Goal: Transaction & Acquisition: Purchase product/service

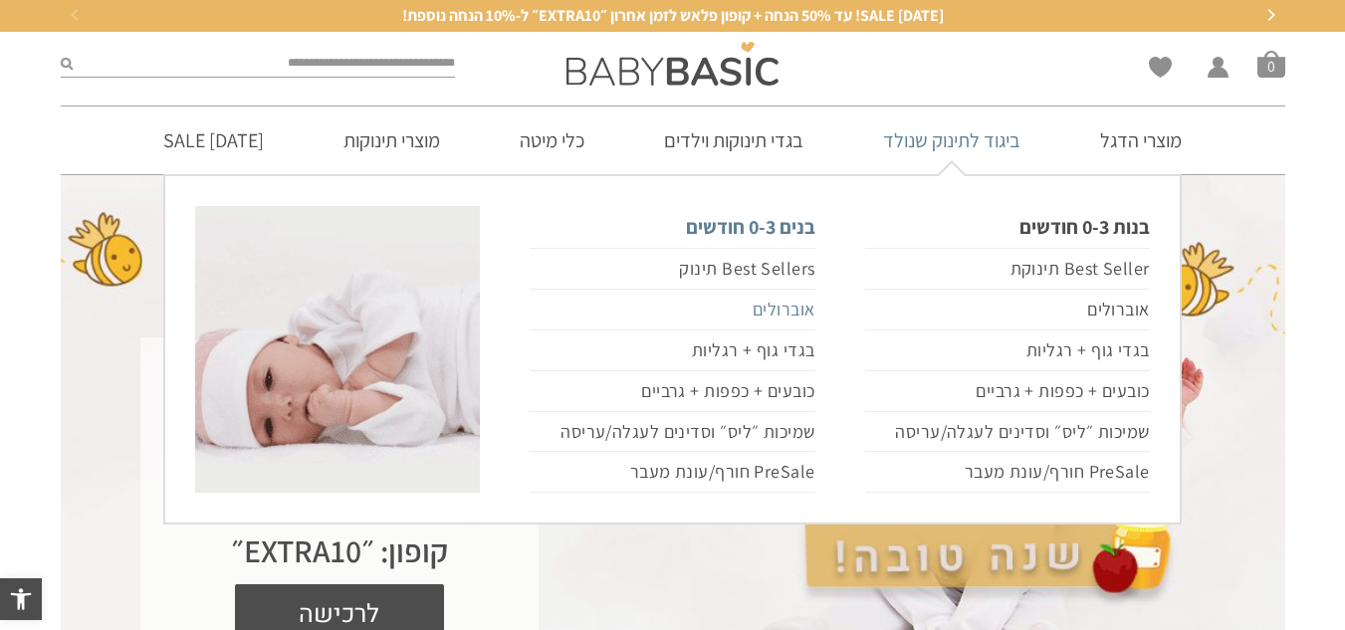
click at [790, 311] on link "אוברולים" at bounding box center [672, 310] width 285 height 41
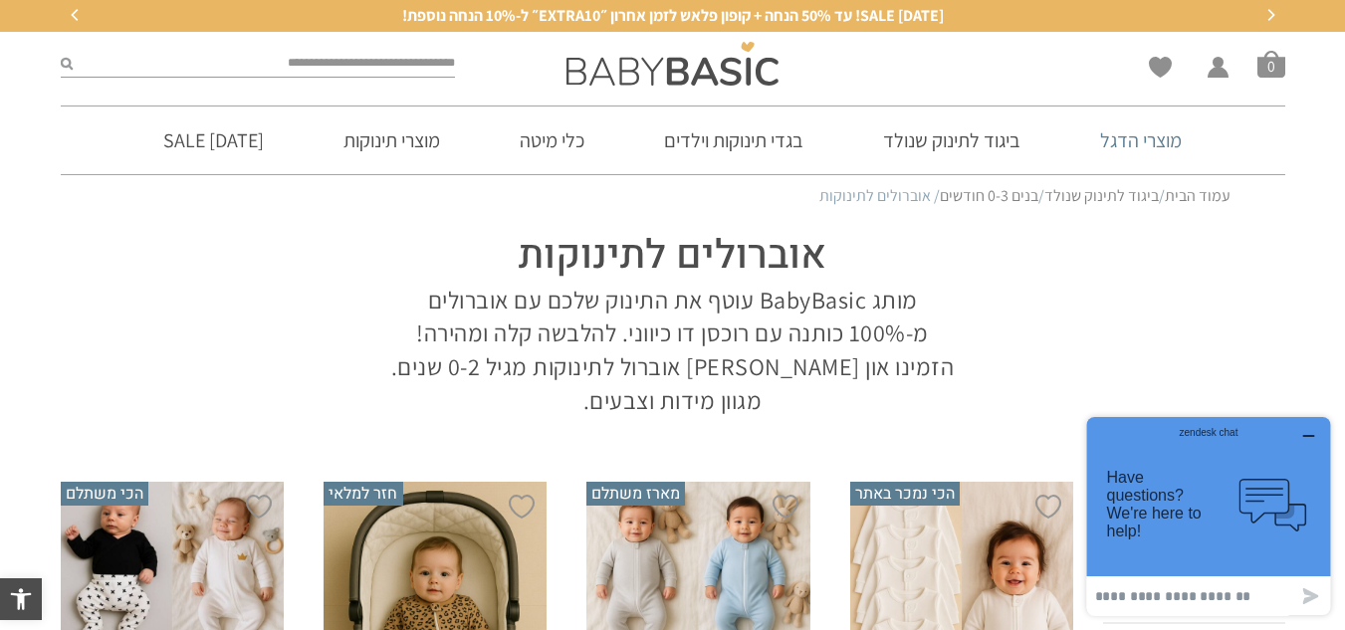
click at [1121, 138] on link "מוצרי הדגל" at bounding box center [1140, 141] width 141 height 68
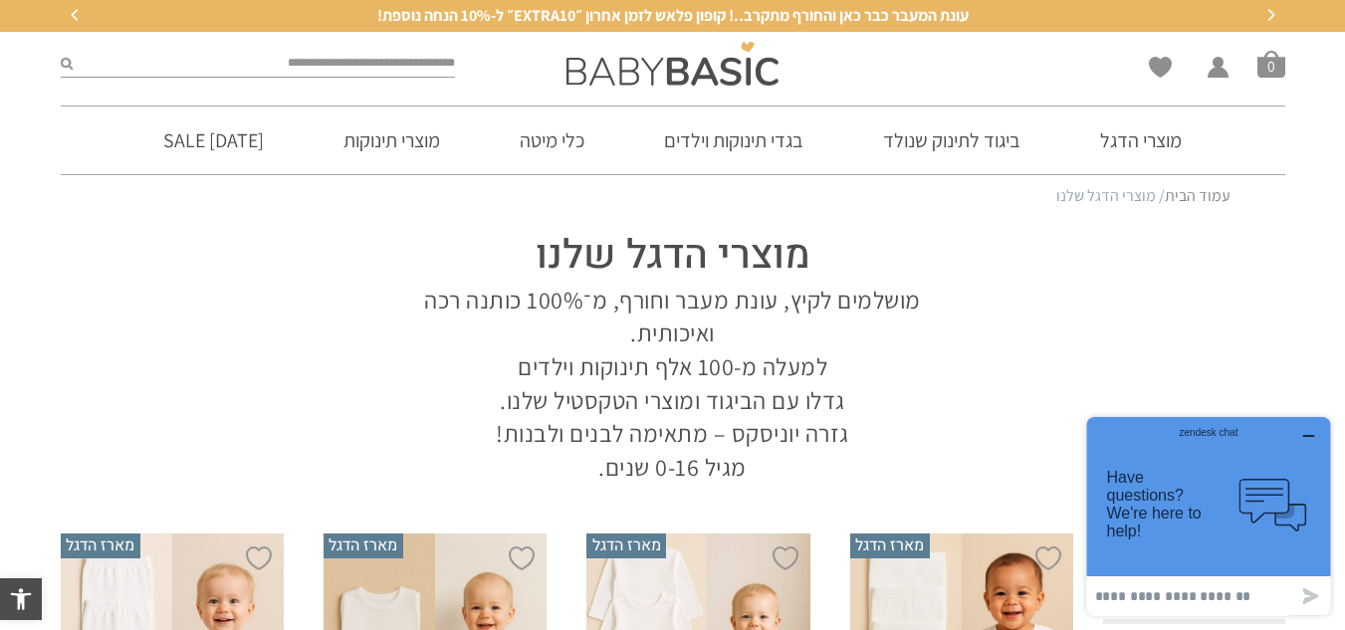
click at [390, 72] on input "search" at bounding box center [264, 64] width 383 height 26
type input "******"
click at [61, 51] on button "submit" at bounding box center [67, 64] width 12 height 26
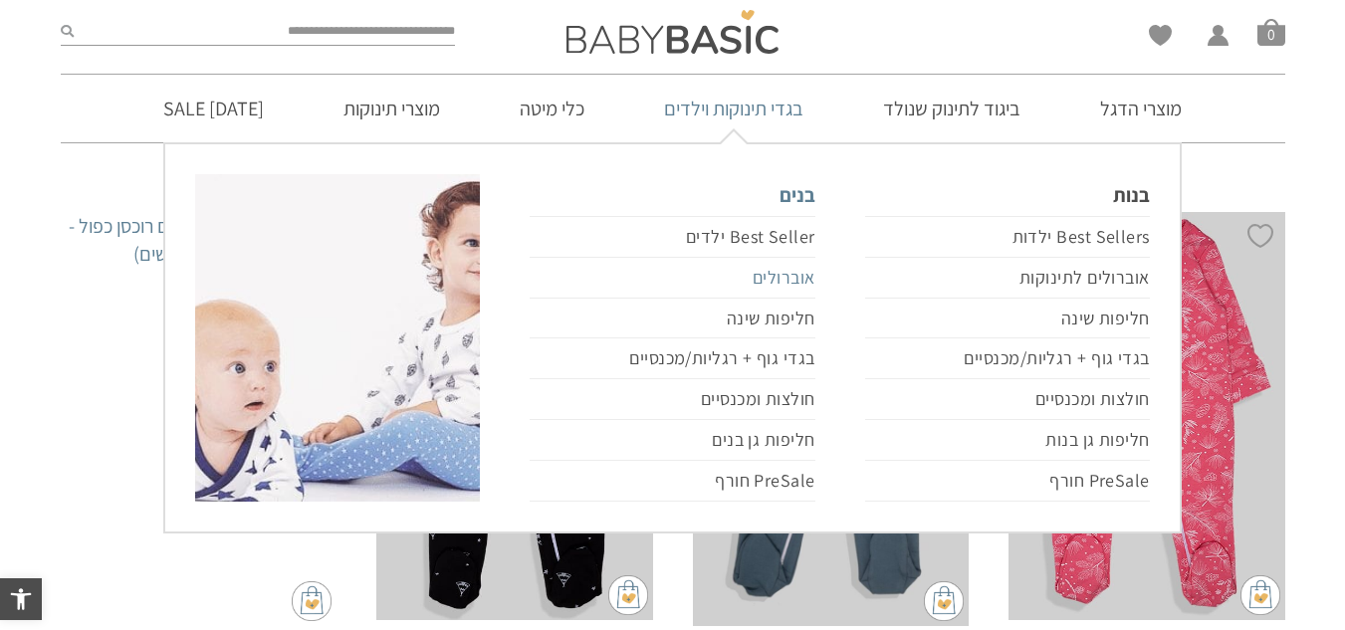
click at [803, 275] on link "אוברולים" at bounding box center [672, 278] width 285 height 41
click at [788, 277] on link "אוברולים" at bounding box center [672, 278] width 285 height 41
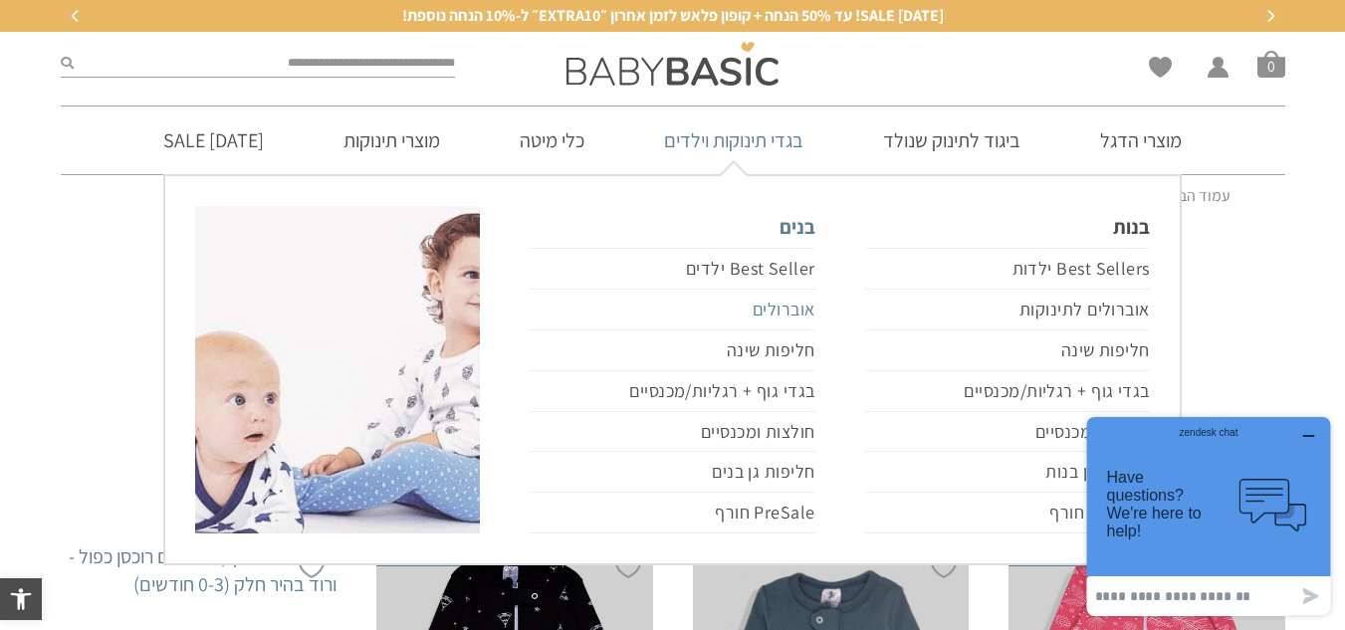
click at [779, 307] on link "אוברולים" at bounding box center [672, 310] width 285 height 41
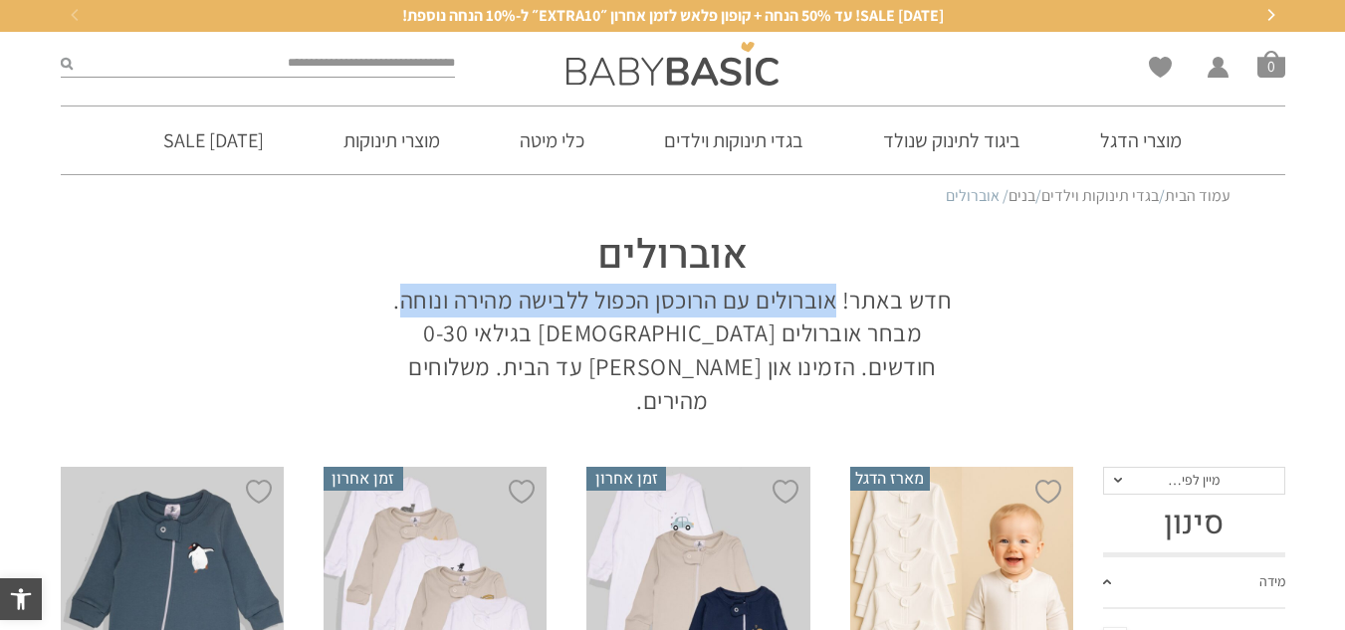
drag, startPoint x: 841, startPoint y: 297, endPoint x: 403, endPoint y: 300, distance: 438.1
click at [403, 300] on p "חדש באתר! אוברולים עם הרוכסן הכפול ללבישה מהירה ונוחה. מבחר אוברולים לבנים בגיל…" at bounding box center [673, 350] width 568 height 133
copy p "אוברולים עם הרוכסן הכפול ללבישה מהירה ונוחה"
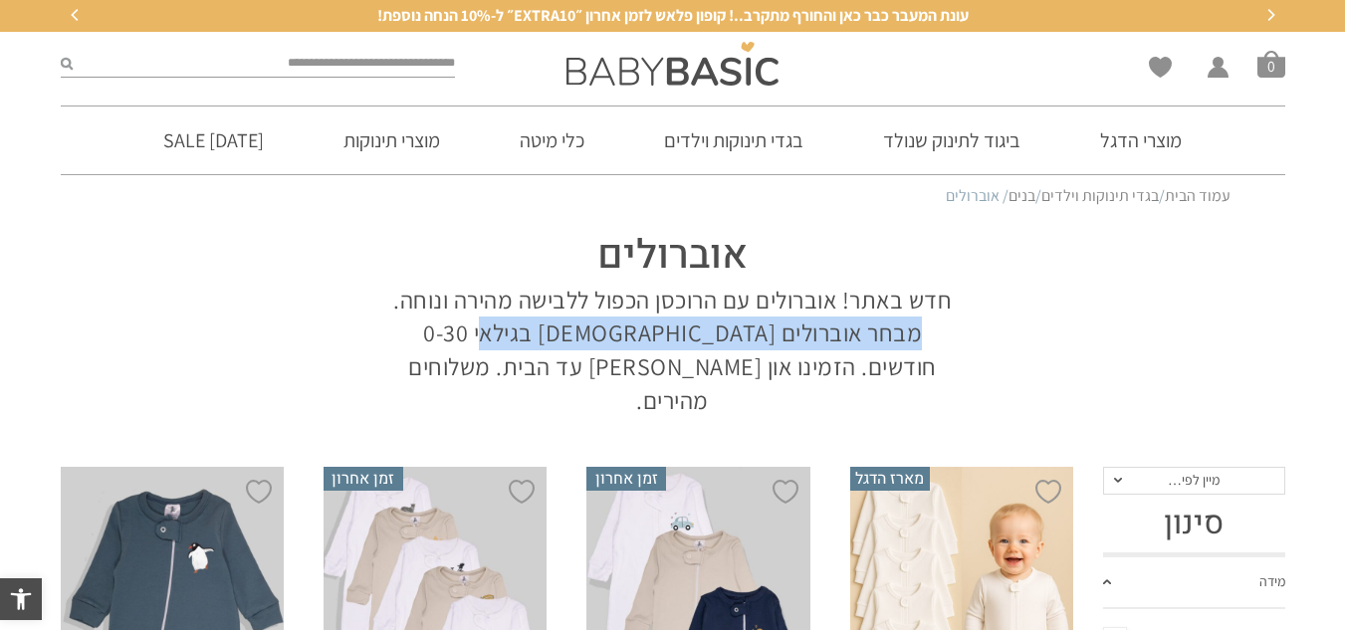
drag, startPoint x: 981, startPoint y: 337, endPoint x: 564, endPoint y: 344, distance: 417.3
click at [564, 344] on section "אוברולים חדש באתר! אוברולים עם הרוכסן הכפול ללבישה מהירה ונוחה. מבחר אוברולים ל…" at bounding box center [673, 317] width 1225 height 199
copy p "מבחר אוברולים לבנים בגילאי 0-30 חודשים"
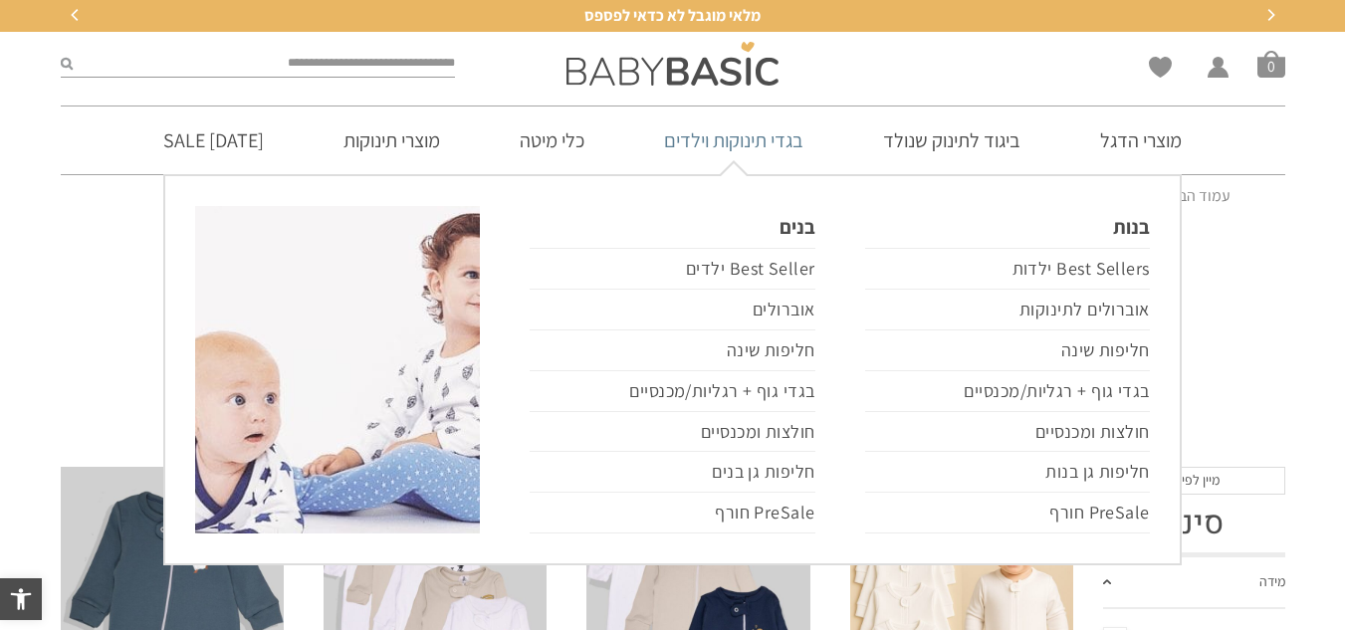
click at [797, 139] on link "בגדי תינוקות וילדים" at bounding box center [733, 141] width 199 height 68
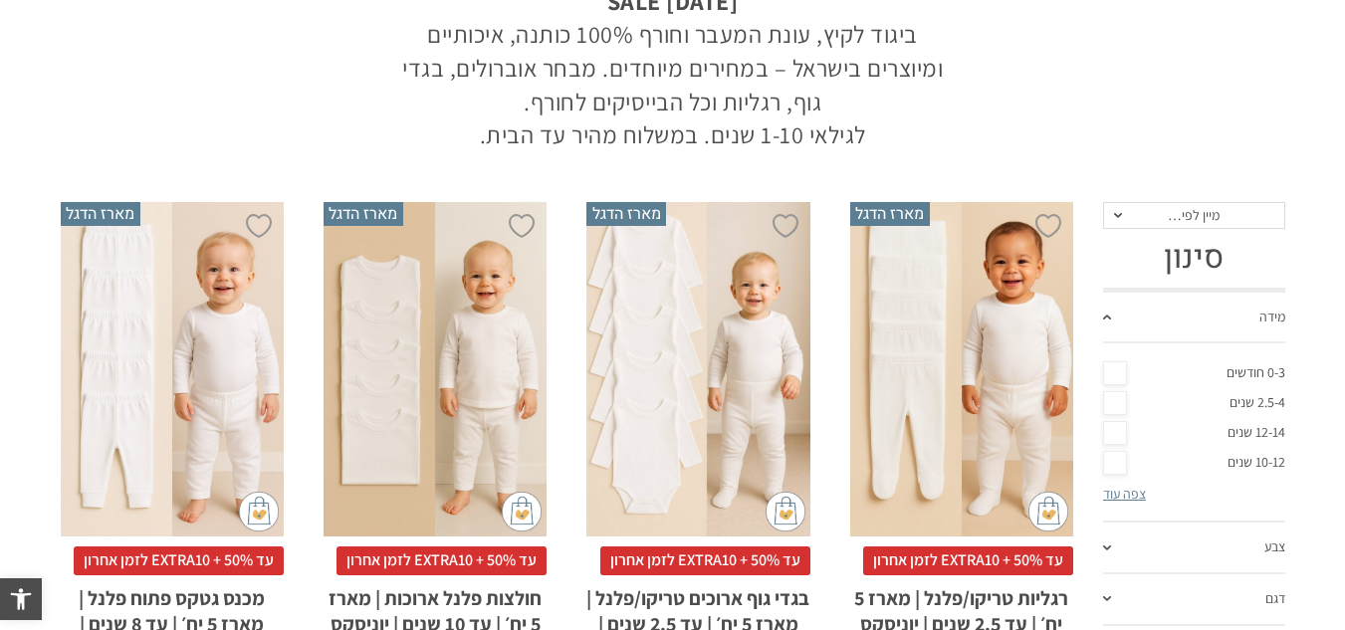
scroll to position [398, 0]
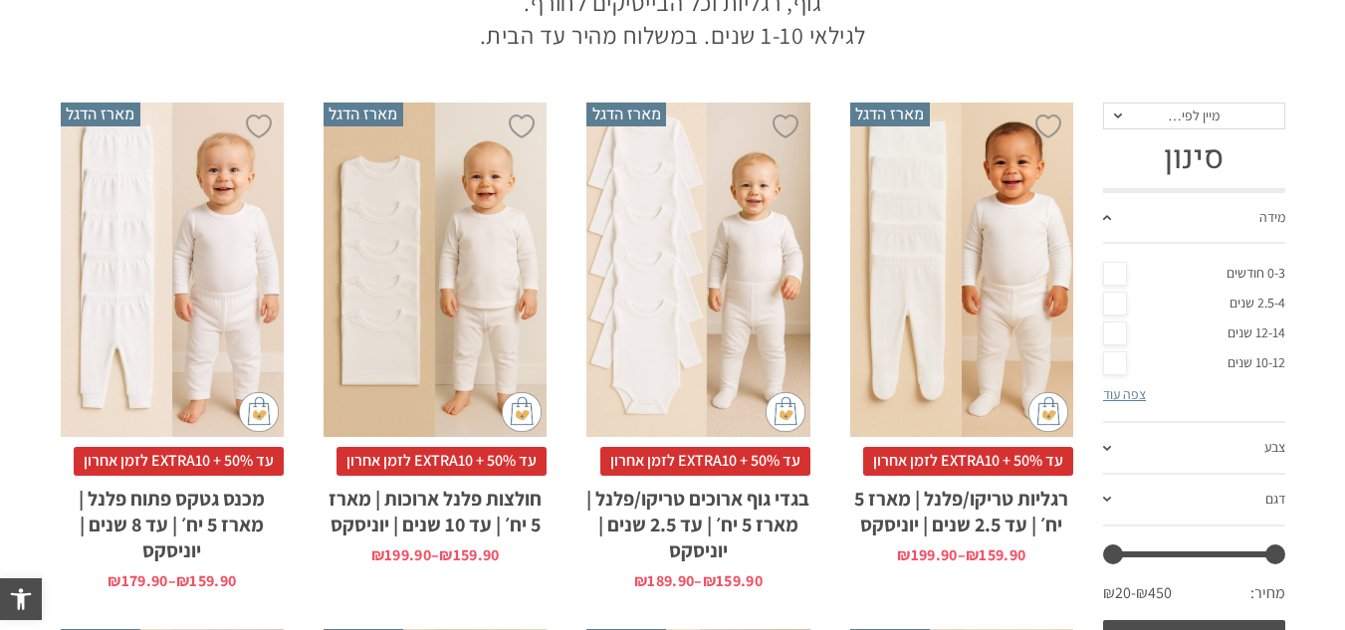
click at [1106, 446] on span at bounding box center [1107, 448] width 8 height 5
click at [1125, 497] on div "**********" at bounding box center [1194, 383] width 182 height 561
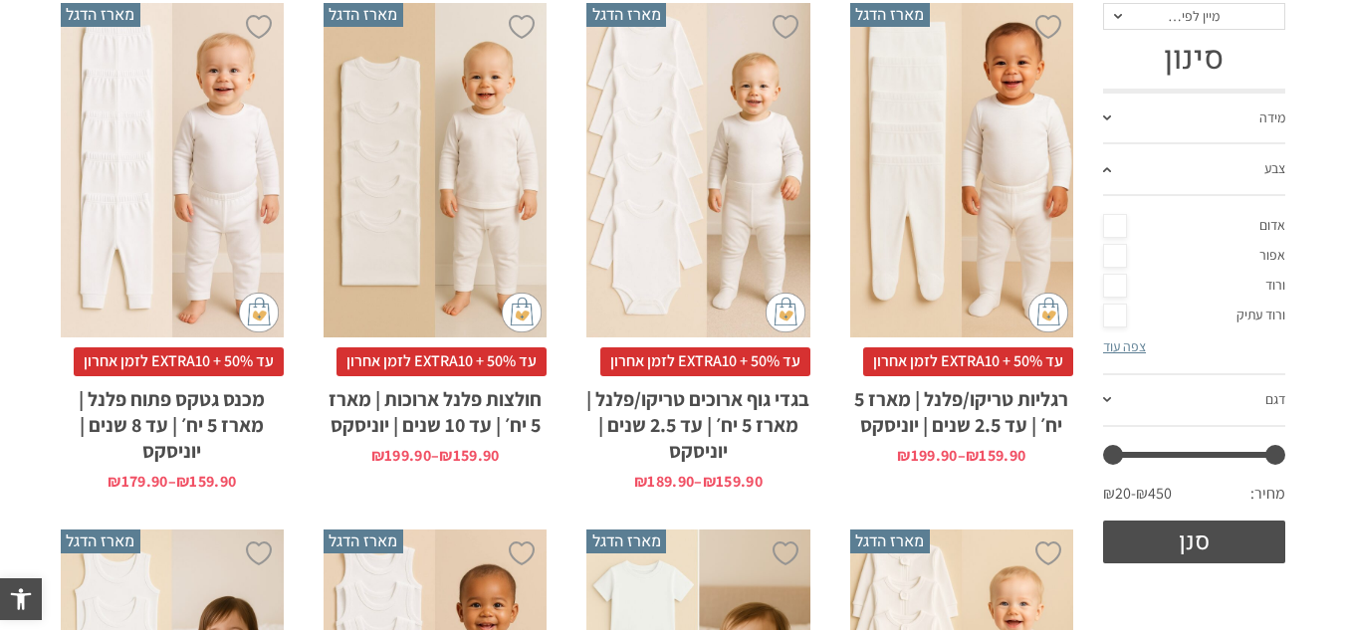
click at [1105, 403] on link "דגם" at bounding box center [1194, 401] width 182 height 52
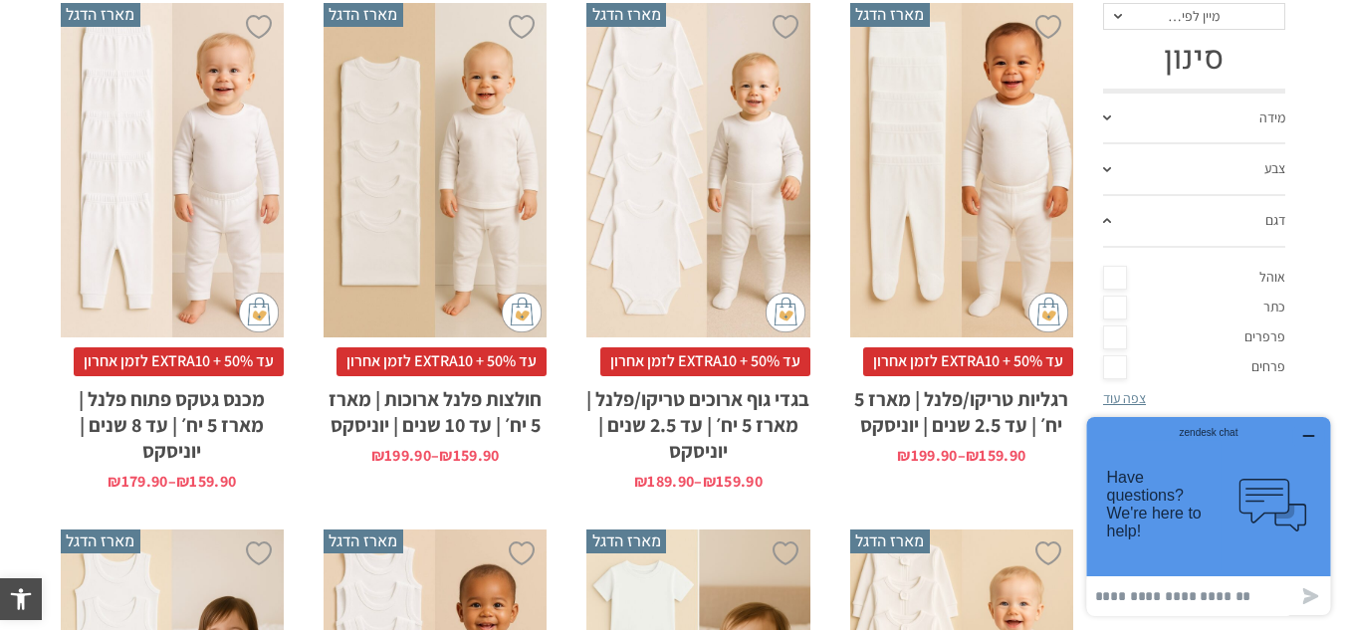
scroll to position [597, 0]
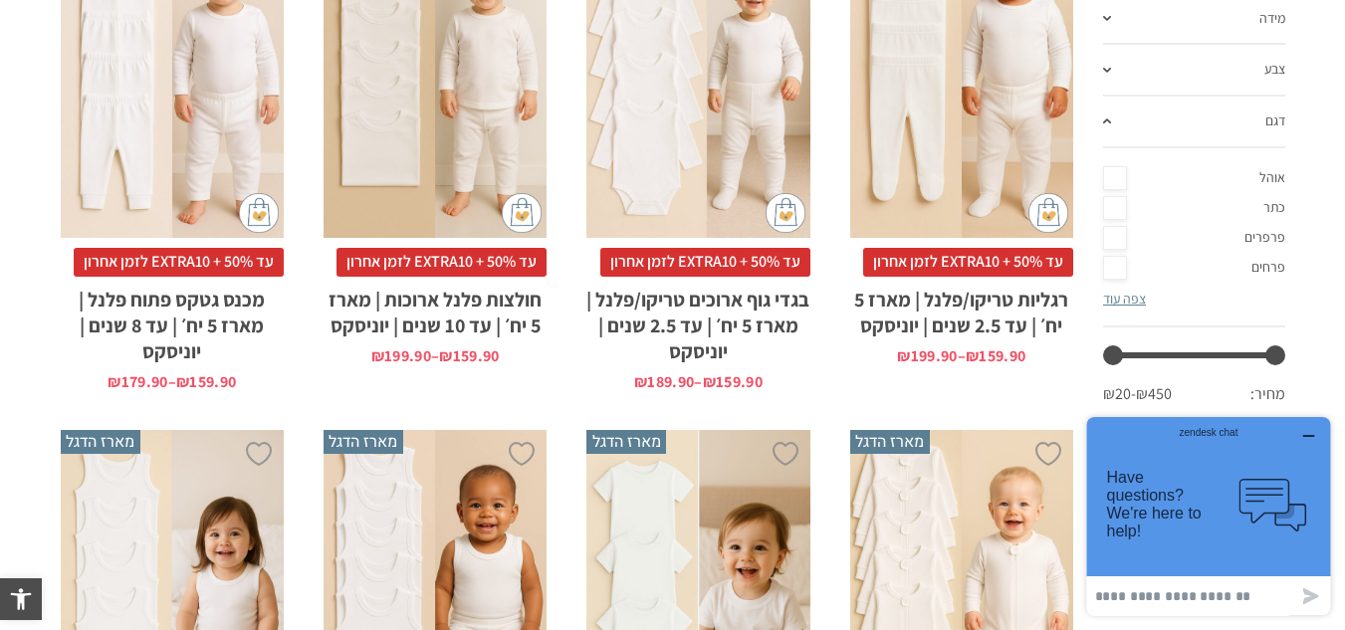
drag, startPoint x: 1305, startPoint y: 427, endPoint x: 2387, endPoint y: 837, distance: 1156.6
click at [1305, 427] on div "zendesk chat" at bounding box center [1208, 430] width 195 height 20
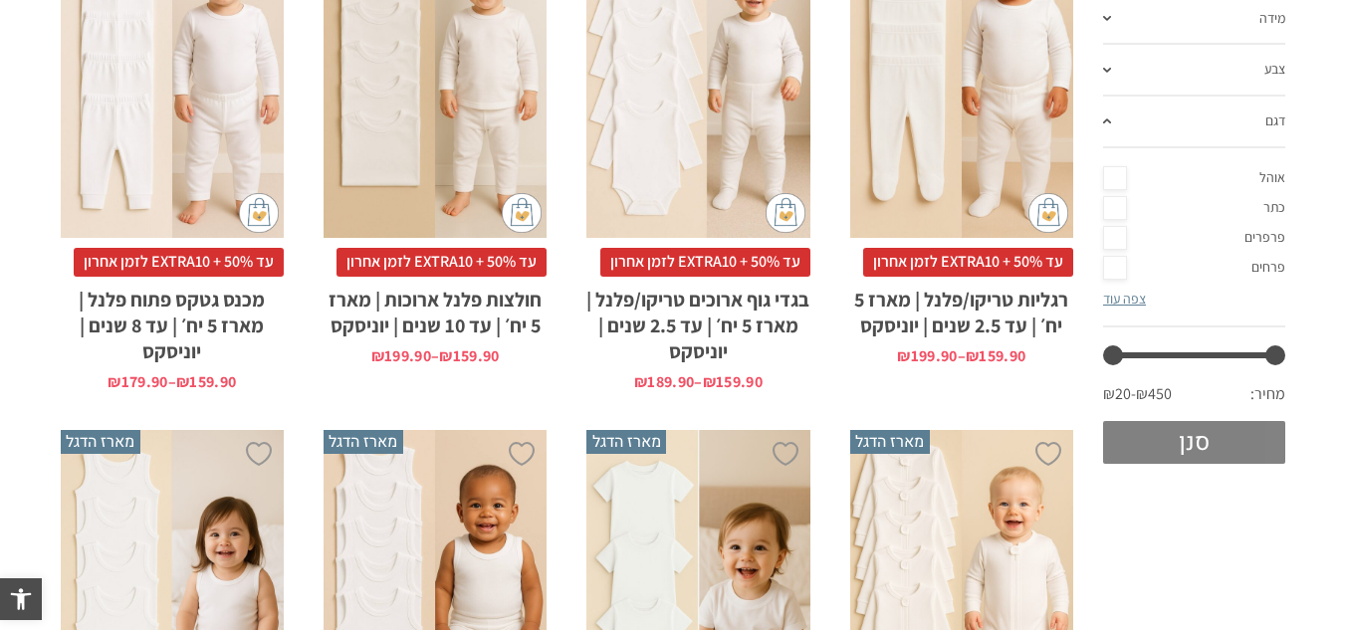
scroll to position [299, 0]
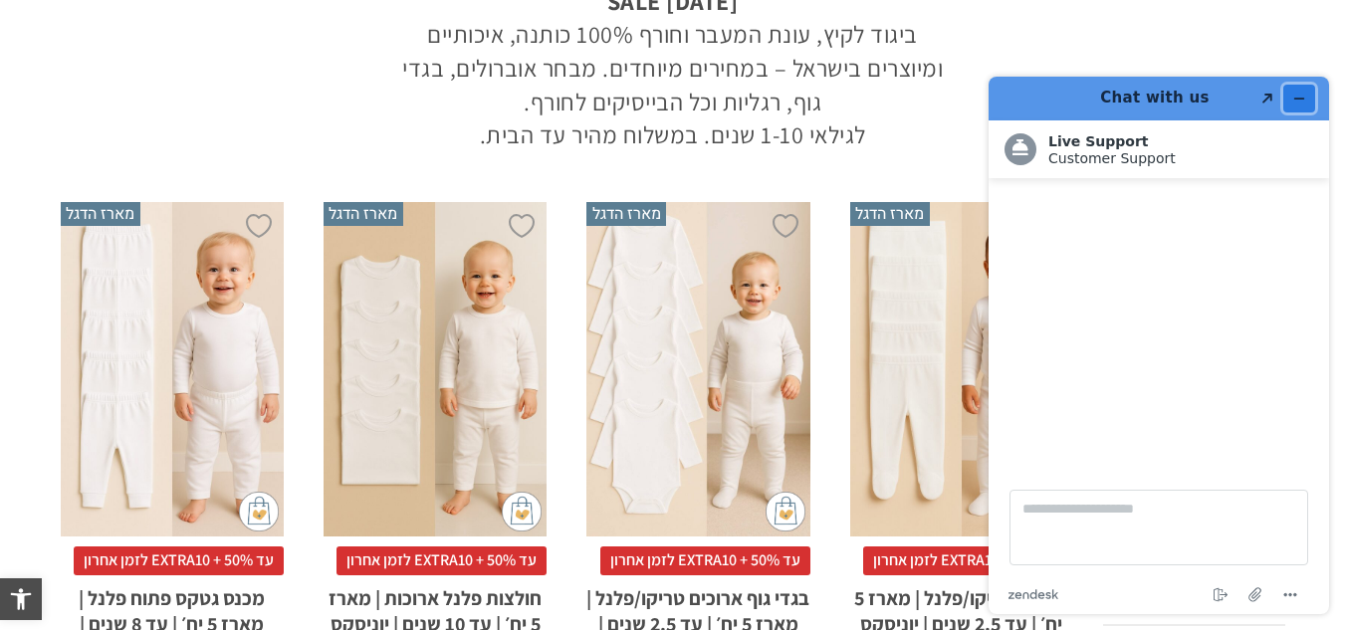
click at [1292, 100] on button "Minimize widget" at bounding box center [1300, 99] width 32 height 28
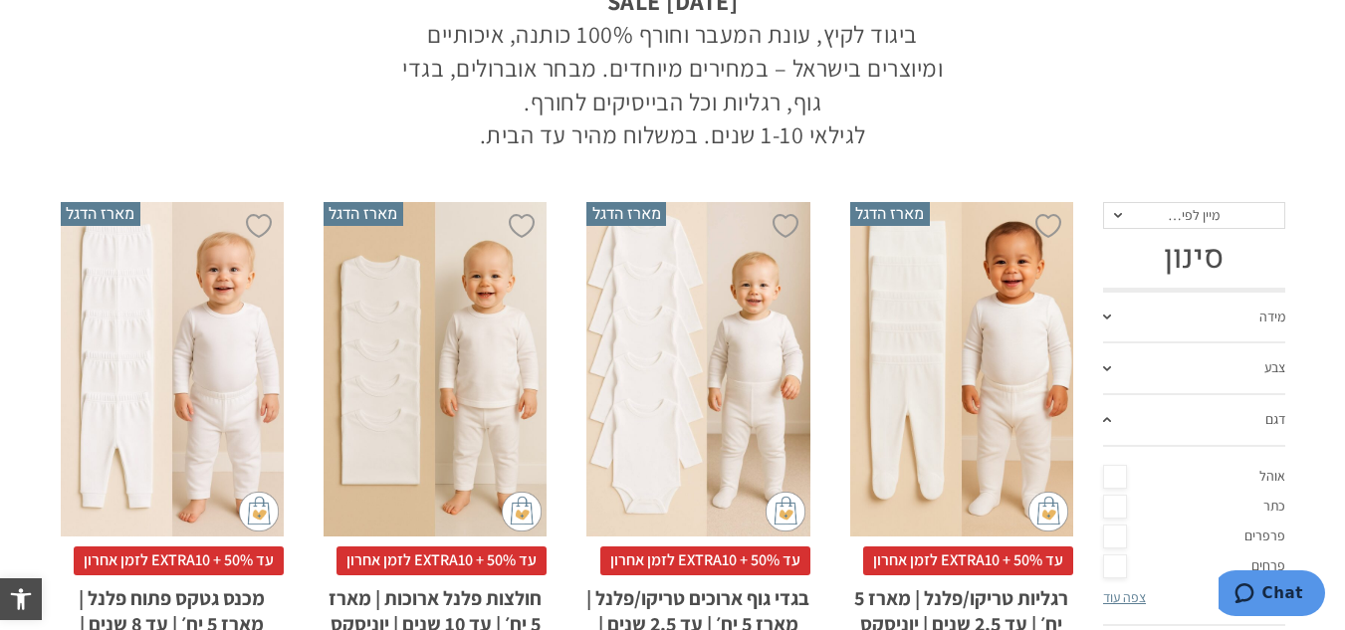
click at [1220, 225] on span "מיין לפי…" at bounding box center [1194, 216] width 182 height 28
click at [1052, 135] on section "בגדי תינוקות וילדים ראש השנה SALE ביגוד לקיץ, עונת המעבר וחורף 100% כותנה, איכו…" at bounding box center [673, 35] width 1225 height 233
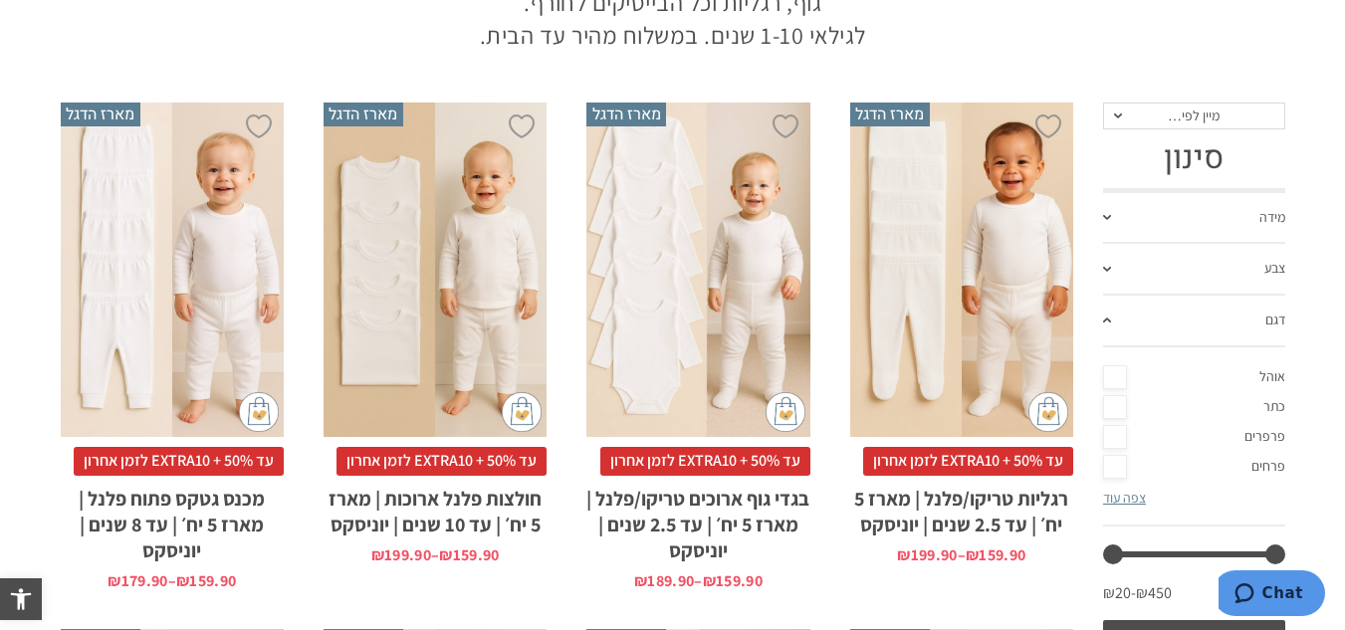
scroll to position [0, 0]
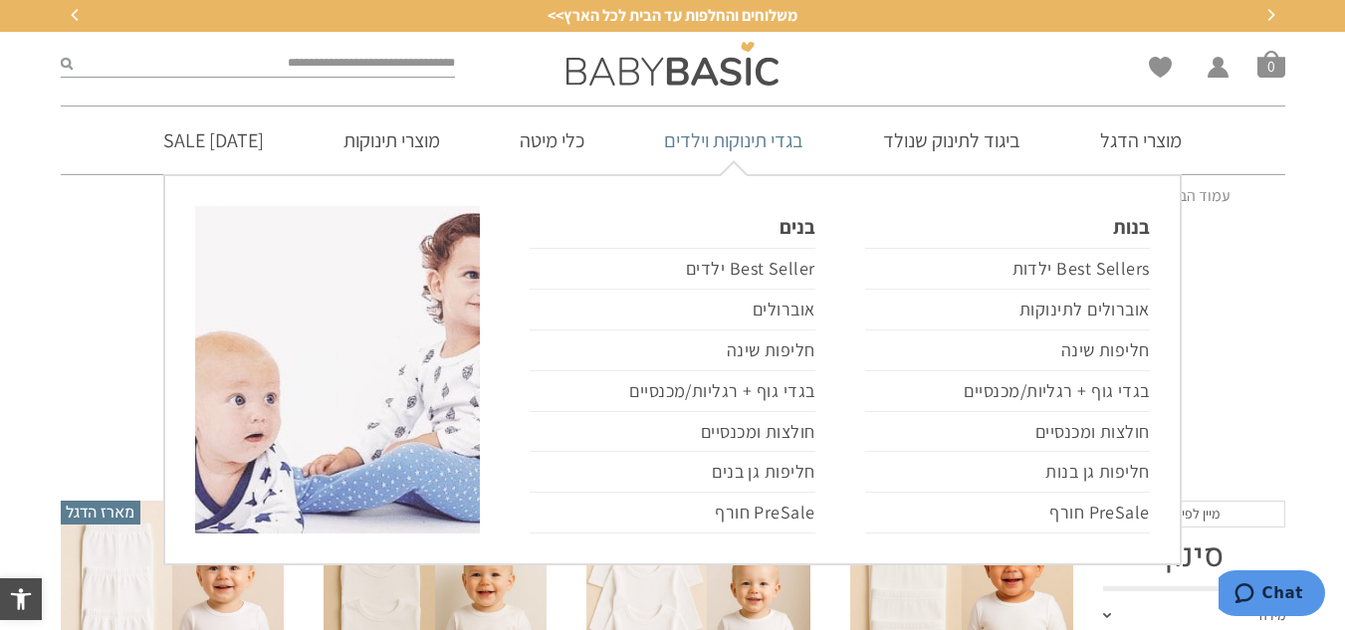
click at [767, 143] on link "בגדי תינוקות וילדים" at bounding box center [733, 141] width 199 height 68
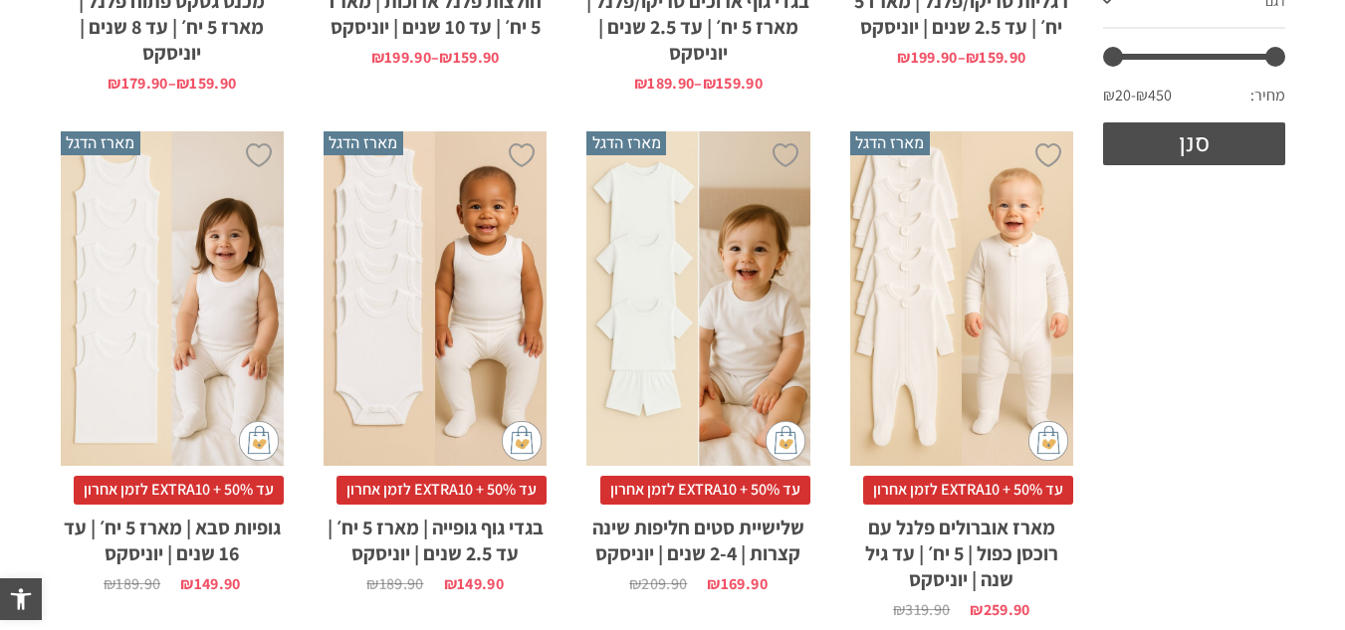
scroll to position [597, 0]
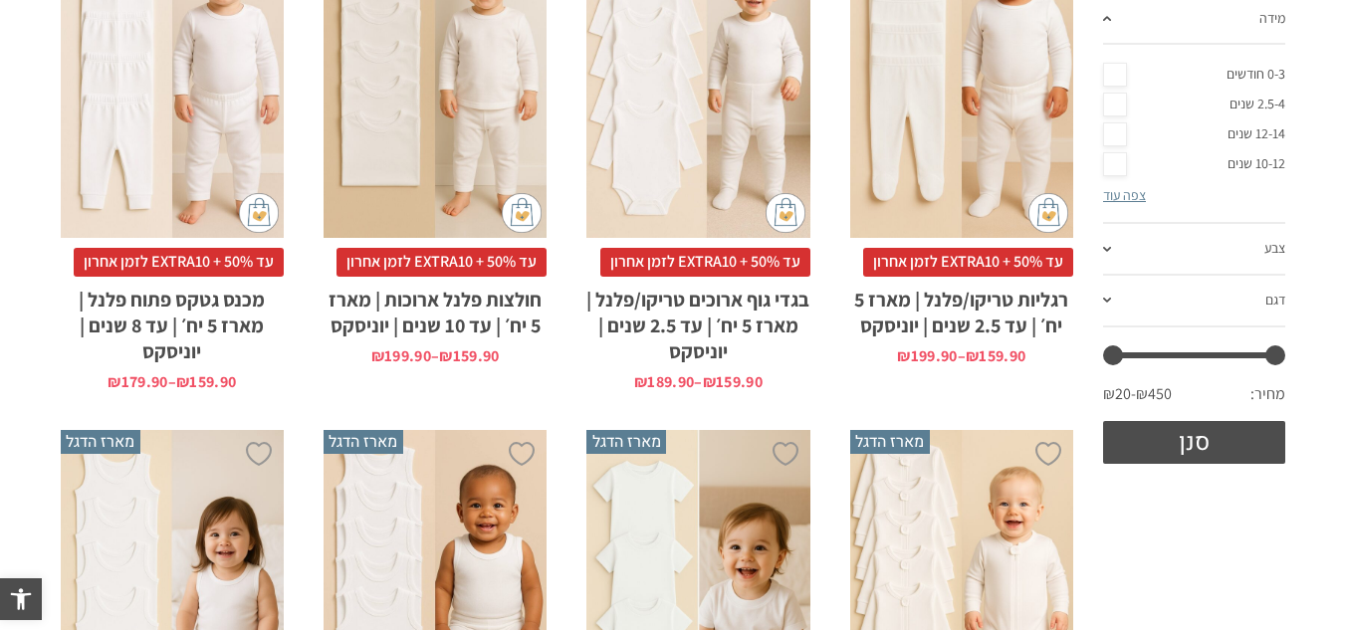
click at [1119, 193] on link "צפה עוד" at bounding box center [1124, 195] width 43 height 18
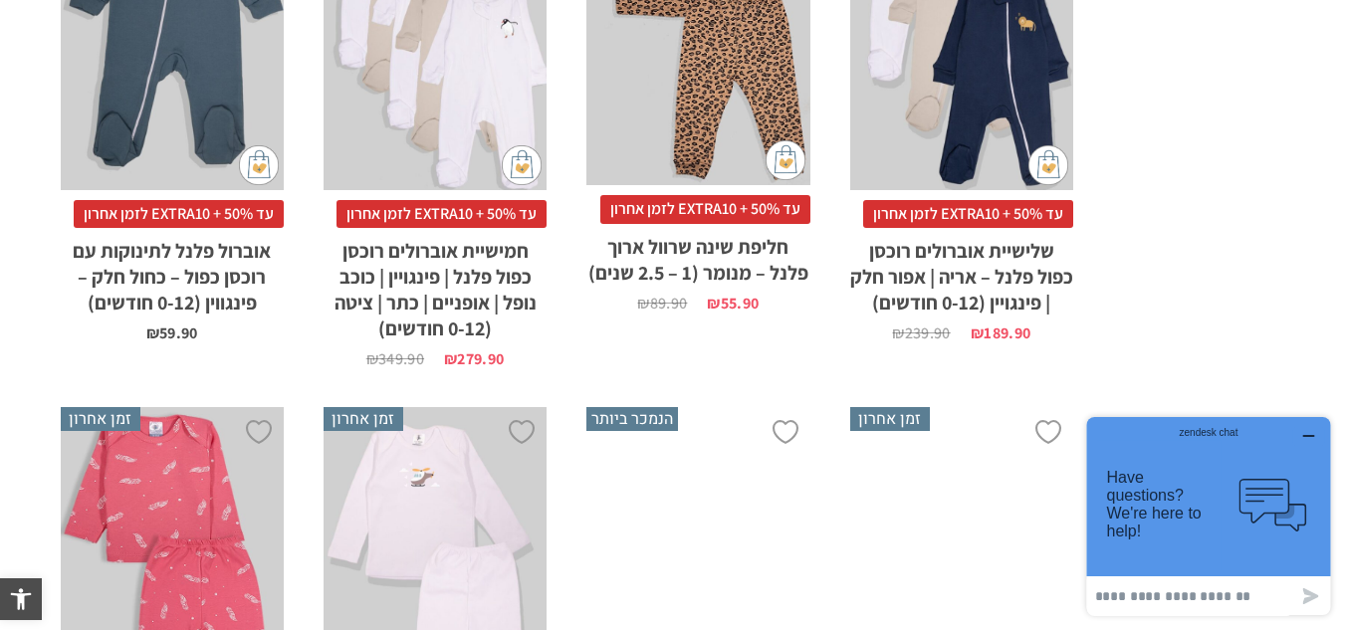
scroll to position [3585, 0]
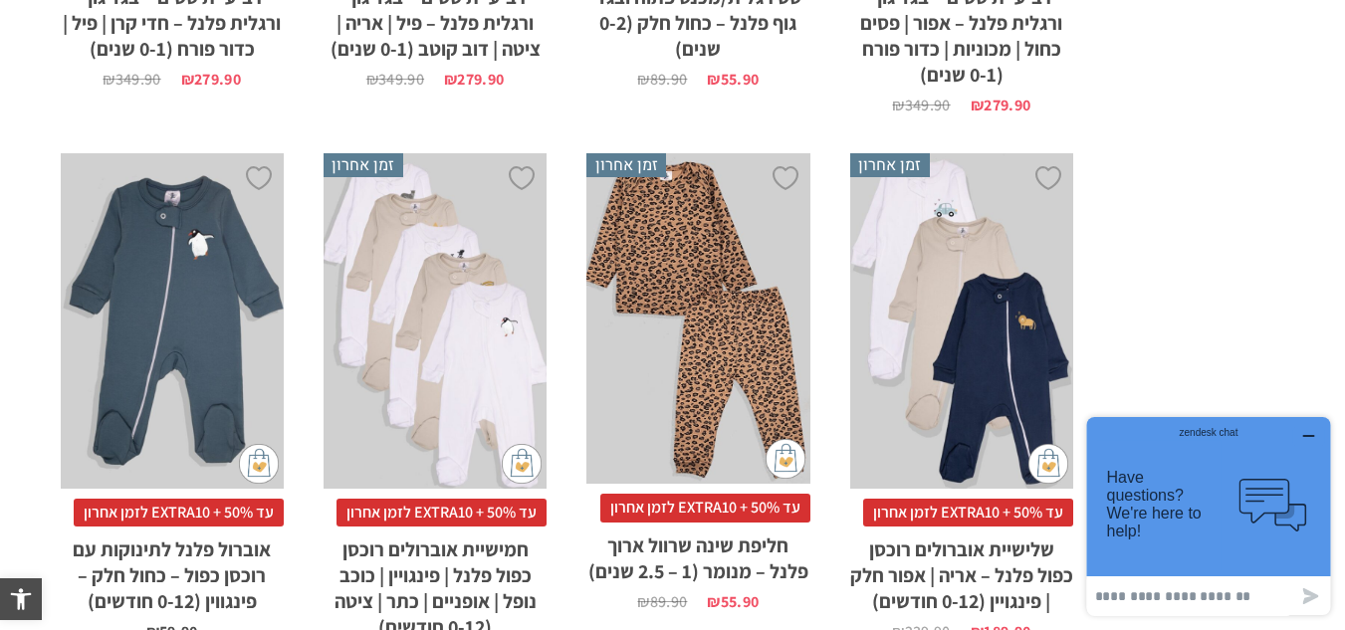
click at [208, 376] on div "x בחירת מידה 0-3m 3-6m 6-12m" at bounding box center [172, 321] width 223 height 336
click at [217, 374] on div "x בחירת מידה 0-3m 3-6m 6-12m" at bounding box center [172, 321] width 223 height 336
click at [221, 572] on h2 "אוברול פלנל לתינוקות עם רוכסן כפול – כחול חלק – פינגווין (0-12 חודשים)" at bounding box center [172, 571] width 223 height 88
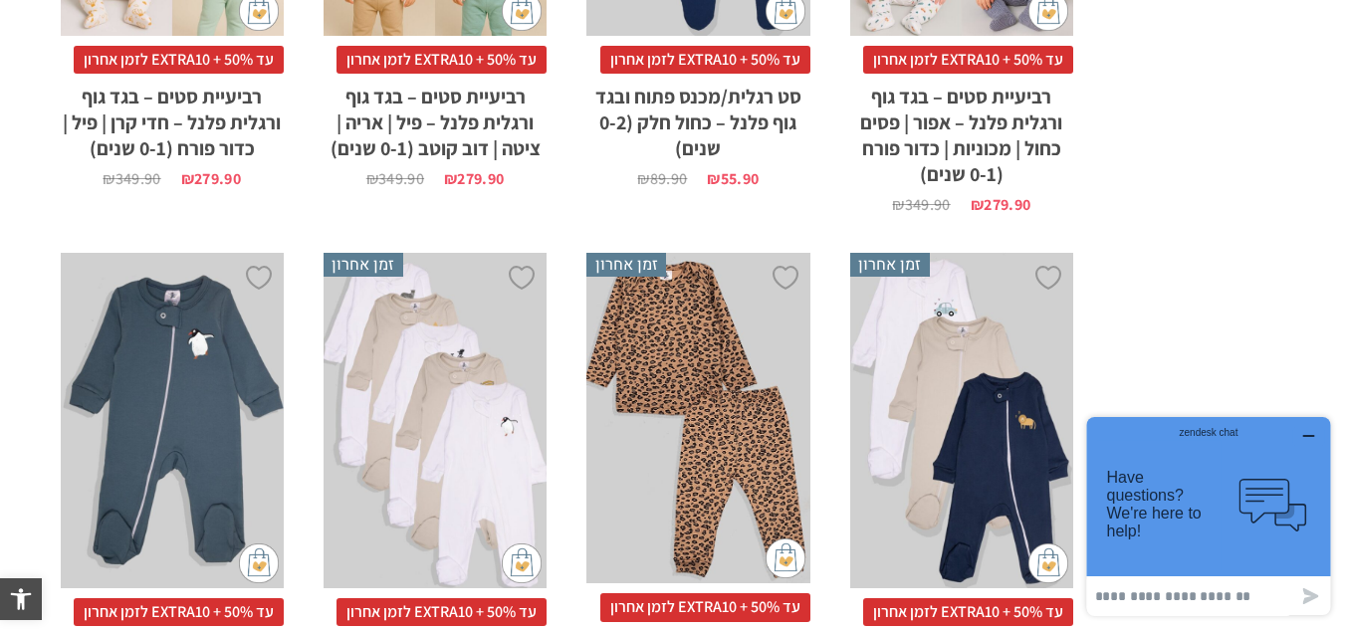
click at [228, 335] on div "x בחירת מידה 0-3m 3-6m 6-12m" at bounding box center [172, 421] width 223 height 336
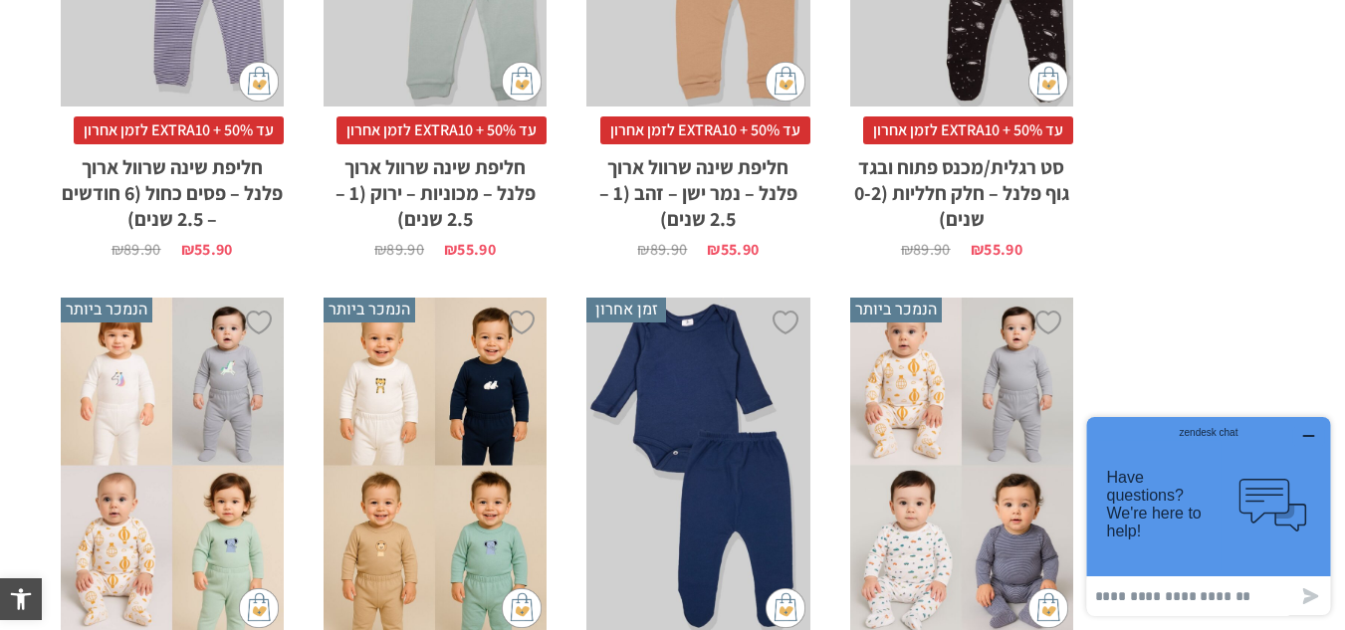
scroll to position [2788, 0]
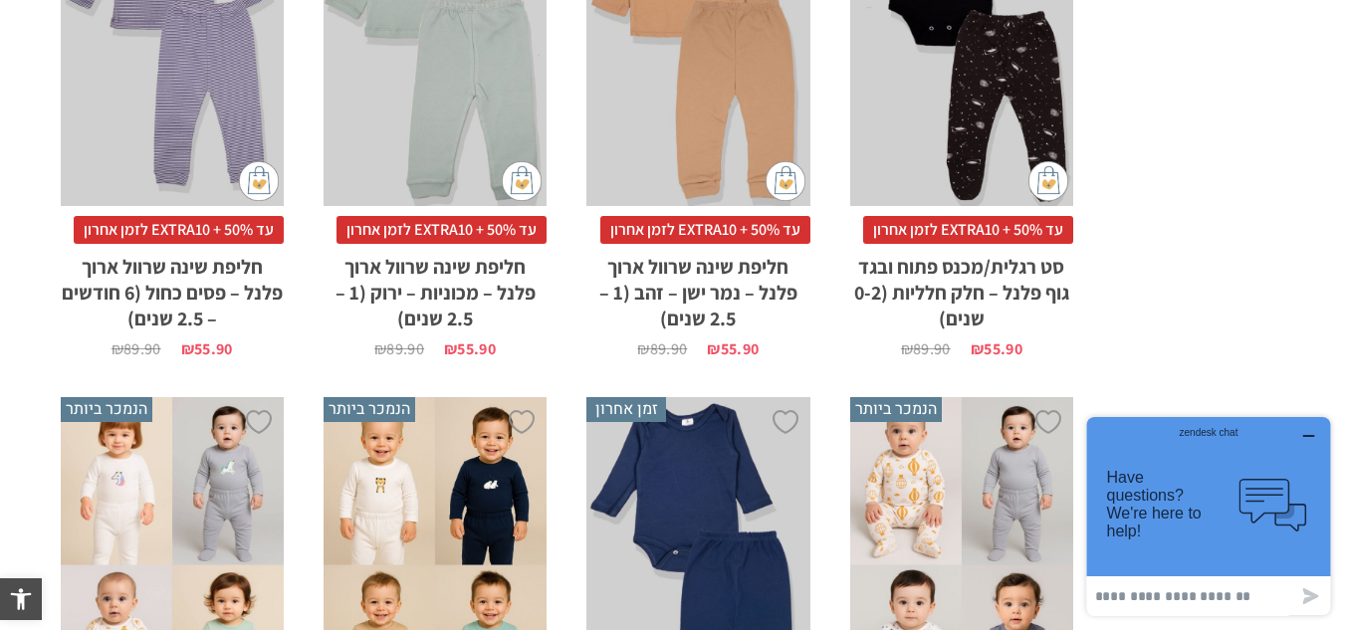
click at [443, 146] on div "x בחירת מידה 12-18m 18-24m 24-30m" at bounding box center [435, 39] width 223 height 336
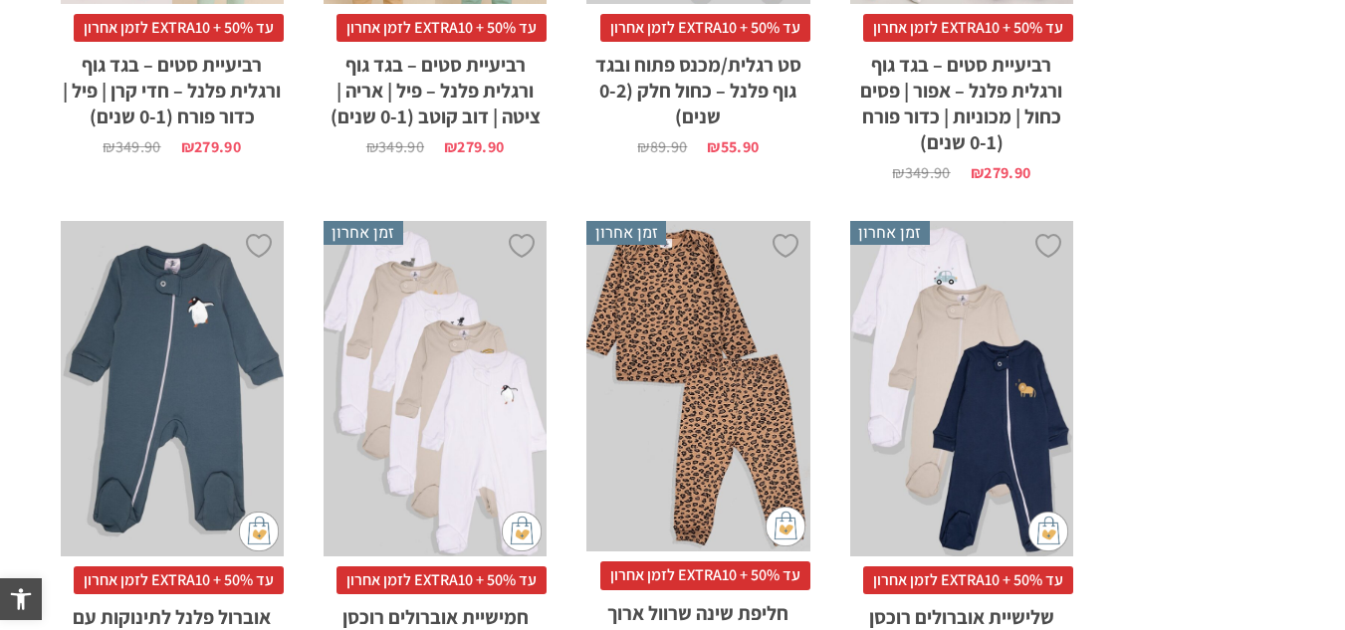
click at [188, 351] on div "x בחירת מידה 0-3m 3-6m 6-12m" at bounding box center [172, 389] width 223 height 336
click at [218, 358] on div "x בחירת מידה 0-3m 3-6m 6-12m" at bounding box center [172, 389] width 223 height 336
click at [218, 357] on div "x בחירת מידה 0-3m 3-6m 6-12m" at bounding box center [172, 389] width 223 height 336
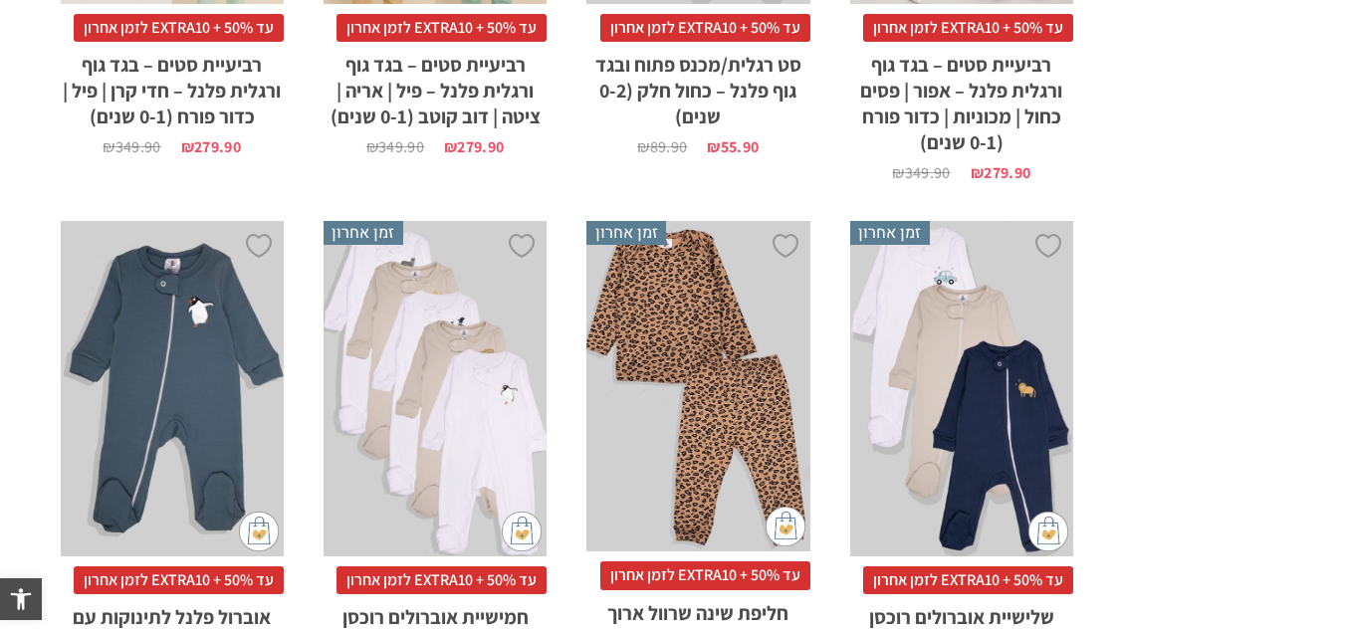
click at [218, 357] on div "x בחירת מידה 0-3m 3-6m 6-12m" at bounding box center [172, 389] width 223 height 336
click at [217, 356] on div "x בחירת מידה 0-3m 3-6m 6-12m" at bounding box center [172, 389] width 223 height 336
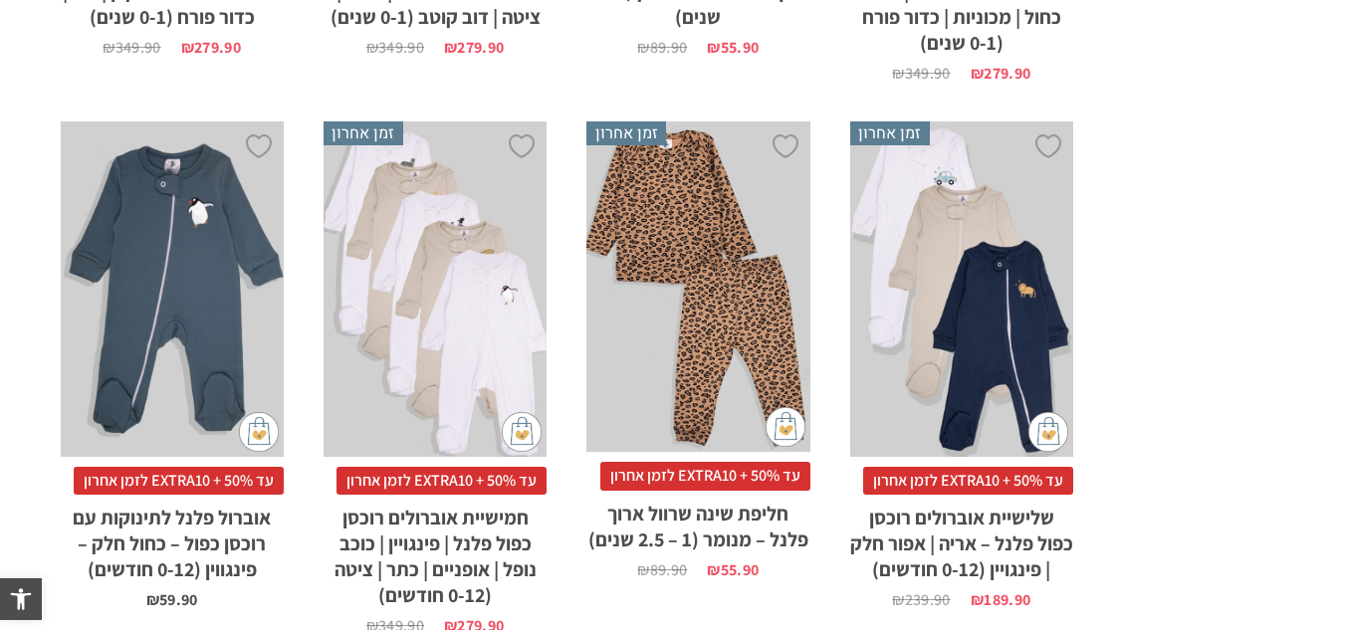
scroll to position [3716, 0]
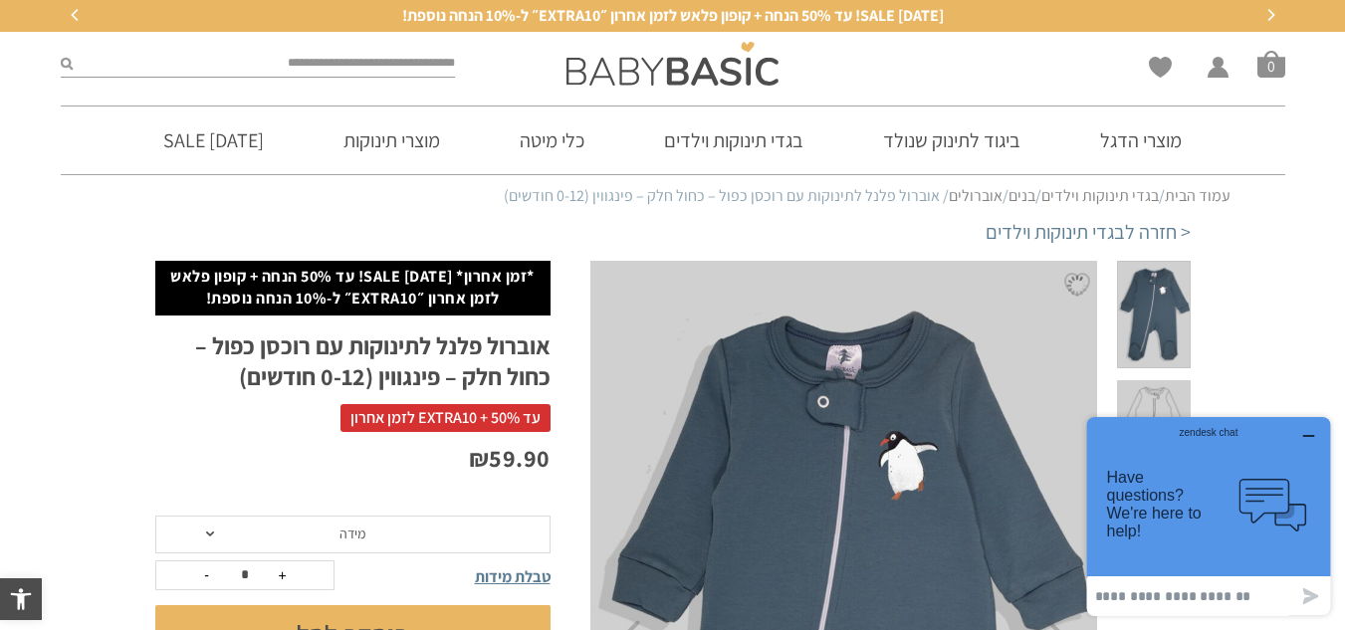
click at [962, 197] on link "אוברולים" at bounding box center [976, 195] width 54 height 21
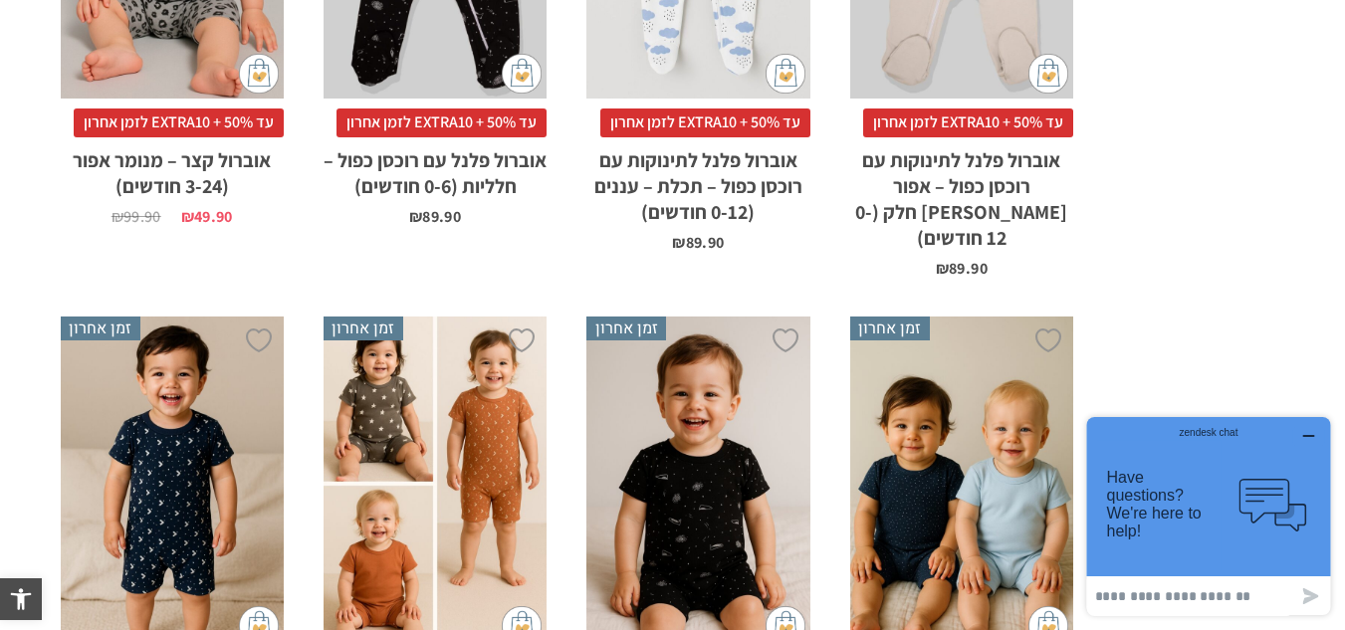
scroll to position [2589, 0]
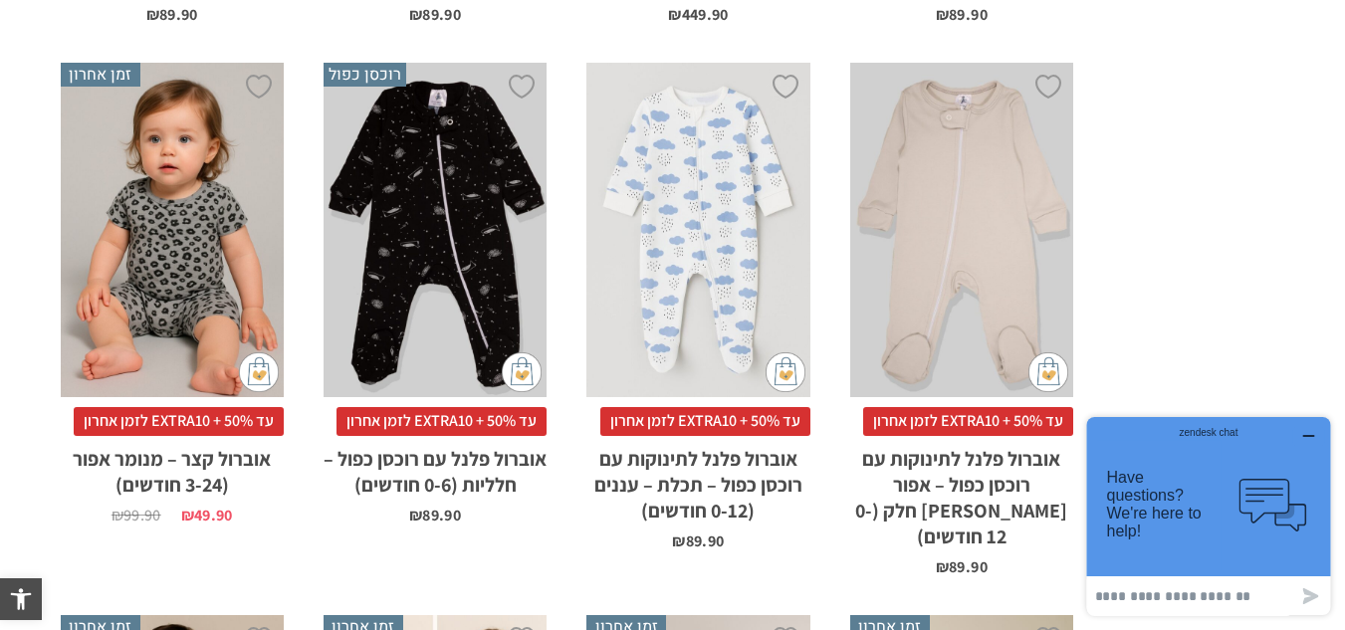
click at [251, 120] on div "x בחירת מידה 3-6m 6-12m 12-18m 18-24m" at bounding box center [172, 231] width 223 height 336
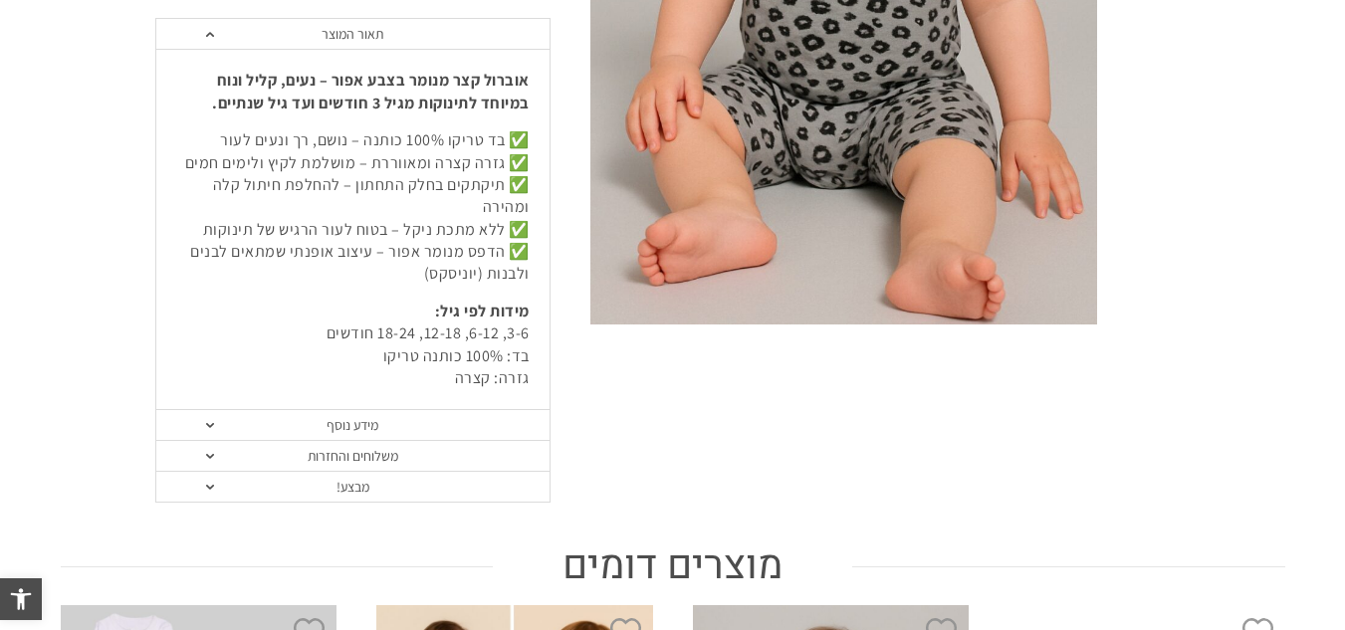
scroll to position [797, 0]
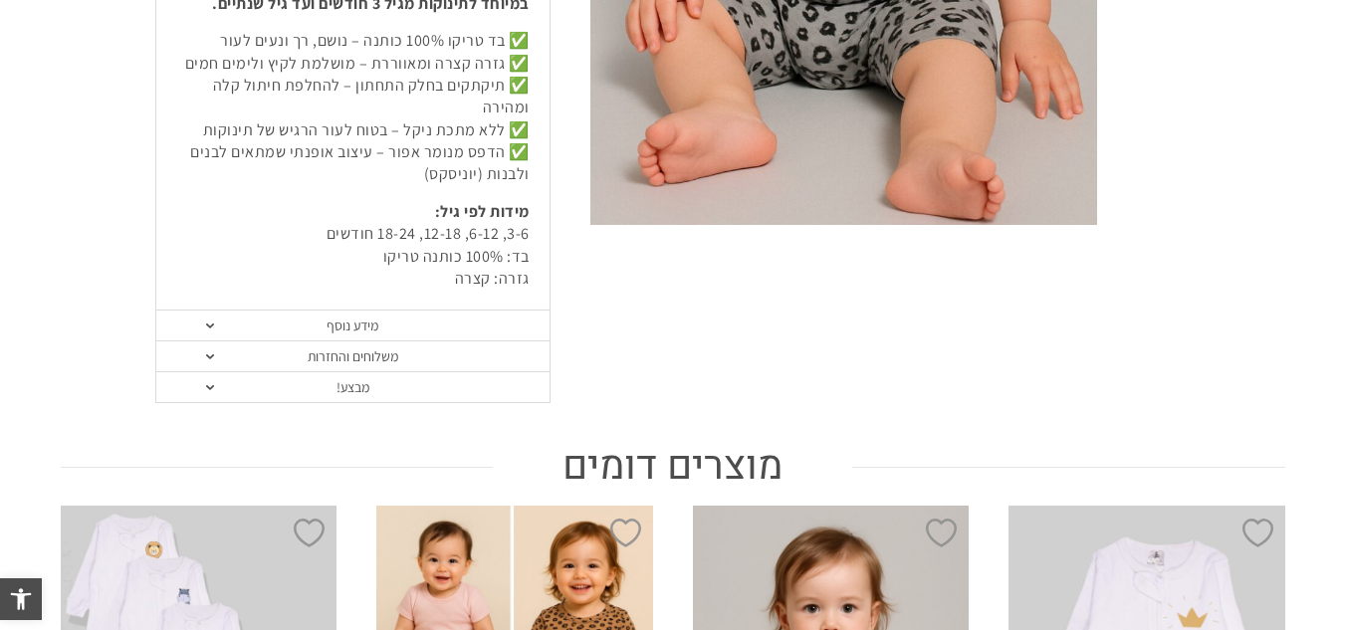
click at [379, 317] on link "מידע נוסף" at bounding box center [352, 326] width 393 height 31
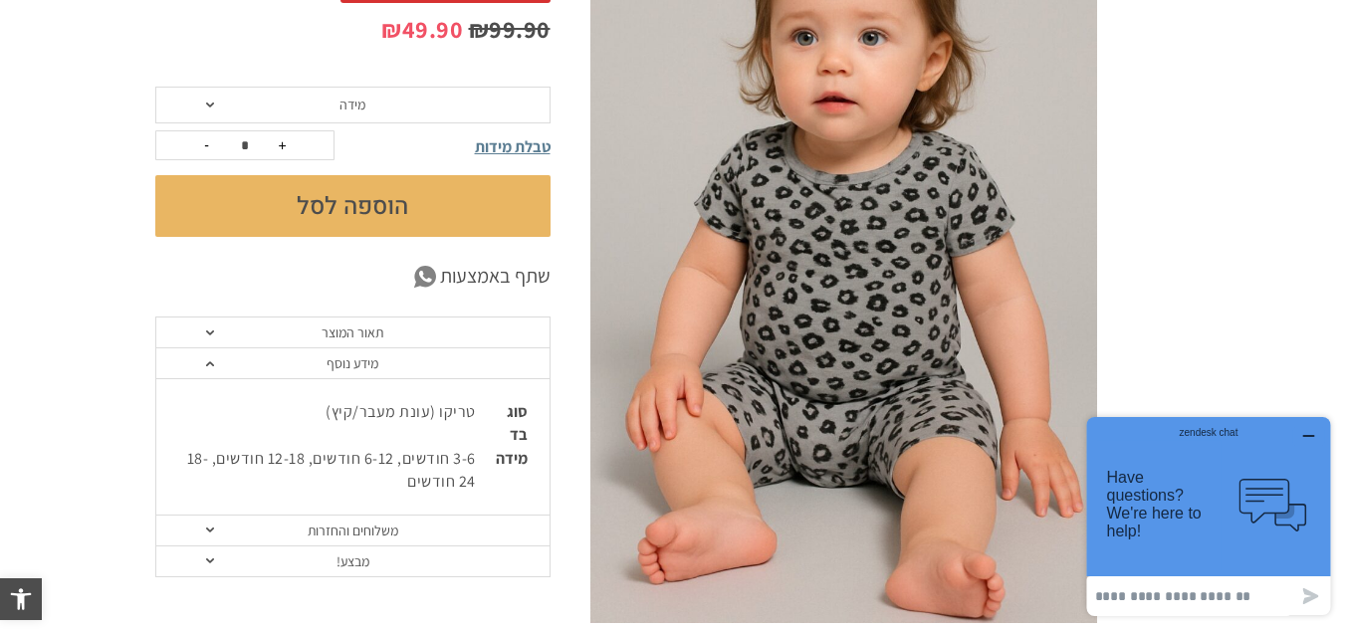
scroll to position [0, 0]
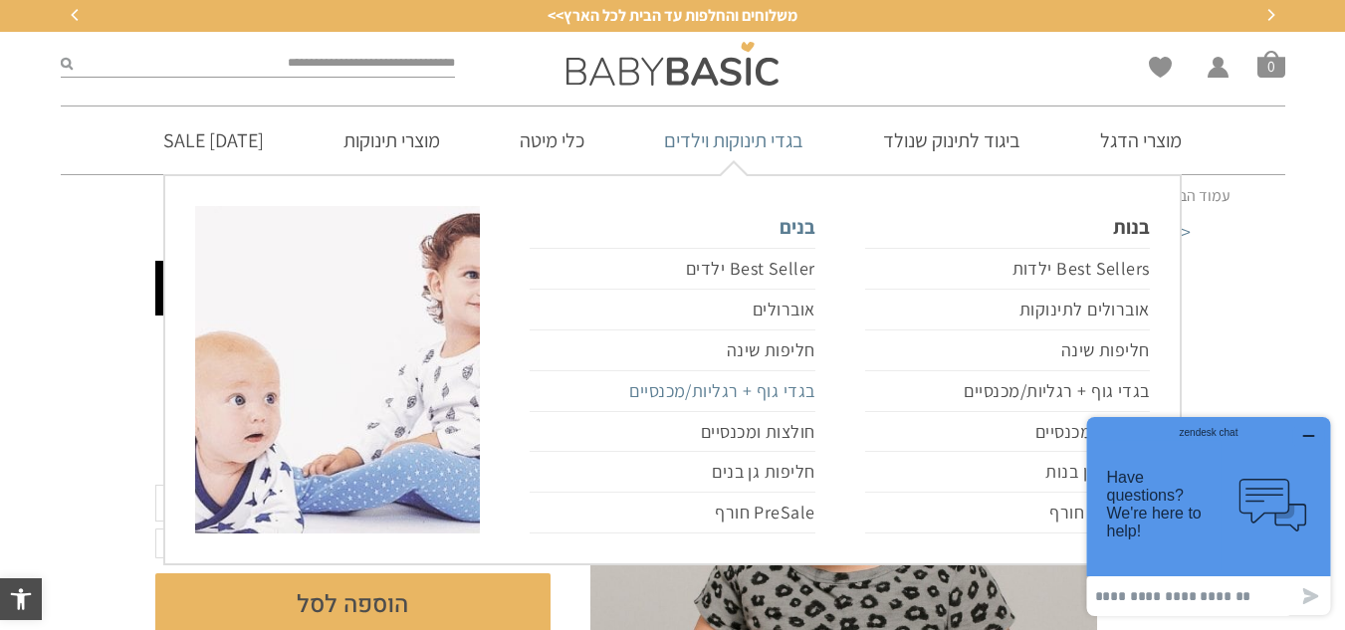
click at [783, 395] on link "בגדי גוף + רגליות/מכנסיים" at bounding box center [672, 391] width 285 height 41
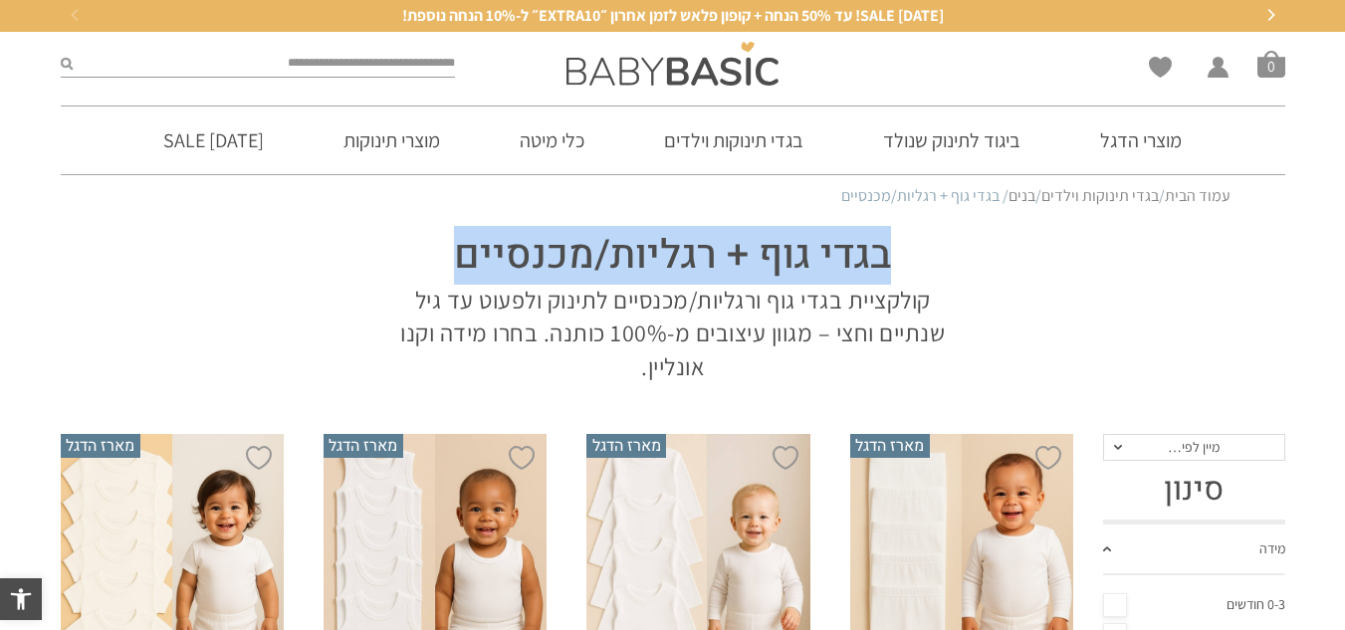
drag, startPoint x: 910, startPoint y: 256, endPoint x: 330, endPoint y: 255, distance: 580.5
click at [330, 255] on section "בגדי גוף + רגליות/מכנסיים קולקציית בגדי גוף ורגליות/מכנסיים לתינוק ולפעוט עד גי…" at bounding box center [673, 301] width 1225 height 166
copy h1 "בגדי גוף + רגליות/מכנסיים"
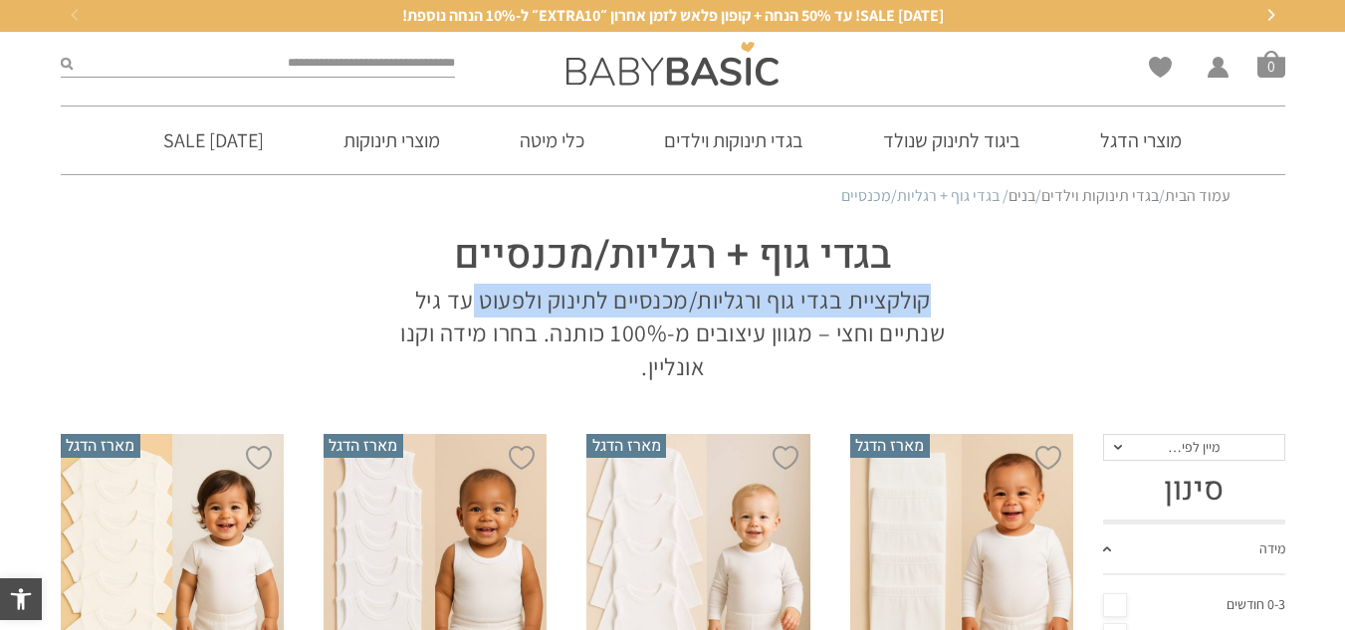
drag, startPoint x: 946, startPoint y: 301, endPoint x: 468, endPoint y: 296, distance: 478.0
click at [468, 296] on p "קולקציית בגדי גוף ורגליות/מכנסיים לתינוק ולפעוט עד גיל שנתיים וחצי – מגוון עיצו…" at bounding box center [673, 334] width 568 height 101
click at [896, 302] on p "קולקציית בגדי גוף ורגליות/מכנסיים לתינוק ולפעוט עד גיל שנתיים וחצי – מגוון עיצו…" at bounding box center [673, 334] width 568 height 101
drag, startPoint x: 954, startPoint y: 298, endPoint x: 483, endPoint y: 289, distance: 471.1
click at [483, 289] on p "קולקציית בגדי גוף ורגליות/מכנסיים לתינוק ולפעוט עד גיל שנתיים וחצי – מגוון עיצו…" at bounding box center [673, 334] width 568 height 101
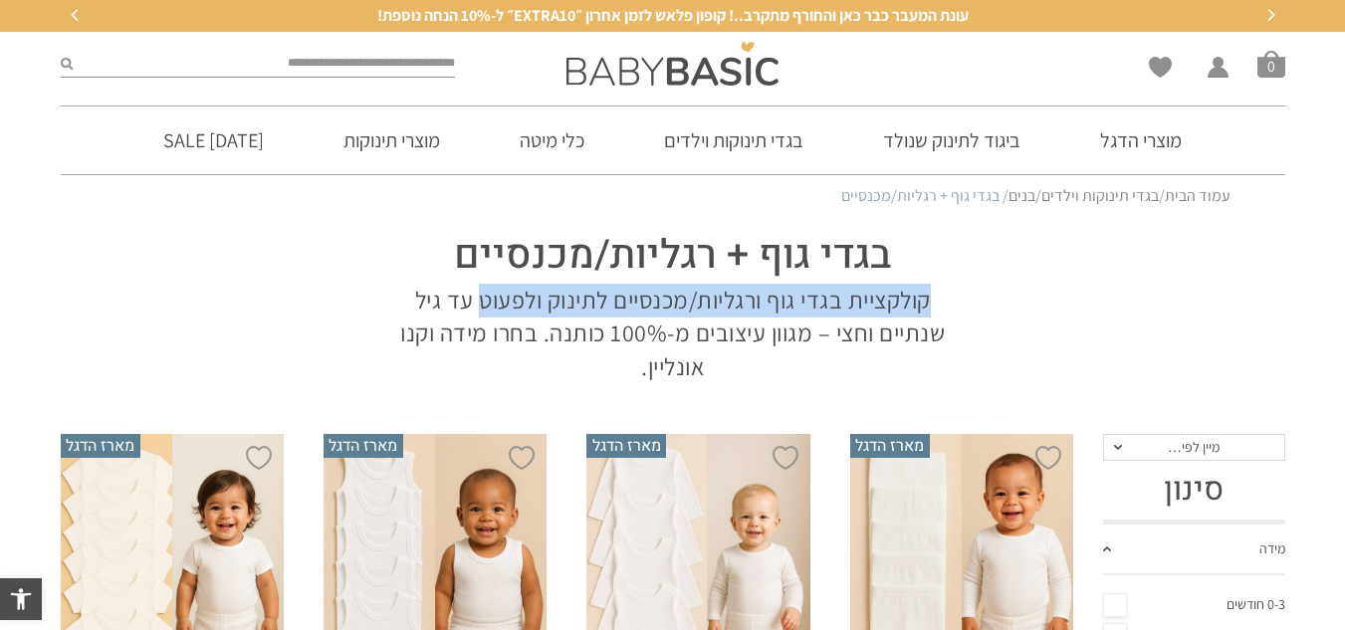
copy p "קולקציית בגדי גוף ורגליות/מכנסיים לתינוק ולפעוט"
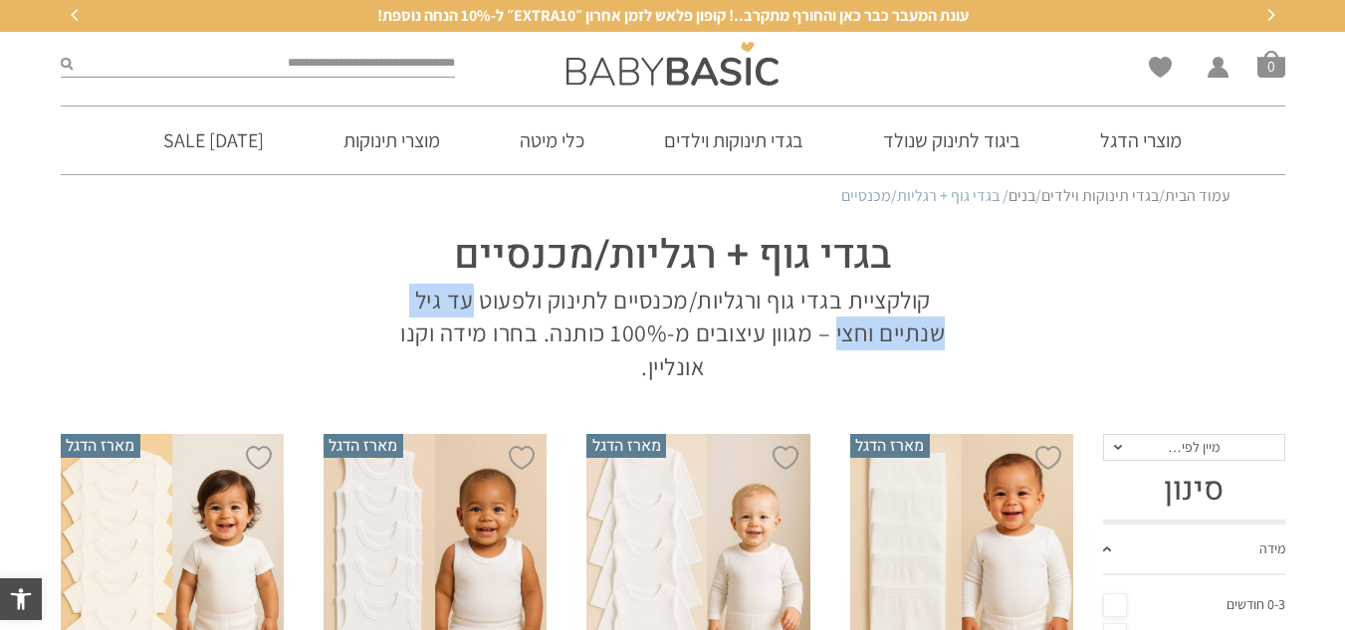
drag, startPoint x: 483, startPoint y: 313, endPoint x: 833, endPoint y: 319, distance: 350.6
click at [833, 319] on p "קולקציית בגדי גוף ורגליות/מכנסיים לתינוק ולפעוט עד גיל שנתיים וחצי – מגוון עיצו…" at bounding box center [673, 334] width 568 height 101
copy p "עד גיל שנתיים וחצי"
click at [482, 338] on p "קולקציית בגדי גוף ורגליות/מכנסיים לתינוק ולפעוט עד גיל שנתיים וחצי – מגוון עיצו…" at bounding box center [673, 334] width 568 height 101
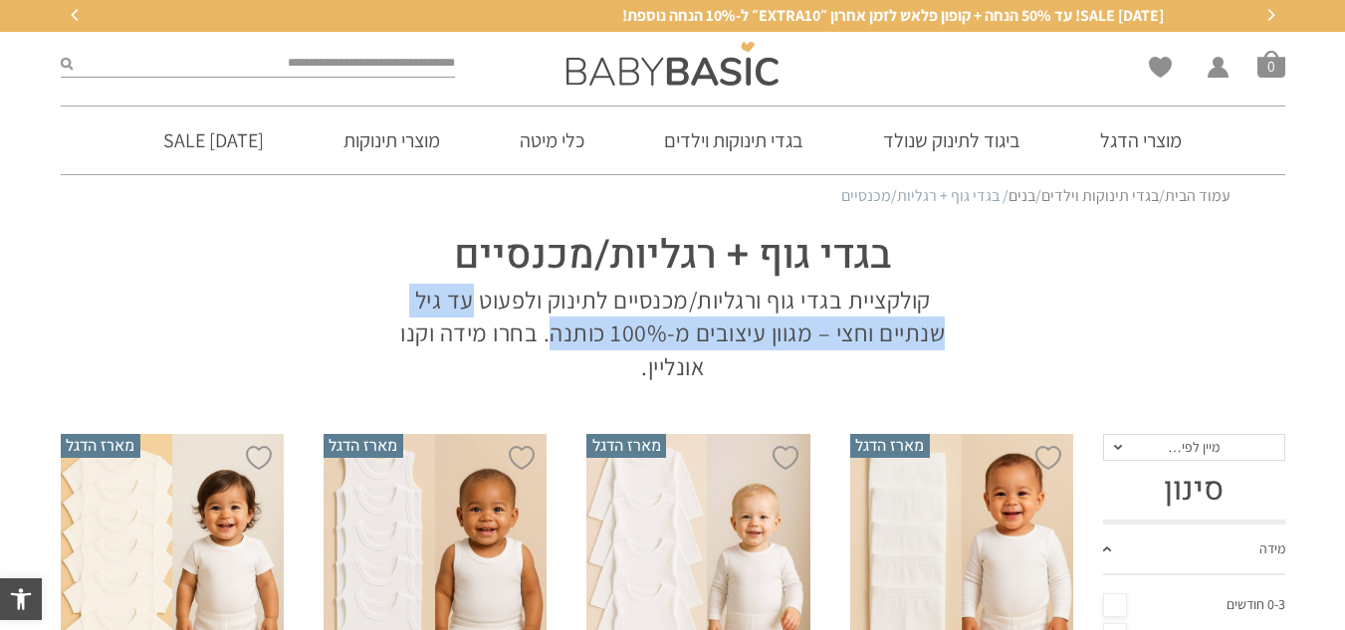
drag, startPoint x: 470, startPoint y: 295, endPoint x: 548, endPoint y: 334, distance: 86.8
click at [548, 334] on p "קולקציית בגדי גוף ורגליות/מכנסיים לתינוק ולפעוט עד גיל שנתיים וחצי – מגוון עיצו…" at bounding box center [673, 334] width 568 height 101
copy p "עד גיל שנתיים וחצי – מגוון עיצובים מ-100% כותנה"
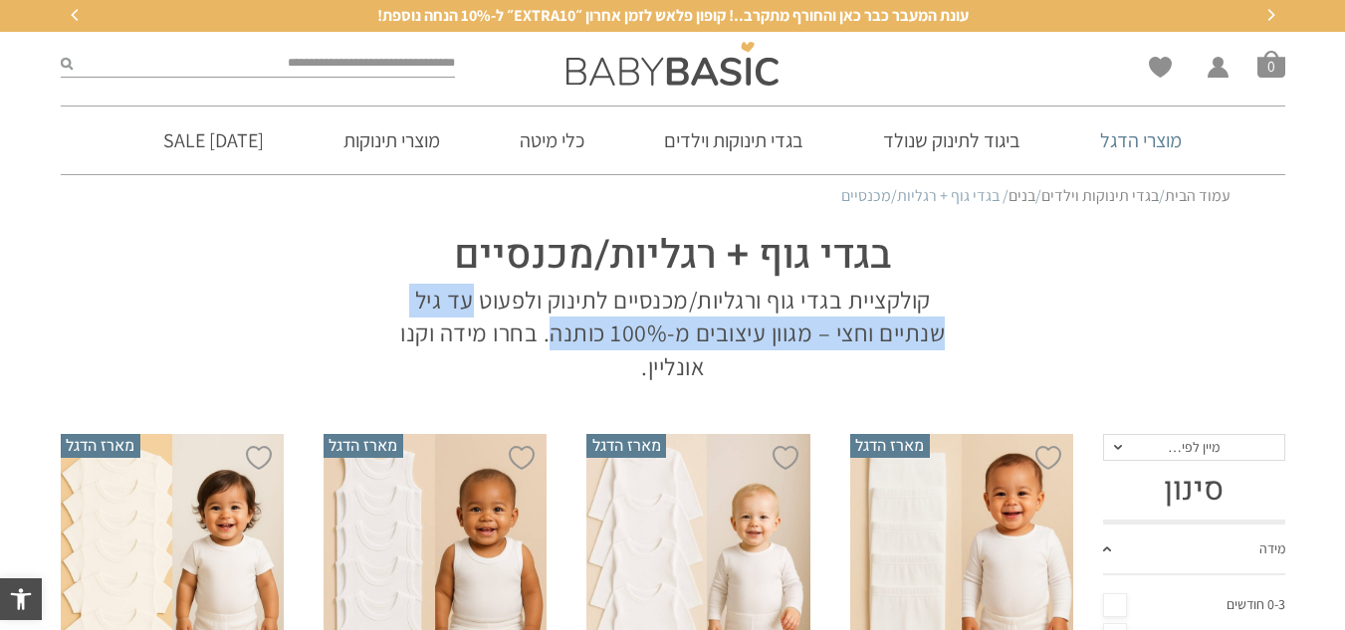
click at [1154, 141] on link "מוצרי הדגל" at bounding box center [1140, 141] width 141 height 68
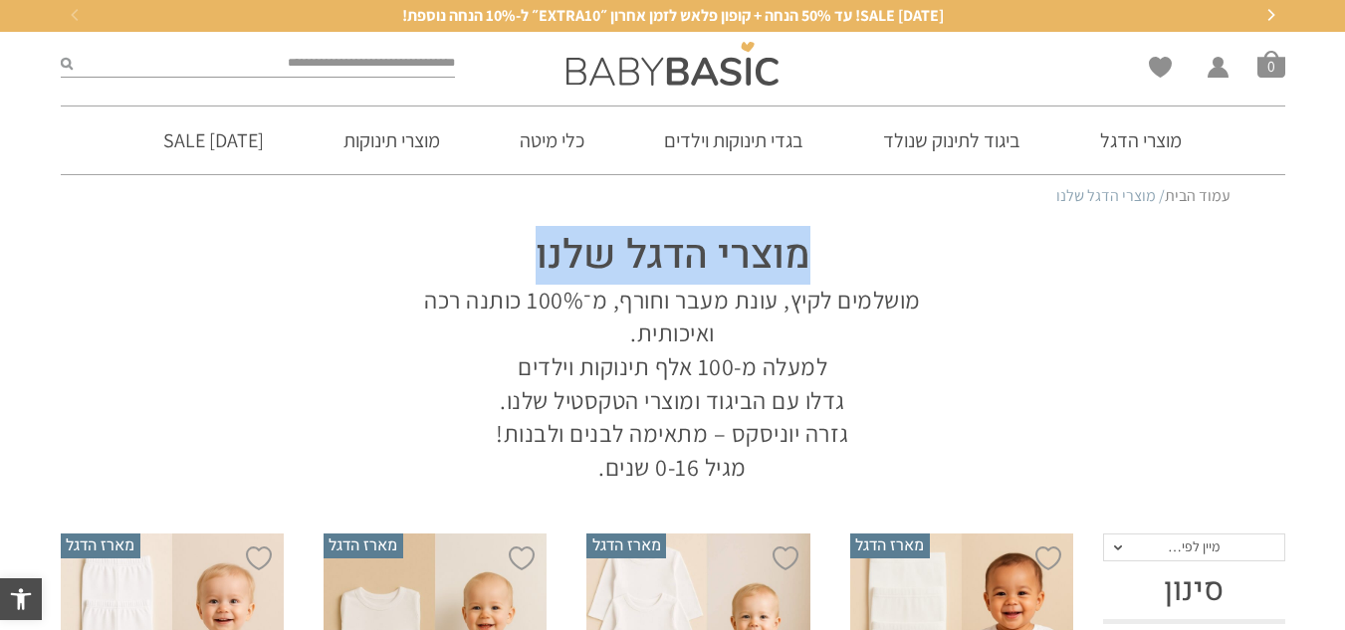
drag, startPoint x: 833, startPoint y: 239, endPoint x: 380, endPoint y: 274, distance: 454.4
click at [380, 274] on div "מוצרי הדגל שלנו מושלמים לקיץ, עונת מעבר וחורף, מ־100% כותנה רכה ואיכותית. למעלה…" at bounding box center [672, 351] width 607 height 267
copy h1 "מוצרי הדגל שלנו"
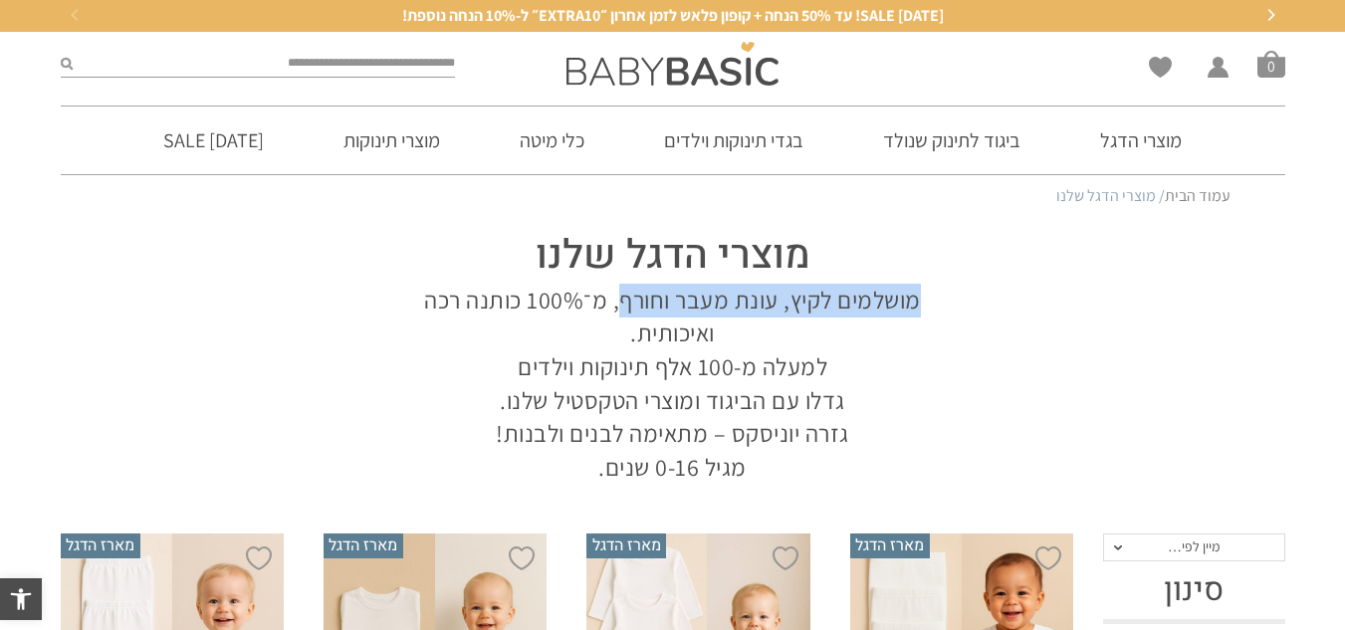
drag, startPoint x: 922, startPoint y: 302, endPoint x: 618, endPoint y: 310, distance: 303.8
click at [618, 310] on p "מושלמים לקיץ, עונת מעבר וחורף, מ־100% כותנה רכה ואיכותית. למעלה מ-100 אלף תינוק…" at bounding box center [673, 384] width 568 height 201
copy p "מושלמים לקיץ, עונת מעבר וחורף"
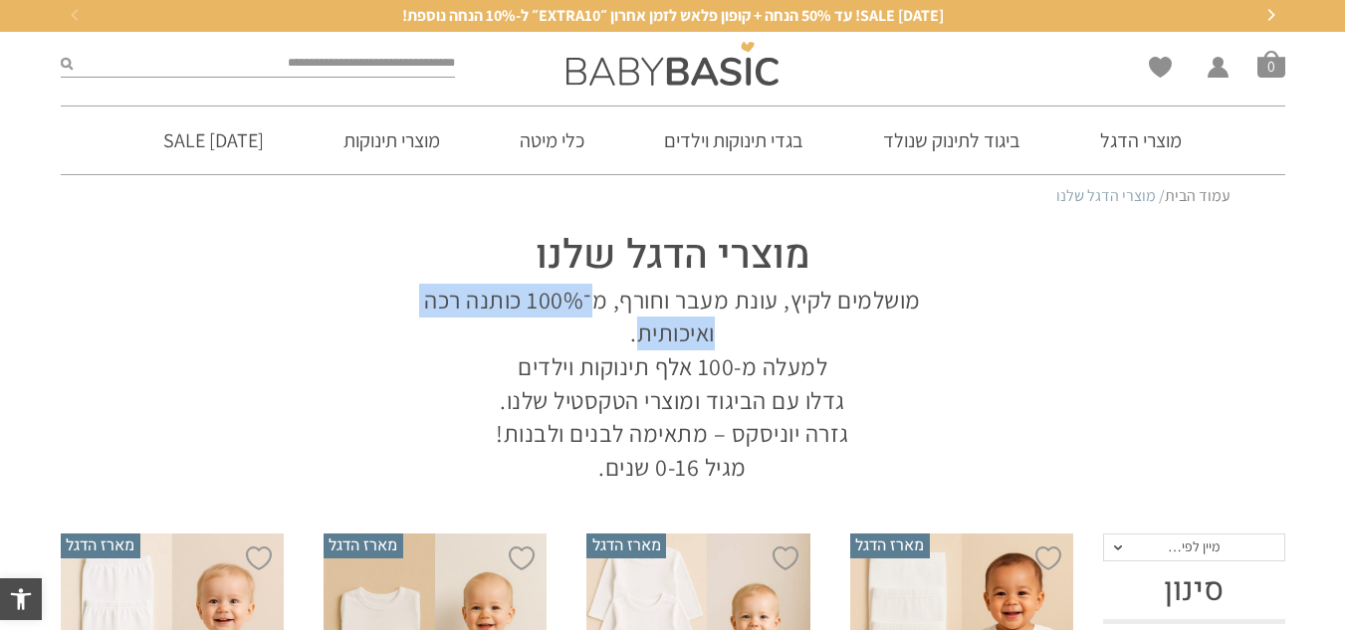
drag, startPoint x: 599, startPoint y: 302, endPoint x: 637, endPoint y: 347, distance: 58.6
click at [638, 345] on p "מושלמים לקיץ, עונת מעבר וחורף, מ־100% כותנה רכה ואיכותית. למעלה מ-100 אלף תינוק…" at bounding box center [673, 384] width 568 height 201
copy p "־100% כותנה רכה ואיכותית"
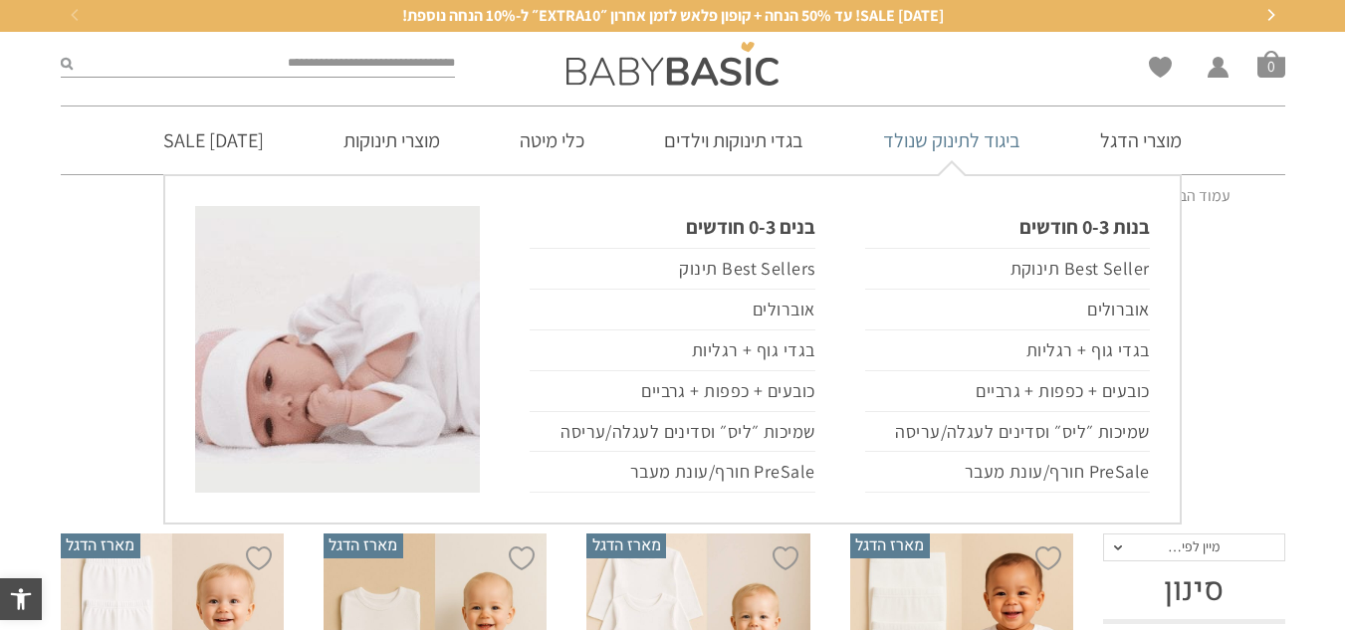
click at [982, 130] on link "ביגוד לתינוק שנולד" at bounding box center [951, 141] width 197 height 68
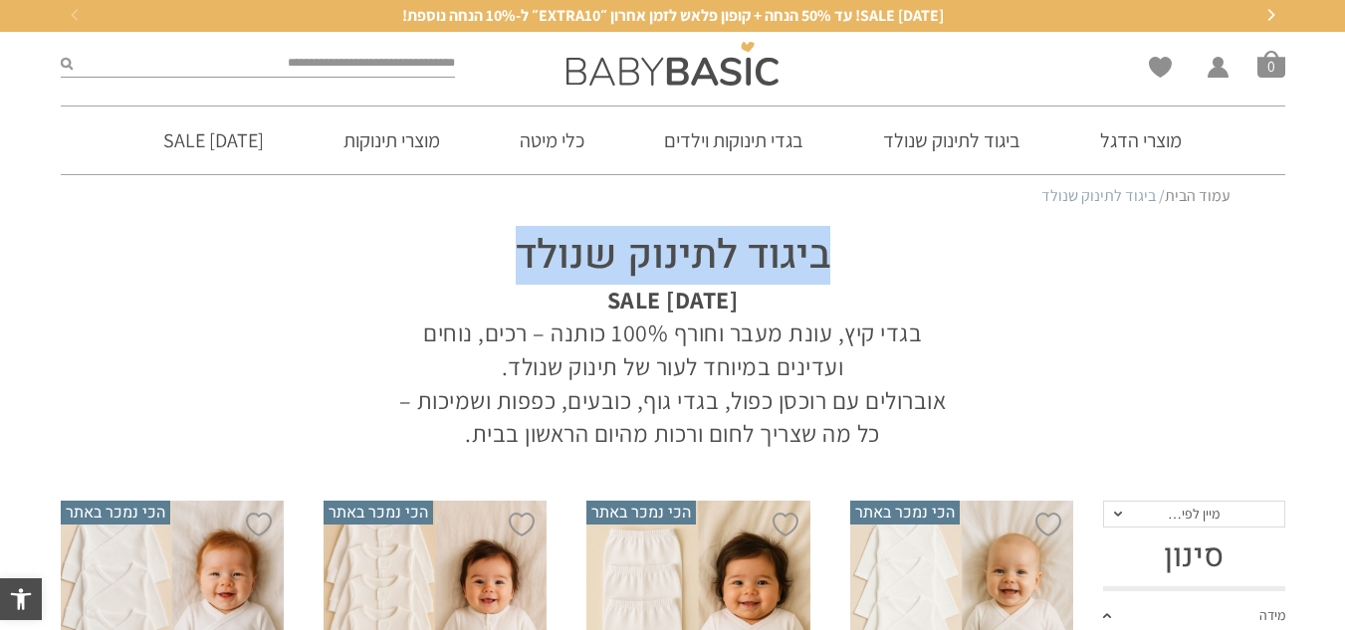
drag, startPoint x: 844, startPoint y: 266, endPoint x: 423, endPoint y: 239, distance: 422.1
click at [423, 238] on h1 "ביגוד לתינוק שנולד" at bounding box center [673, 256] width 568 height 56
copy h1 "ביגוד לתינוק שנולד"
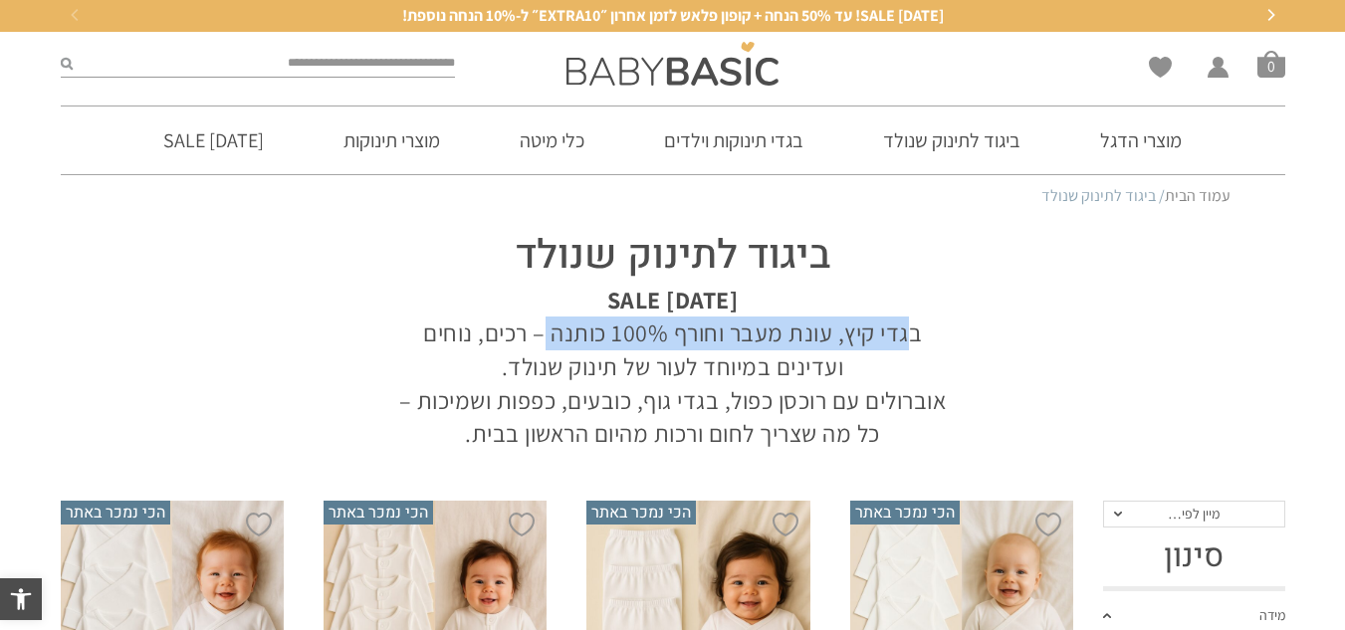
drag, startPoint x: 925, startPoint y: 336, endPoint x: 556, endPoint y: 345, distance: 369.5
click at [556, 345] on p "ראש השנה SALE בגדי קיץ, עונת מעבר וחורף 100% כותנה – רכים, נוחים ועדינים במיוחד…" at bounding box center [673, 367] width 568 height 167
copy p "בגדי קיץ, עונת מעבר וחורף 100% כותנה"
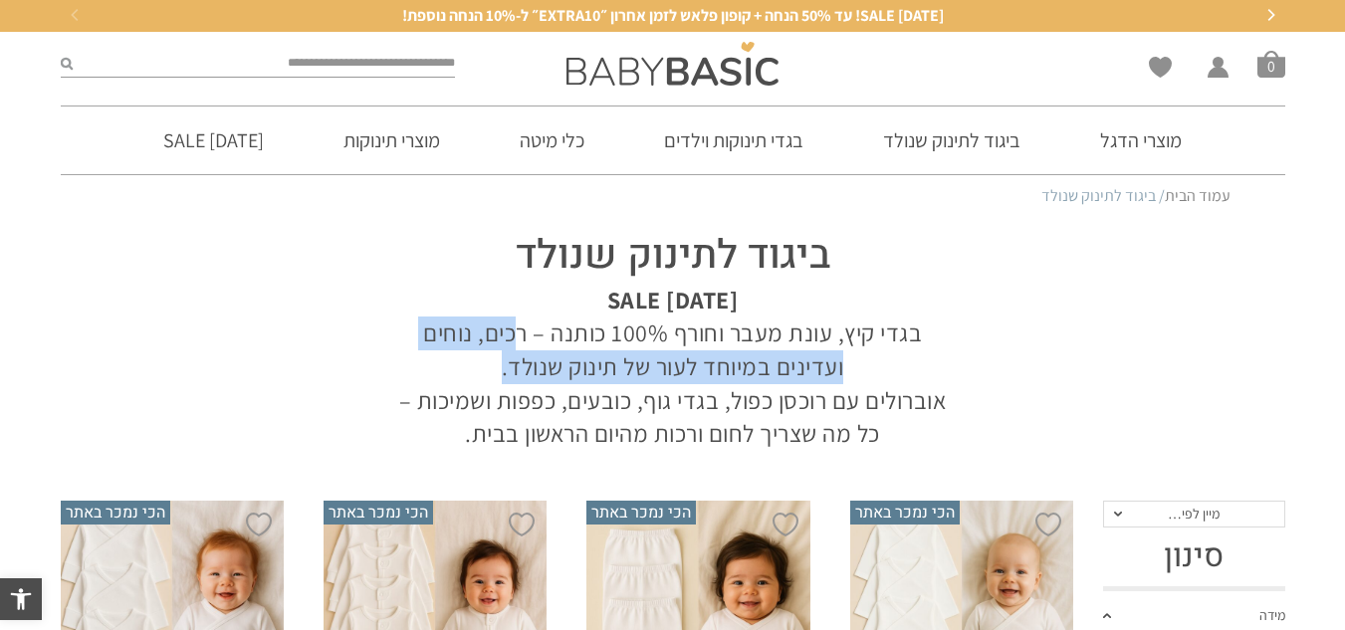
drag, startPoint x: 524, startPoint y: 340, endPoint x: 509, endPoint y: 370, distance: 34.3
click at [509, 370] on p "ראש השנה SALE בגדי קיץ, עונת מעבר וחורף 100% כותנה – רכים, נוחים ועדינים במיוחד…" at bounding box center [673, 367] width 568 height 167
copy p "רכים, נוחים ועדינים במיוחד לעור של תינוק שנולד"
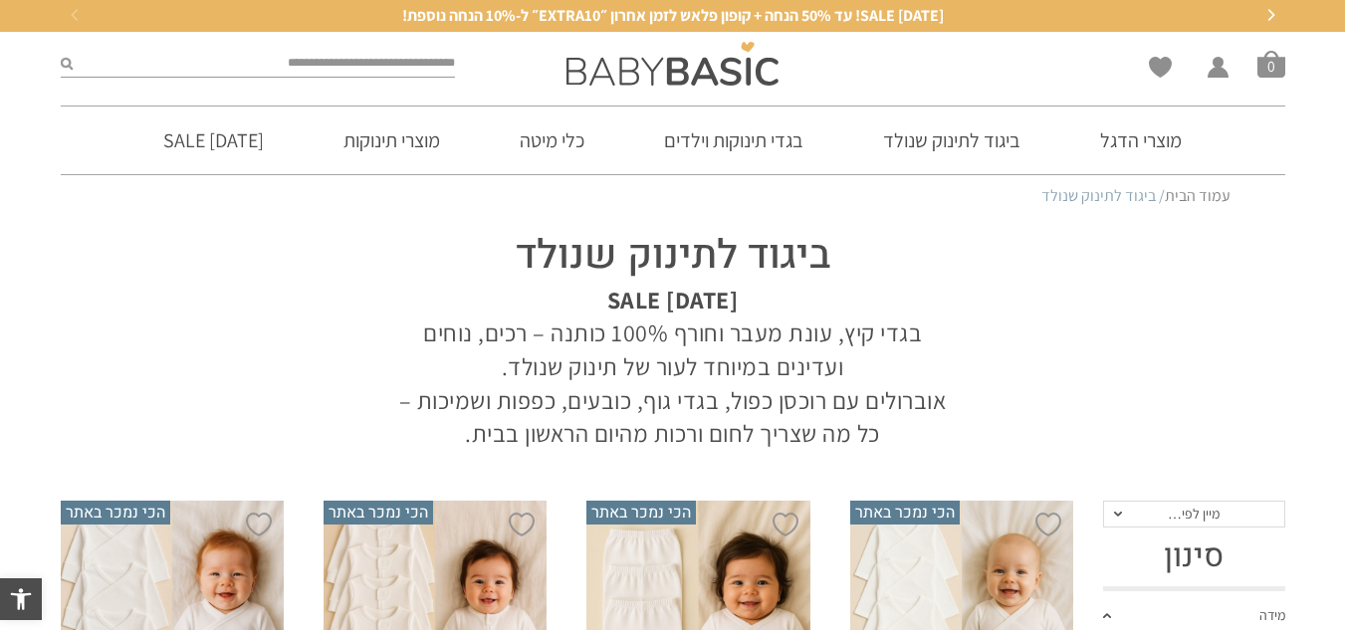
click at [754, 407] on p "[DATE] SALE בגדי קיץ, עונת מעבר וחורף 100% כותנה – רכים, נוחים ועדינים במיוחד ל…" at bounding box center [673, 367] width 568 height 167
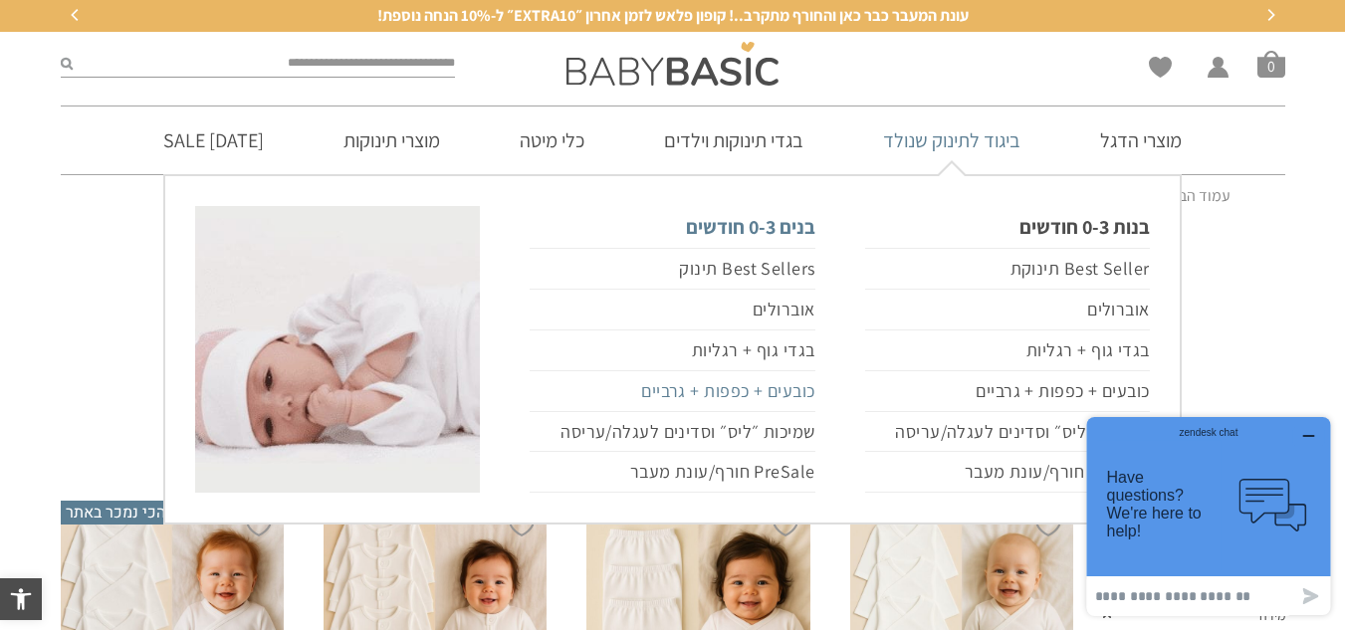
click at [746, 395] on link "כובעים + כפפות + גרביים" at bounding box center [672, 391] width 285 height 41
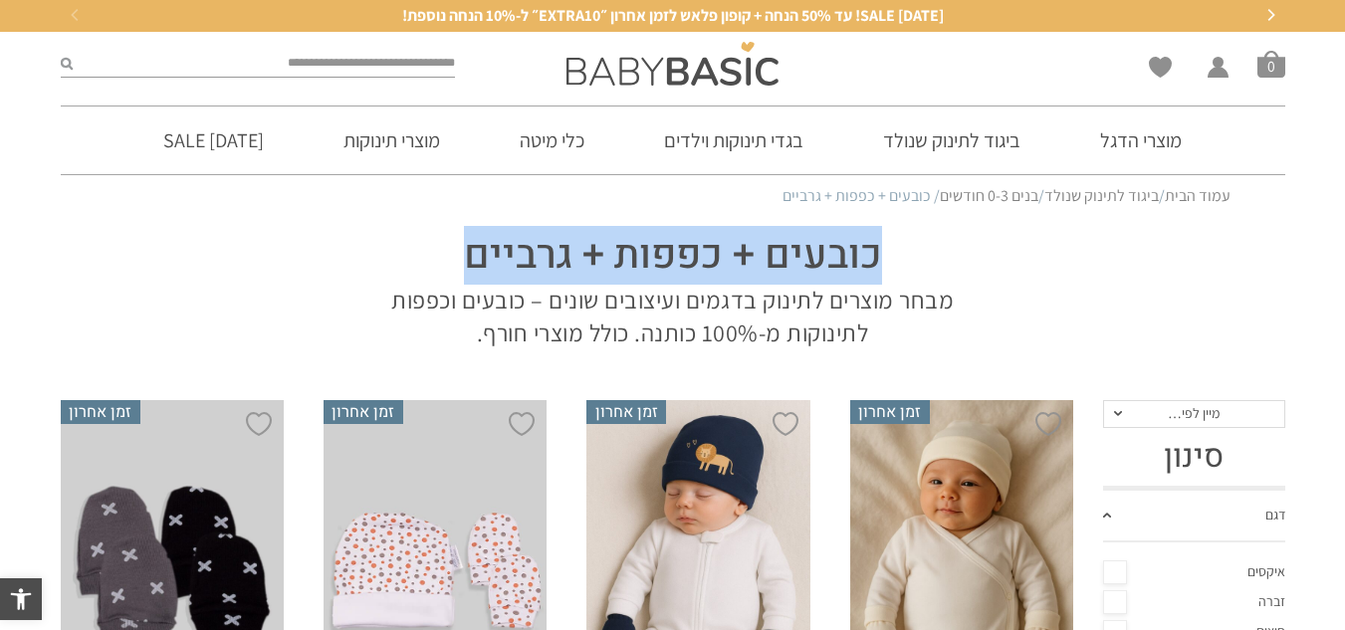
drag, startPoint x: 918, startPoint y: 262, endPoint x: 451, endPoint y: 265, distance: 467.0
click at [451, 265] on h1 "כובעים + כפפות + גרביים" at bounding box center [673, 256] width 568 height 56
copy h1 "כובעים + כפפות + גרביים"
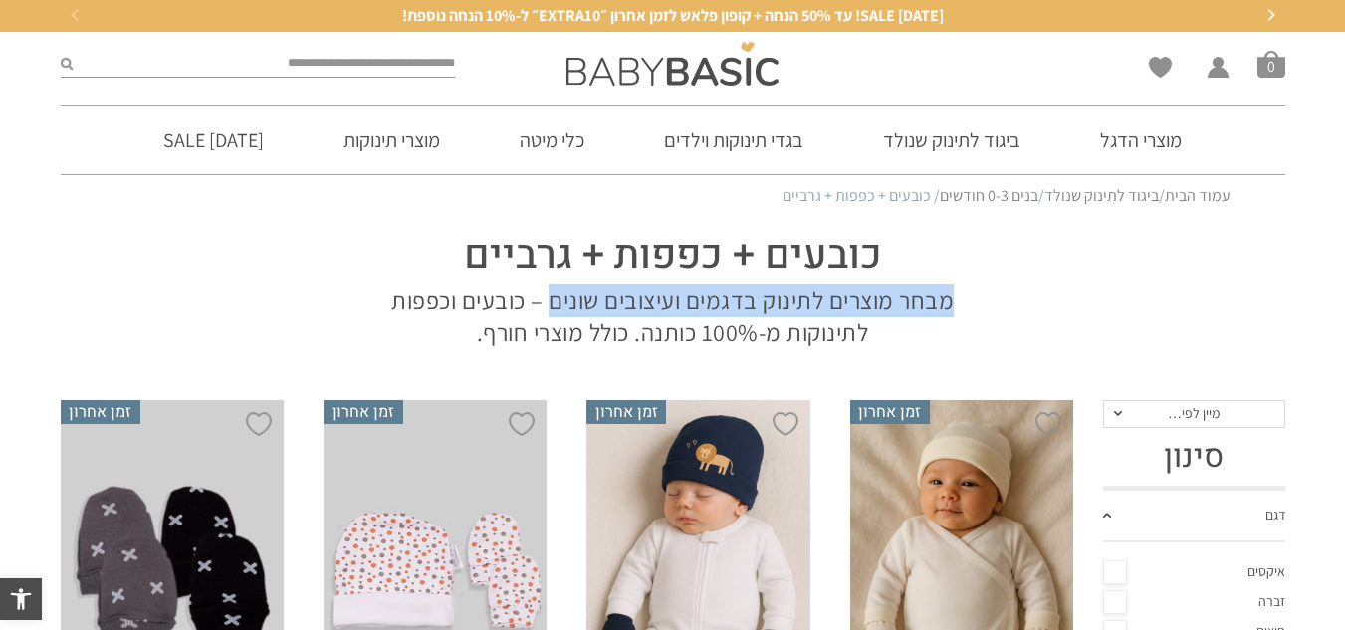
drag, startPoint x: 969, startPoint y: 296, endPoint x: 553, endPoint y: 307, distance: 416.4
click at [553, 307] on div "כובעים + כפפות + גרביים מבחר מוצרים לתינוק בדגמים ועיצובים שונים – כובעים וכפפו…" at bounding box center [672, 284] width 607 height 132
copy p "מבחר מוצרים לתינוק בדגמים ועיצובים שונים"
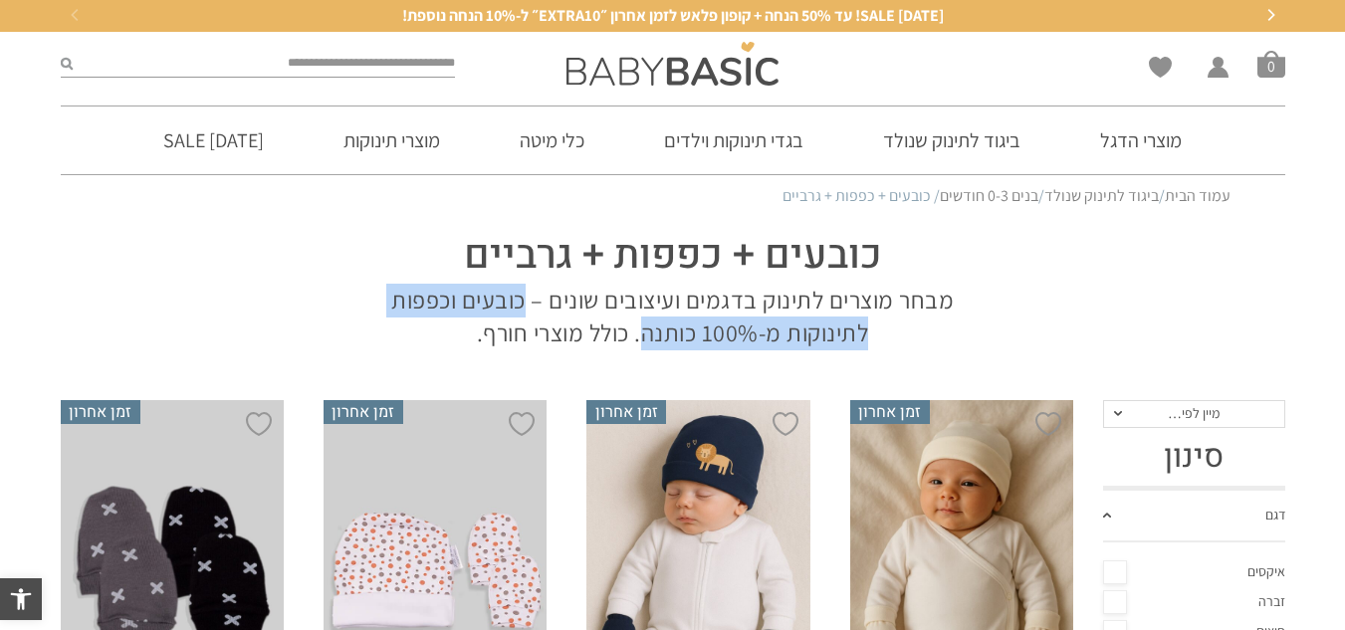
drag, startPoint x: 526, startPoint y: 294, endPoint x: 647, endPoint y: 340, distance: 129.8
click at [647, 340] on p "מבחר מוצרים לתינוק בדגמים ועיצובים שונים – כובעים וכפפות לתינוקות מ-100% כותנה.…" at bounding box center [673, 317] width 568 height 67
copy p "כובעים וכפפות לתינוקות מ-100% כותנה"
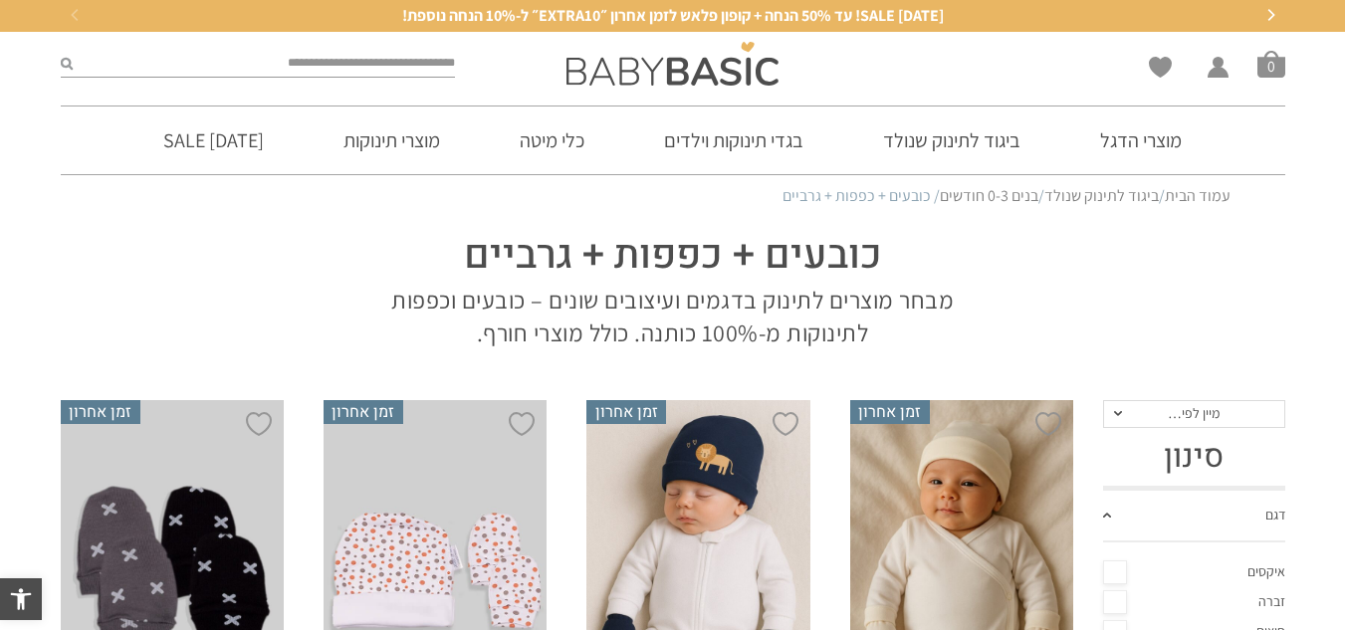
drag, startPoint x: 929, startPoint y: 237, endPoint x: 888, endPoint y: 249, distance: 42.5
click at [928, 238] on h1 "כובעים + כפפות + גרביים" at bounding box center [673, 256] width 568 height 56
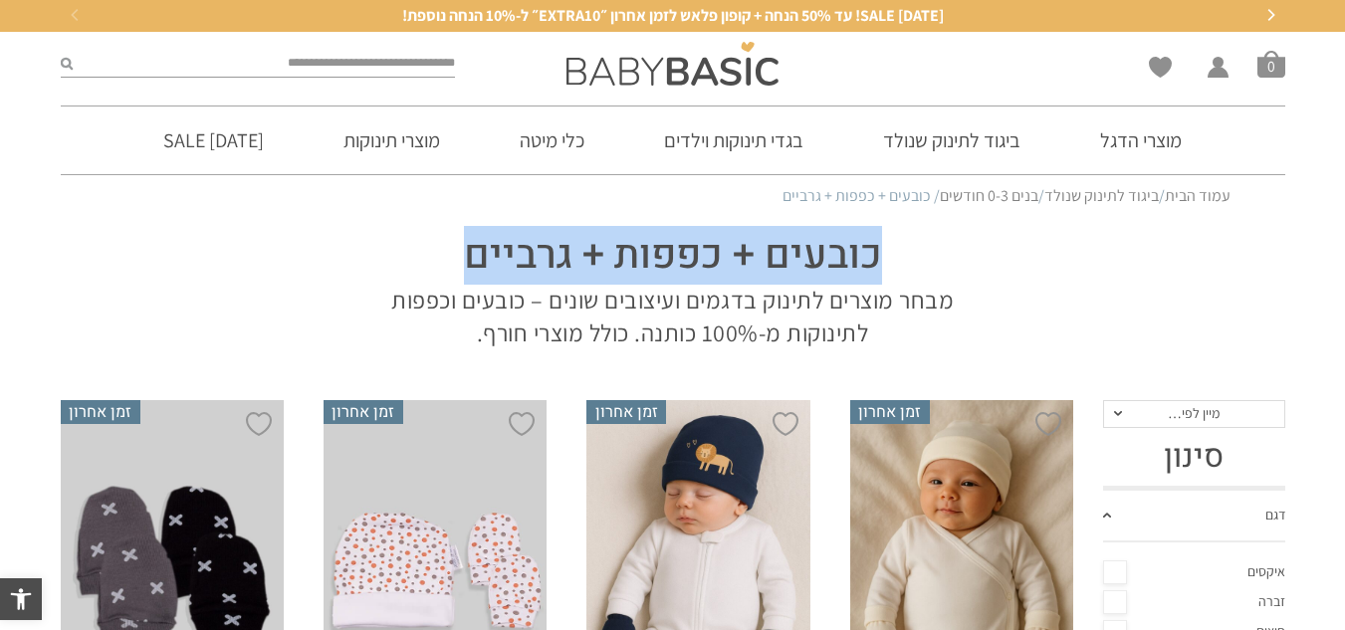
drag, startPoint x: 877, startPoint y: 257, endPoint x: 452, endPoint y: 262, distance: 425.2
click at [458, 261] on h1 "כובעים + כפפות + גרביים" at bounding box center [673, 256] width 568 height 56
copy h1 "כובעים + כפפות + גרביים"
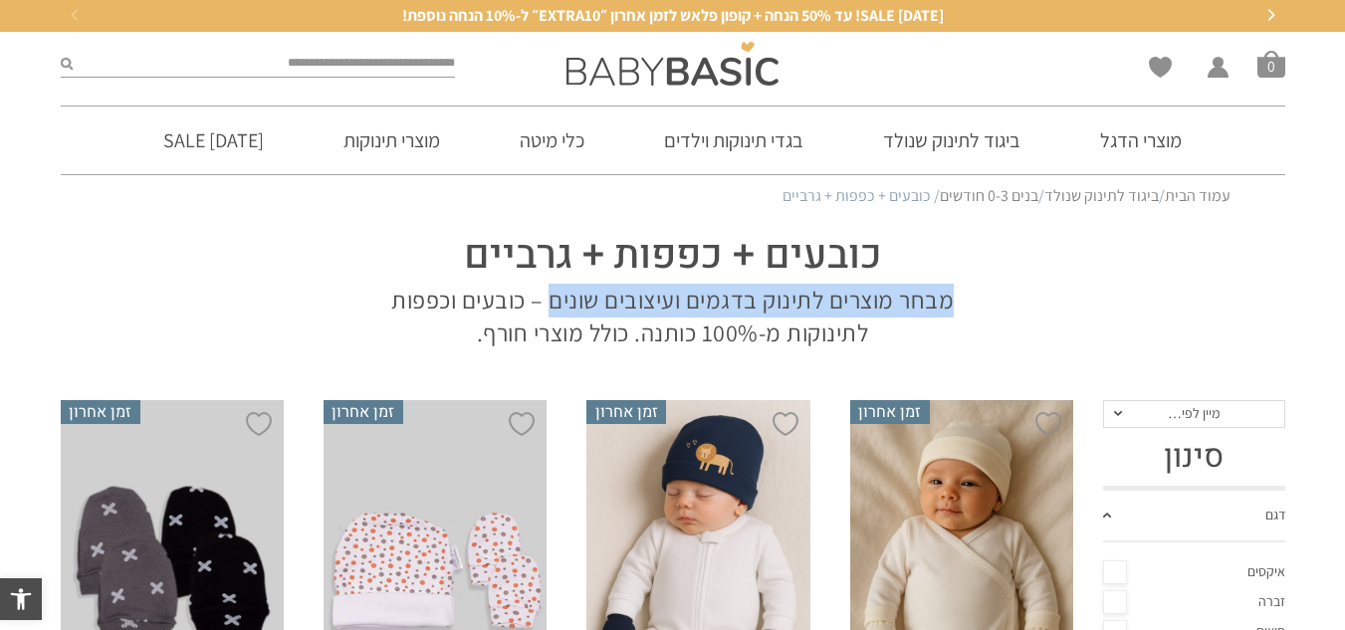
drag, startPoint x: 949, startPoint y: 301, endPoint x: 549, endPoint y: 305, distance: 400.3
click at [549, 305] on p "מבחר מוצרים לתינוק בדגמים ועיצובים שונים – כובעים וכפפות לתינוקות מ-100% כותנה.…" at bounding box center [673, 317] width 568 height 67
copy p "מבחר מוצרים לתינוק בדגמים ועיצובים שונים"
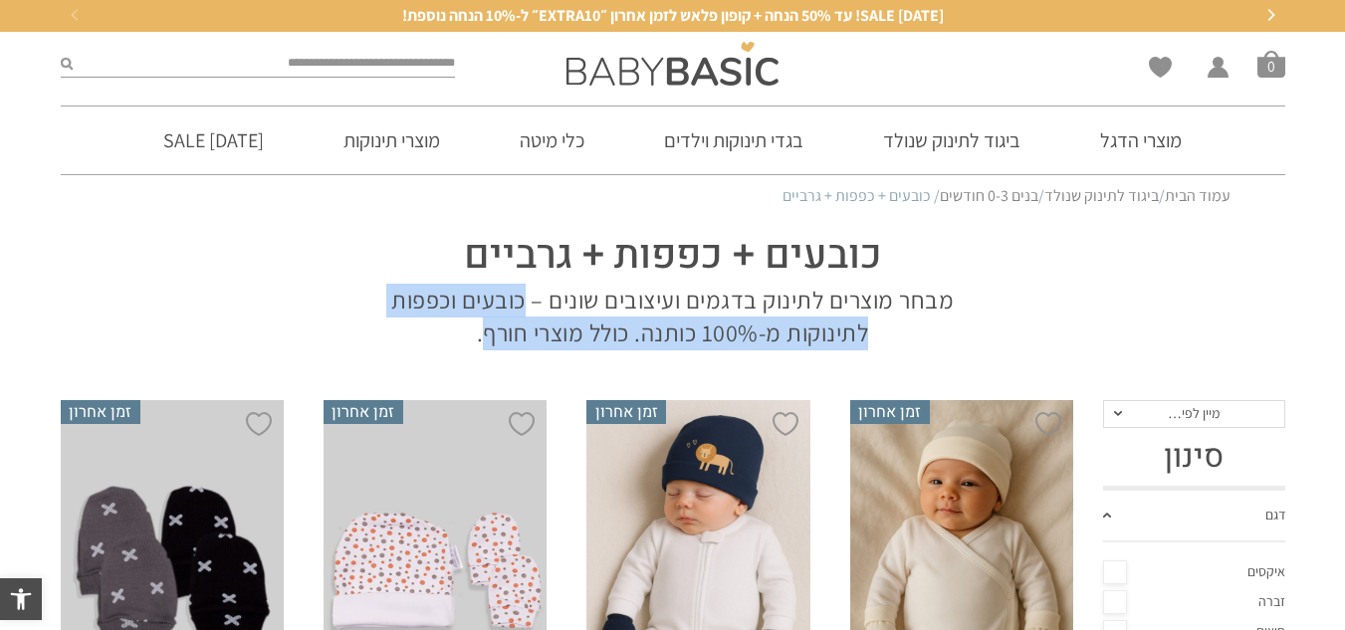
drag, startPoint x: 524, startPoint y: 300, endPoint x: 485, endPoint y: 344, distance: 58.5
click at [485, 344] on p "מבחר מוצרים לתינוק בדגמים ועיצובים שונים – כובעים וכפפות לתינוקות מ-100% כותנה.…" at bounding box center [673, 317] width 568 height 67
copy p "כובעים וכפפות לתינוקות מ-100% כותנה. כולל מוצרי חורף"
click at [517, 287] on p "מבחר מוצרים לתינוק בדגמים ועיצובים שונים – כובעים וכפפות לתינוקות מ-100% כותנה.…" at bounding box center [673, 317] width 568 height 67
drag, startPoint x: 527, startPoint y: 292, endPoint x: 646, endPoint y: 324, distance: 123.7
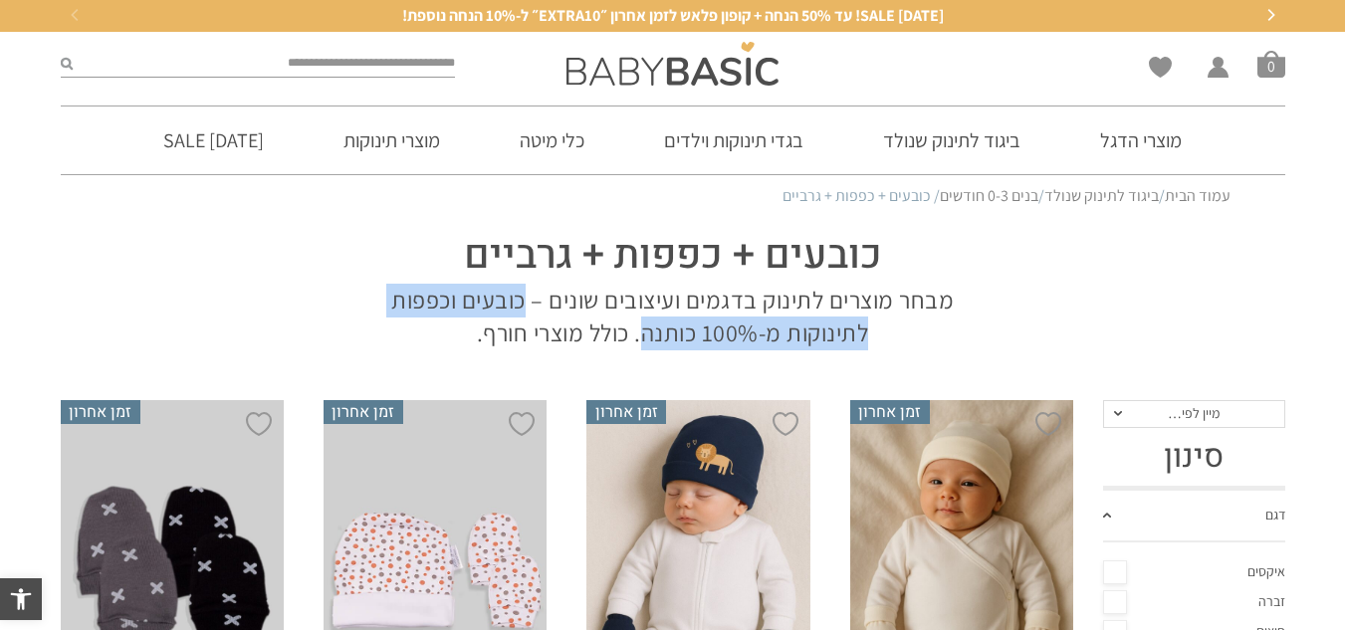
click at [646, 324] on p "מבחר מוצרים לתינוק בדגמים ועיצובים שונים – כובעים וכפפות לתינוקות מ-100% כותנה.…" at bounding box center [673, 317] width 568 height 67
copy p "כובעים וכפפות לתינוקות מ-100% כותנה"
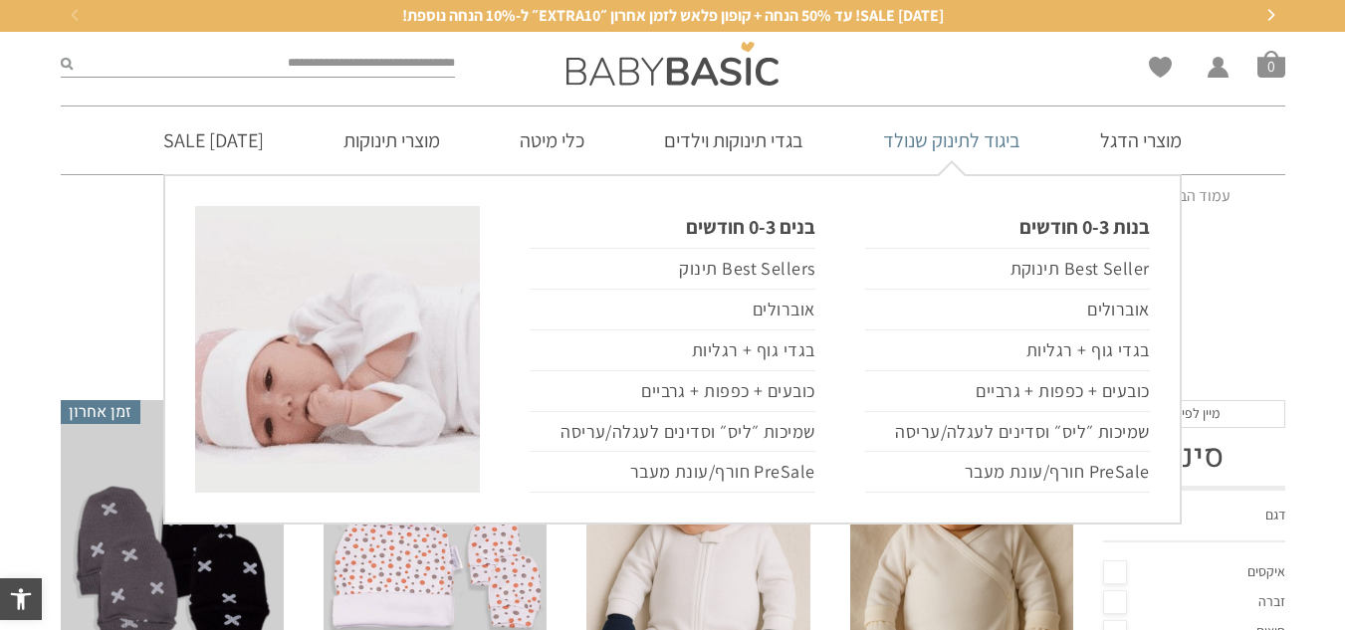
click at [925, 139] on link "ביגוד לתינוק שנולד" at bounding box center [951, 141] width 197 height 68
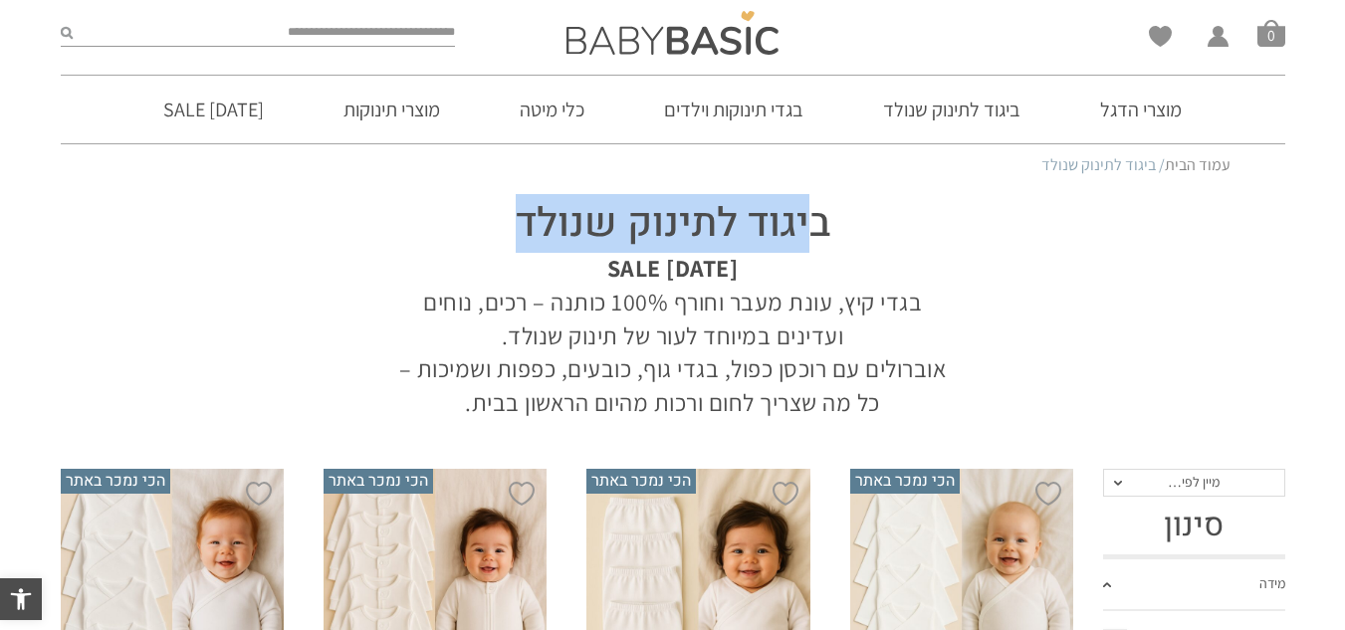
click at [483, 232] on h1 "ביגוד לתינוק שנולד" at bounding box center [673, 224] width 568 height 56
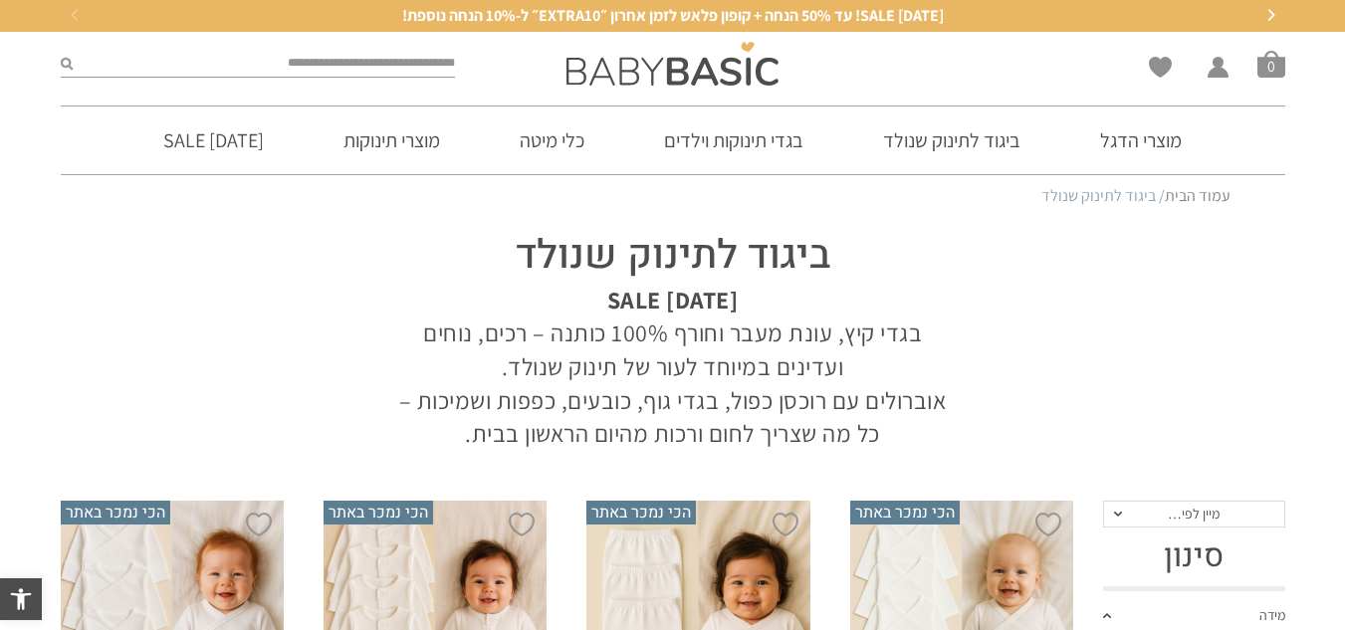
click at [707, 304] on strong "[DATE] SALE" at bounding box center [672, 300] width 131 height 32
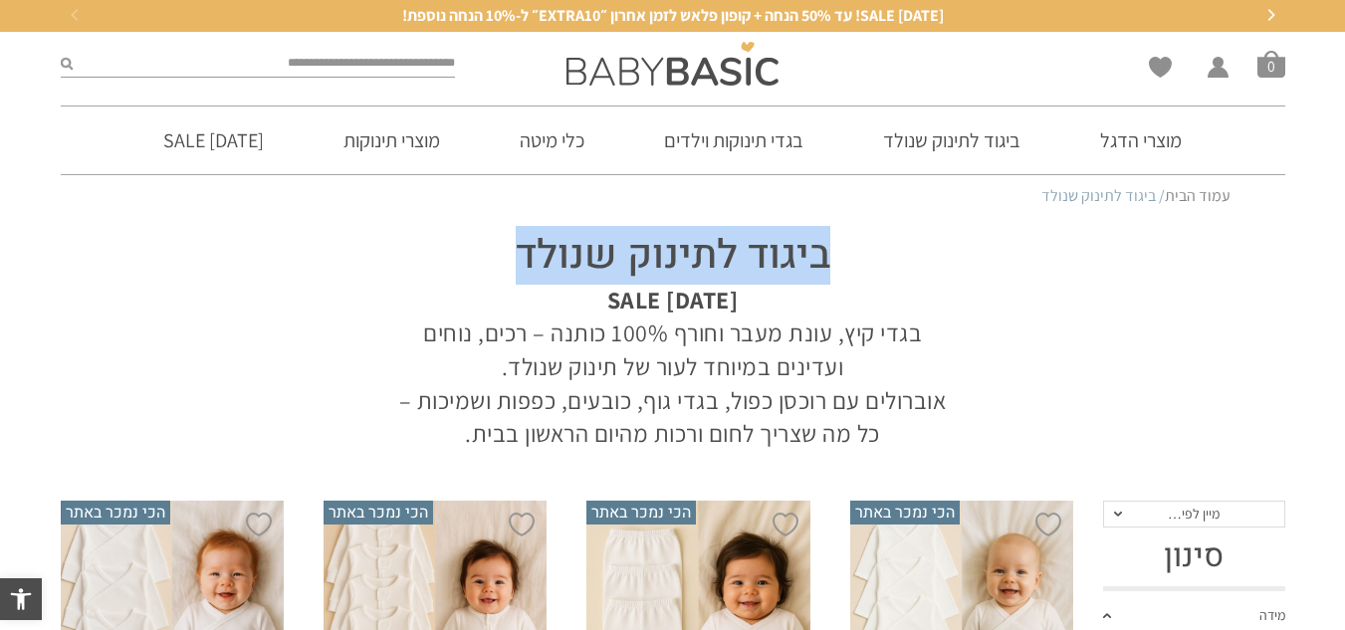
drag, startPoint x: 841, startPoint y: 263, endPoint x: 502, endPoint y: 265, distance: 339.6
click at [502, 265] on h1 "ביגוד לתינוק שנולד" at bounding box center [673, 256] width 568 height 56
copy h1 "ביגוד לתינוק שנולד"
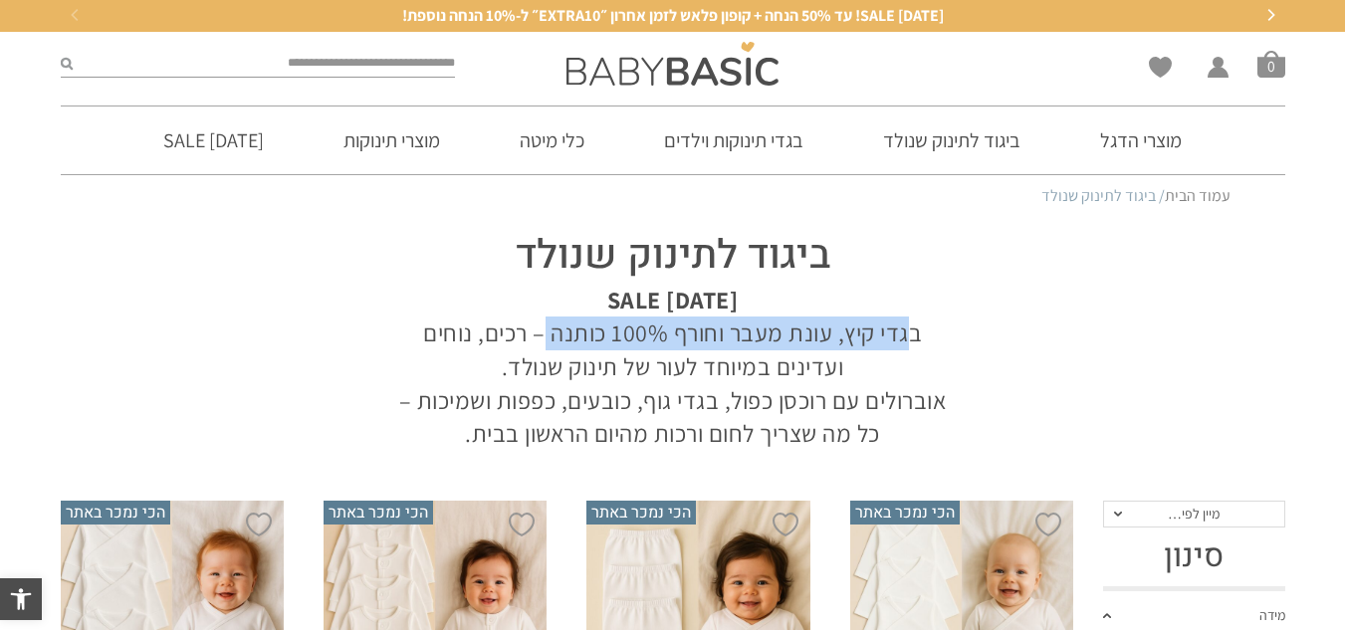
drag, startPoint x: 920, startPoint y: 336, endPoint x: 551, endPoint y: 332, distance: 369.4
click at [551, 332] on p "[DATE] SALE בגדי קיץ, עונת מעבר וחורף 100% כותנה – רכים, נוחים ועדינים במיוחד ל…" at bounding box center [673, 367] width 568 height 167
copy p "בגדי קיץ, עונת מעבר וחורף 100% כותנה"
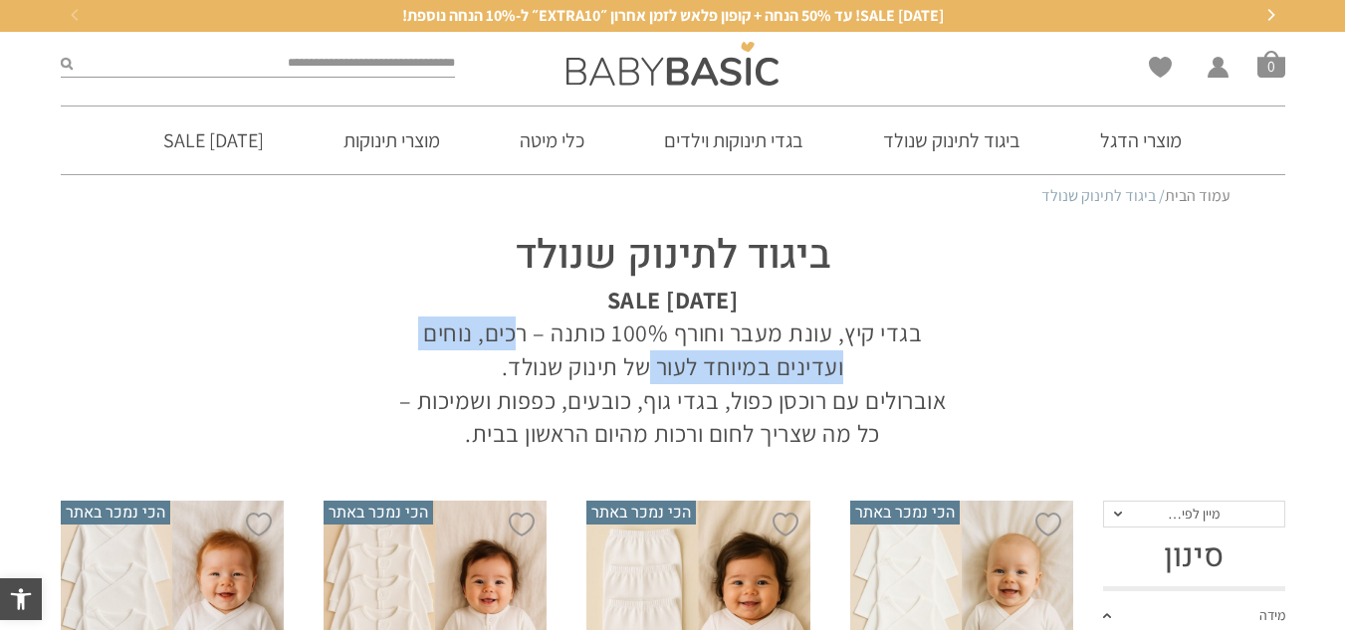
drag, startPoint x: 529, startPoint y: 335, endPoint x: 658, endPoint y: 373, distance: 135.1
click at [658, 373] on p "[DATE] SALE בגדי קיץ, עונת מעבר וחורף 100% כותנה – רכים, נוחים ועדינים במיוחד ל…" at bounding box center [673, 367] width 568 height 167
copy p "רכים, נוחים ועדינים במיוחד לעור"
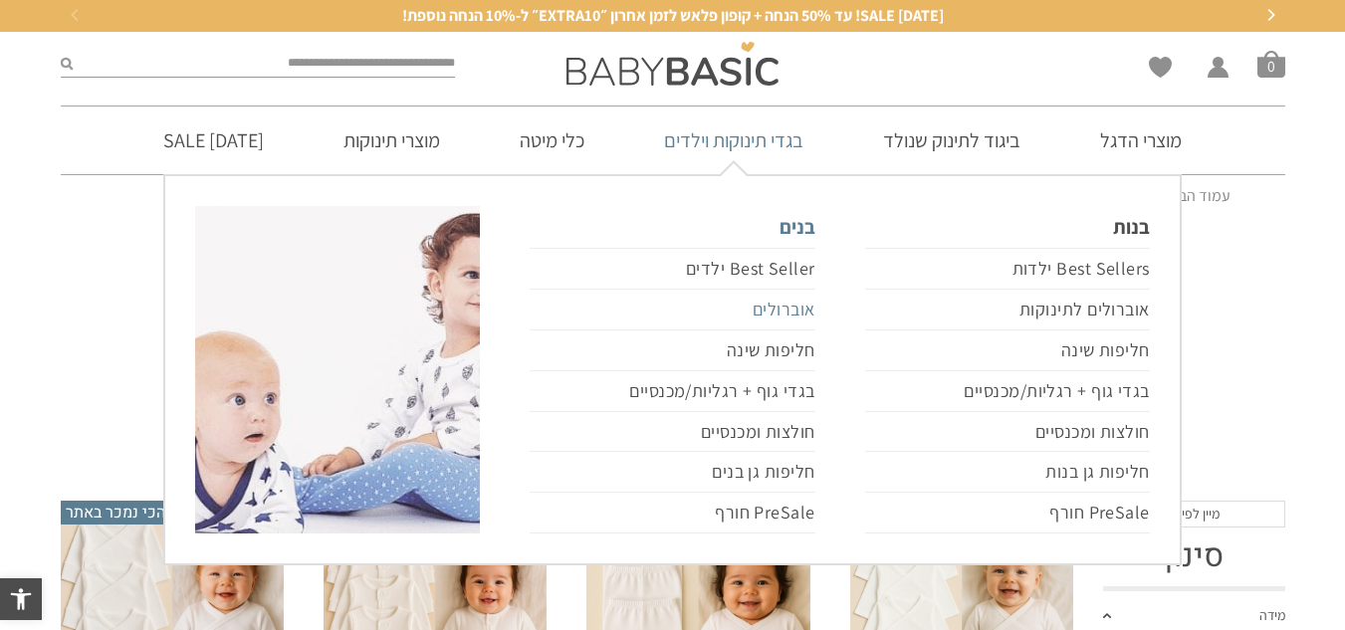
click at [786, 311] on link "אוברולים" at bounding box center [672, 310] width 285 height 41
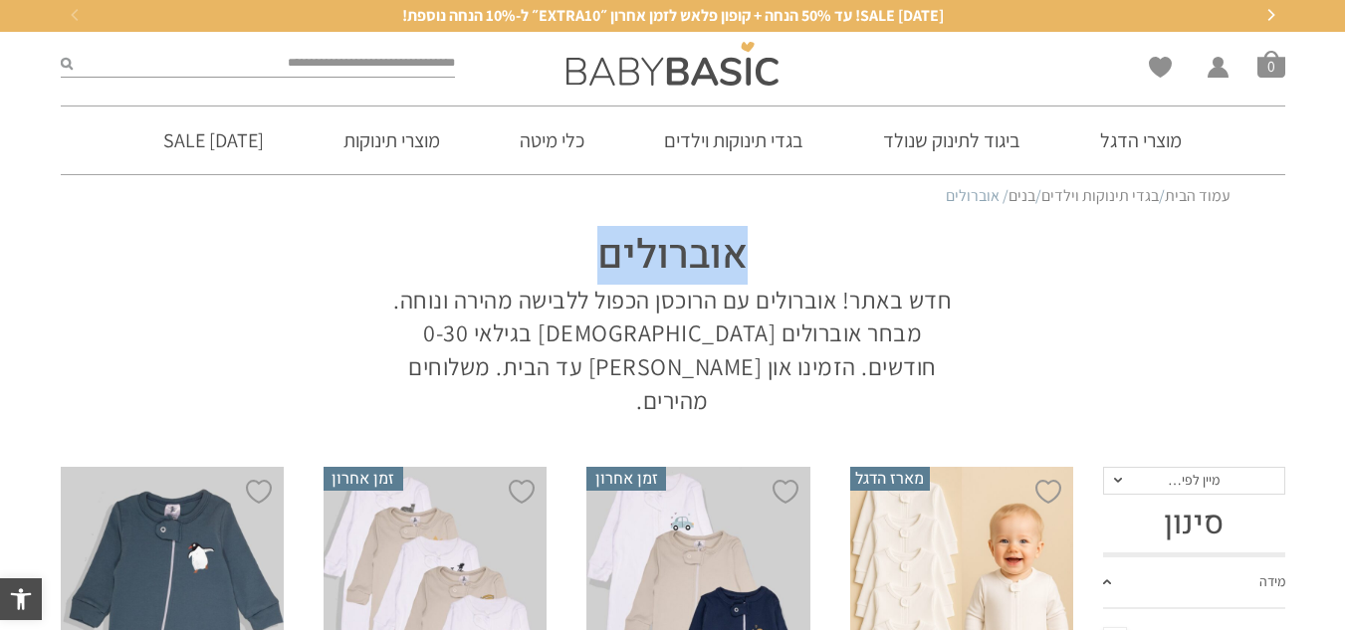
drag, startPoint x: 770, startPoint y: 261, endPoint x: 537, endPoint y: 277, distance: 233.6
click at [548, 257] on h1 "אוברולים" at bounding box center [673, 256] width 568 height 56
copy h1 "אוברולים"
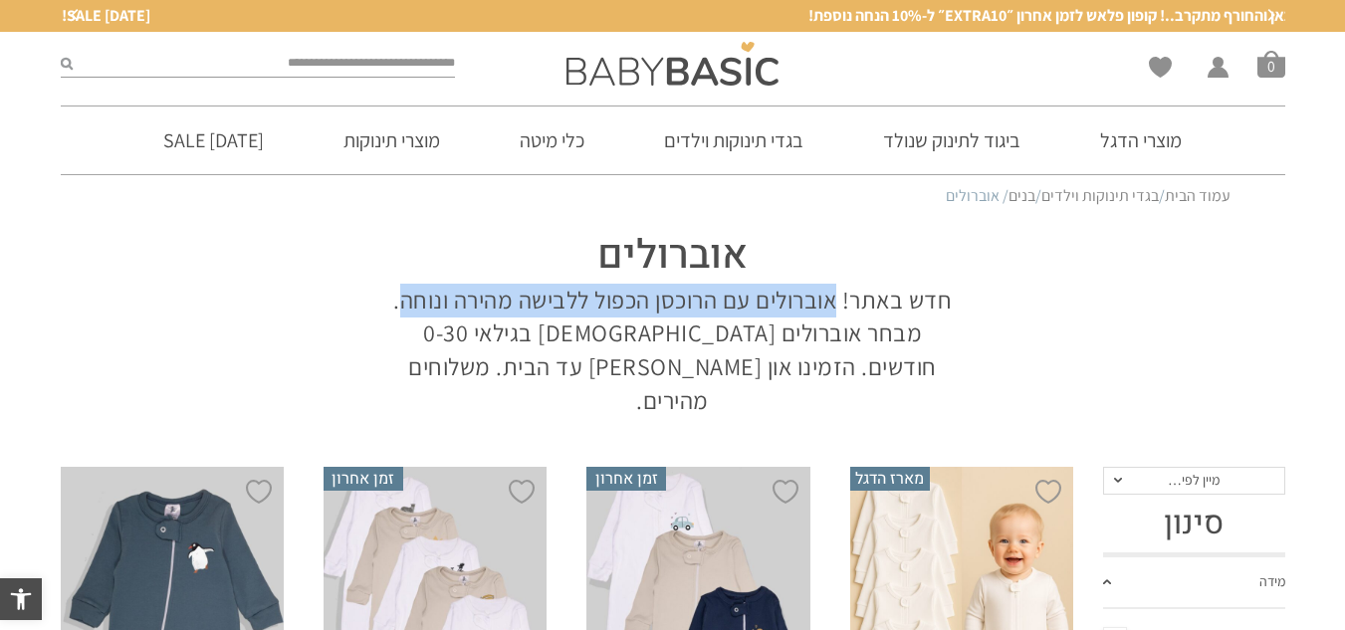
drag, startPoint x: 835, startPoint y: 299, endPoint x: 396, endPoint y: 290, distance: 439.2
click at [396, 290] on p "חדש באתר! אוברולים עם הרוכסן הכפול ללבישה מהירה ונוחה. מבחר אוברולים לבנים בגיל…" at bounding box center [673, 350] width 568 height 133
copy p "אוברולים עם הרוכסן הכפול ללבישה מהירה ונוחה"
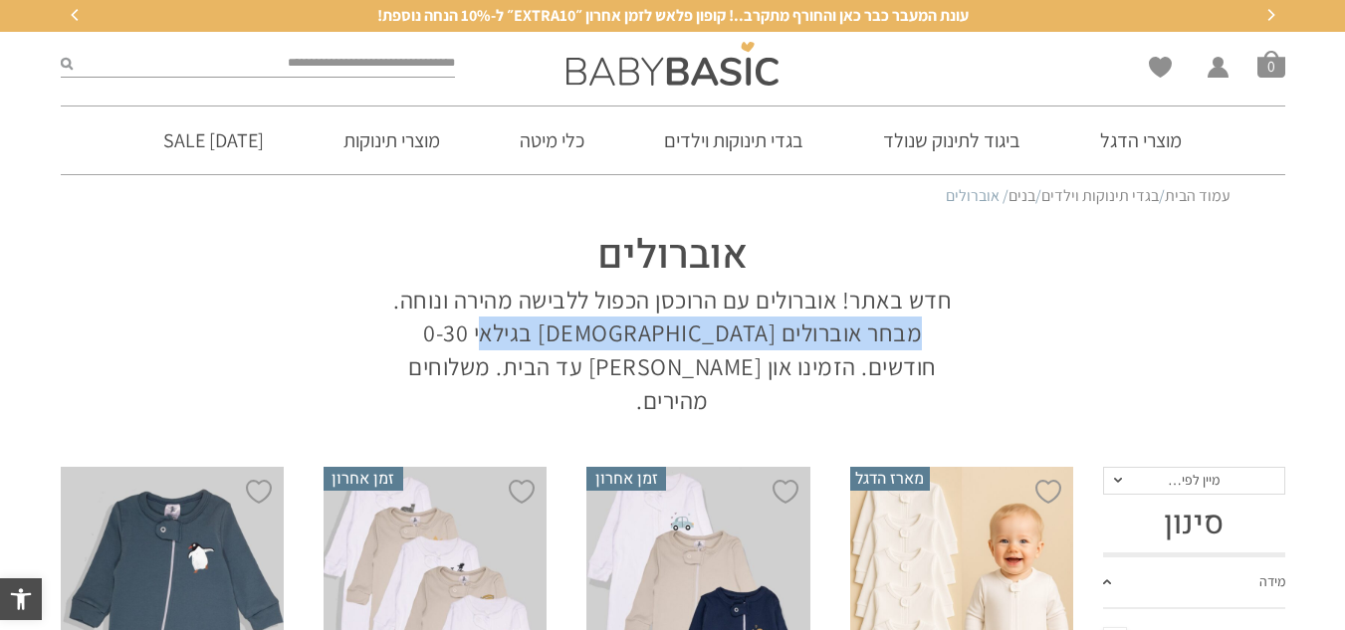
drag, startPoint x: 954, startPoint y: 333, endPoint x: 562, endPoint y: 344, distance: 392.5
click at [562, 344] on p "חדש באתר! אוברולים עם הרוכסן הכפול ללבישה מהירה ונוחה. מבחר אוברולים לבנים בגיל…" at bounding box center [673, 350] width 568 height 133
copy p "מבחר אוברולים לבנים בגילאי 0-30 חודשים"
click at [1137, 151] on link "מוצרי הדגל" at bounding box center [1140, 141] width 141 height 68
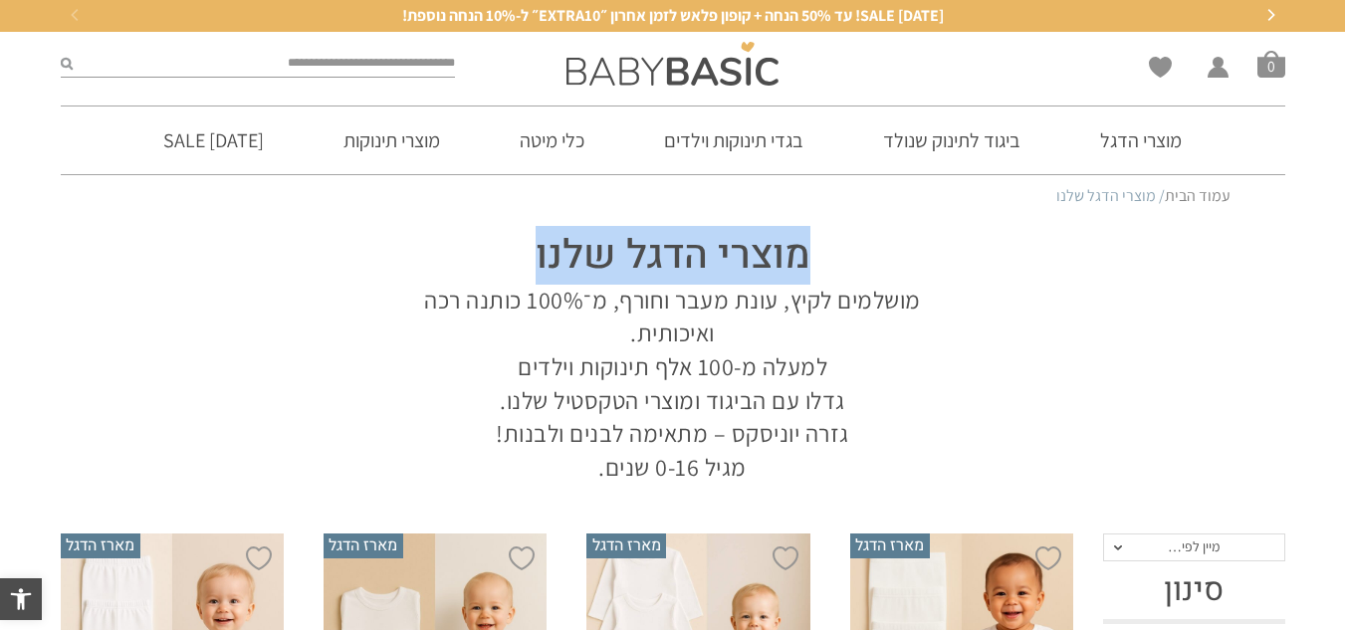
click at [531, 236] on h1 "מוצרי הדגל שלנו" at bounding box center [673, 256] width 568 height 56
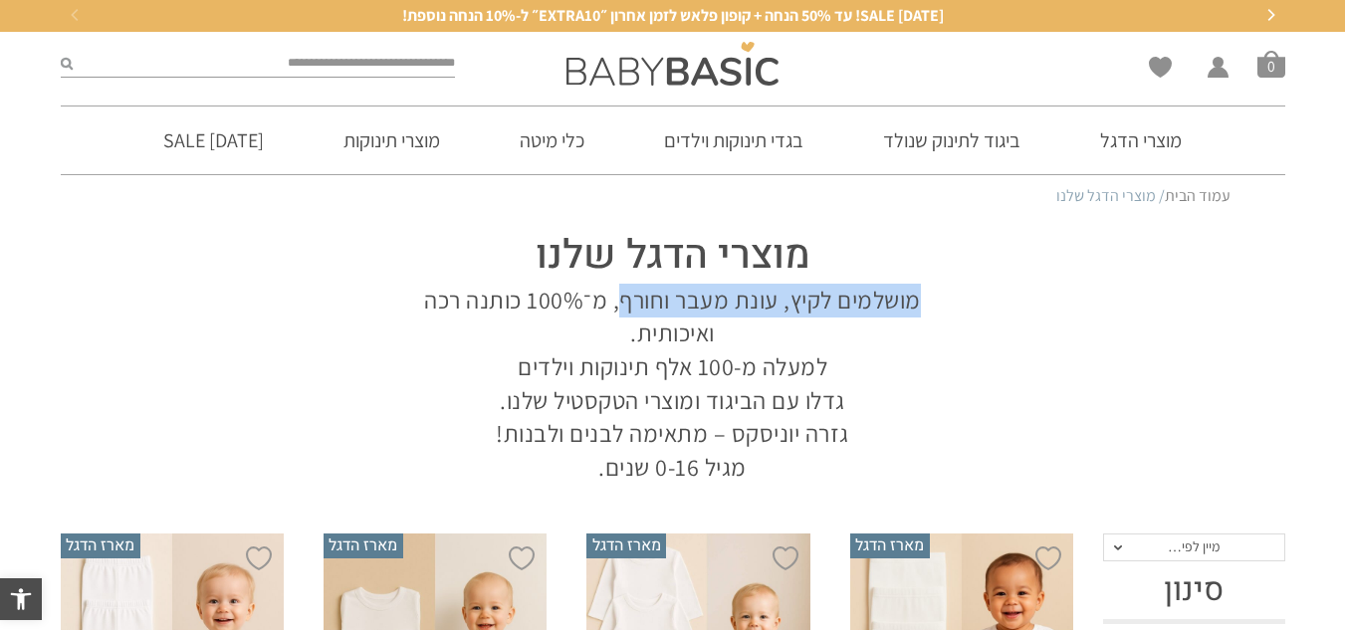
drag, startPoint x: 925, startPoint y: 307, endPoint x: 617, endPoint y: 303, distance: 307.7
click at [617, 303] on p "מושלמים לקיץ, עונת מעבר וחורף, מ־100% כותנה רכה ואיכותית. למעלה מ-100 אלף תינוק…" at bounding box center [673, 384] width 568 height 201
copy p "מושלמים לקיץ, עונת מעבר וחורף"
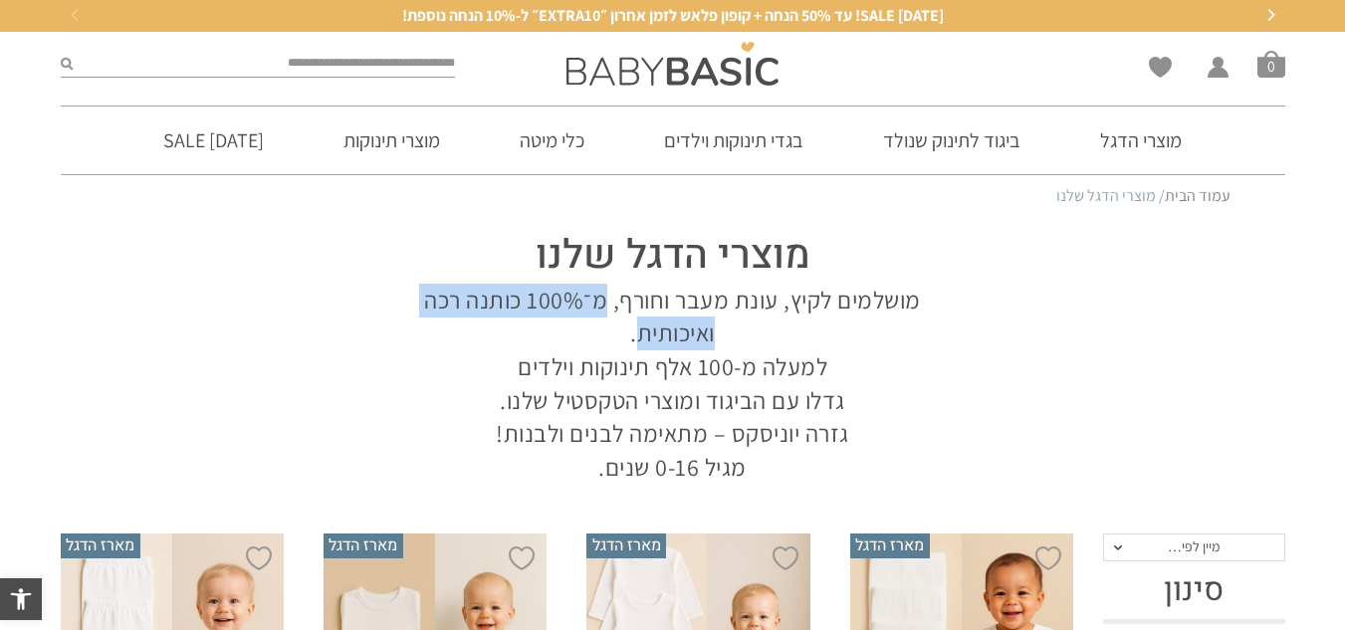
drag, startPoint x: 602, startPoint y: 301, endPoint x: 638, endPoint y: 341, distance: 53.6
click at [639, 339] on p "מושלמים לקיץ, עונת מעבר וחורף, מ־100% כותנה רכה ואיכותית. למעלה מ-100 אלף תינוק…" at bounding box center [673, 384] width 568 height 201
copy p "מ־100% כותנה רכה ואיכותית"
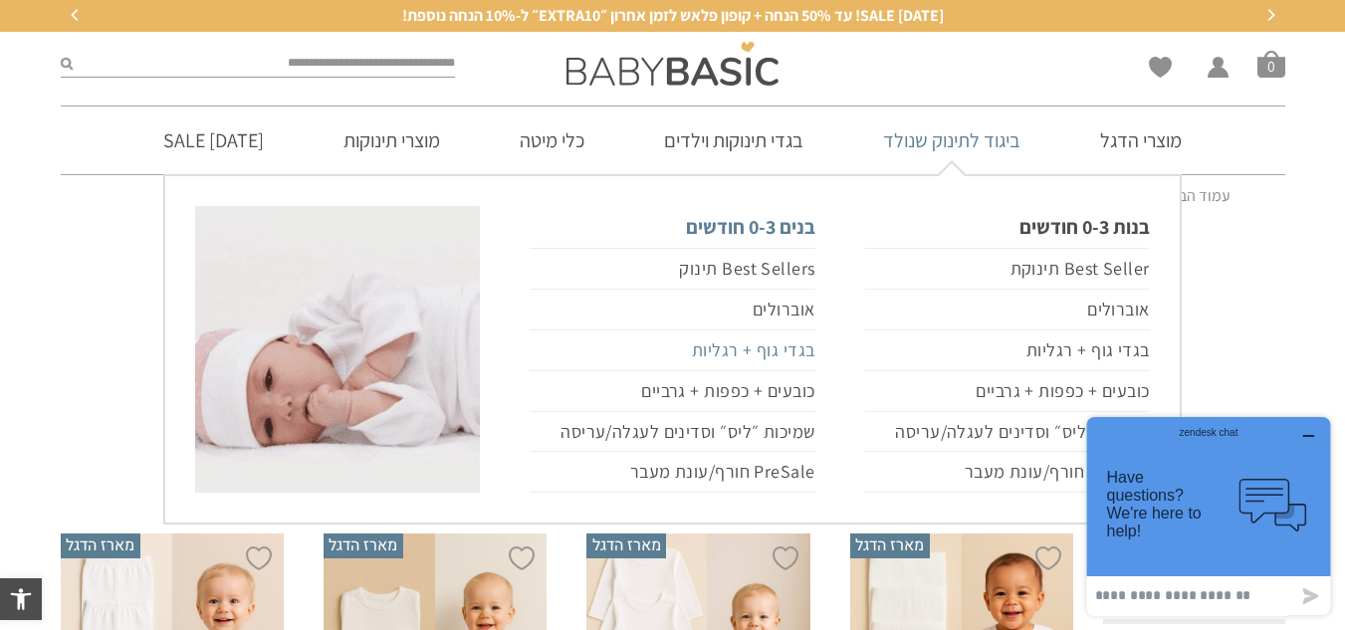
click at [803, 353] on link "בגדי גוף + רגליות" at bounding box center [672, 351] width 285 height 41
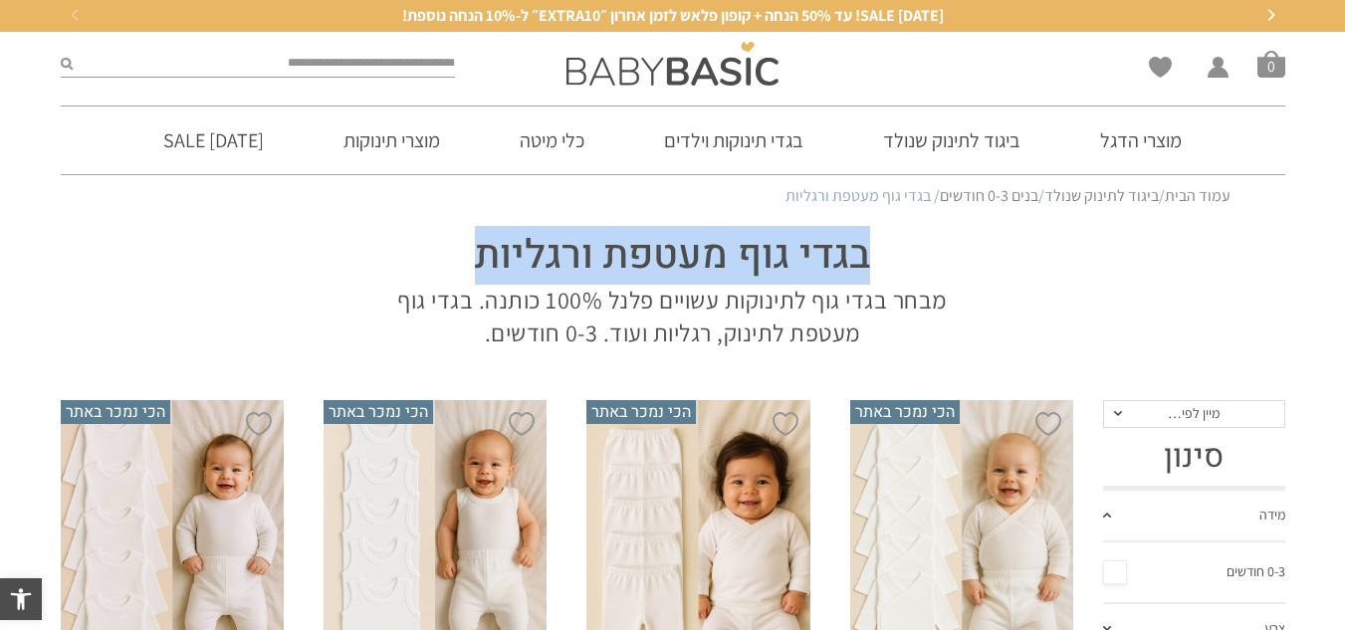
drag, startPoint x: 900, startPoint y: 246, endPoint x: 402, endPoint y: 268, distance: 498.4
click at [402, 268] on h1 "בגדי גוף מעטפת ורגליות" at bounding box center [673, 256] width 568 height 56
copy h1 "בגדי גוף מעטפת ורגליות"
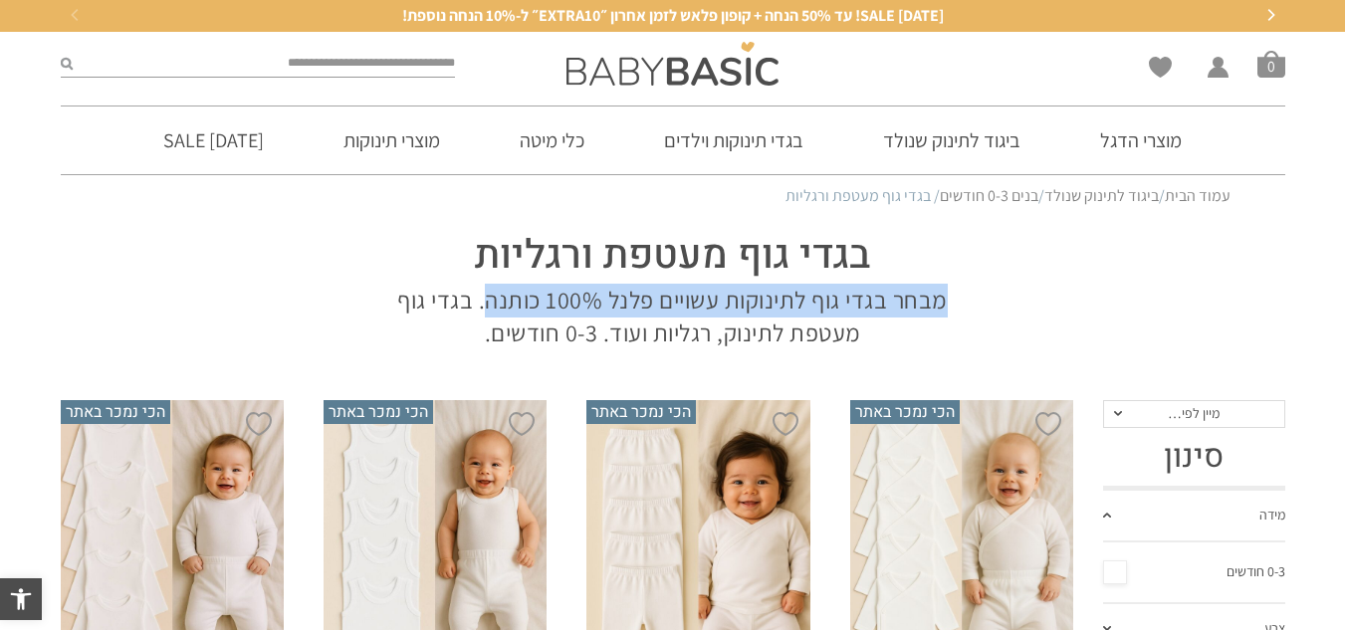
drag, startPoint x: 958, startPoint y: 306, endPoint x: 490, endPoint y: 314, distance: 468.1
click at [490, 314] on div "בגדי גוף מעטפת ורגליות מבחר בגדי גוף לתינוקות עשויים פלנל 100% כותנה. בגדי גוף …" at bounding box center [672, 284] width 607 height 132
copy p "מבחר בגדי גוף לתינוקות עשויים פלנל 100% כותנה"
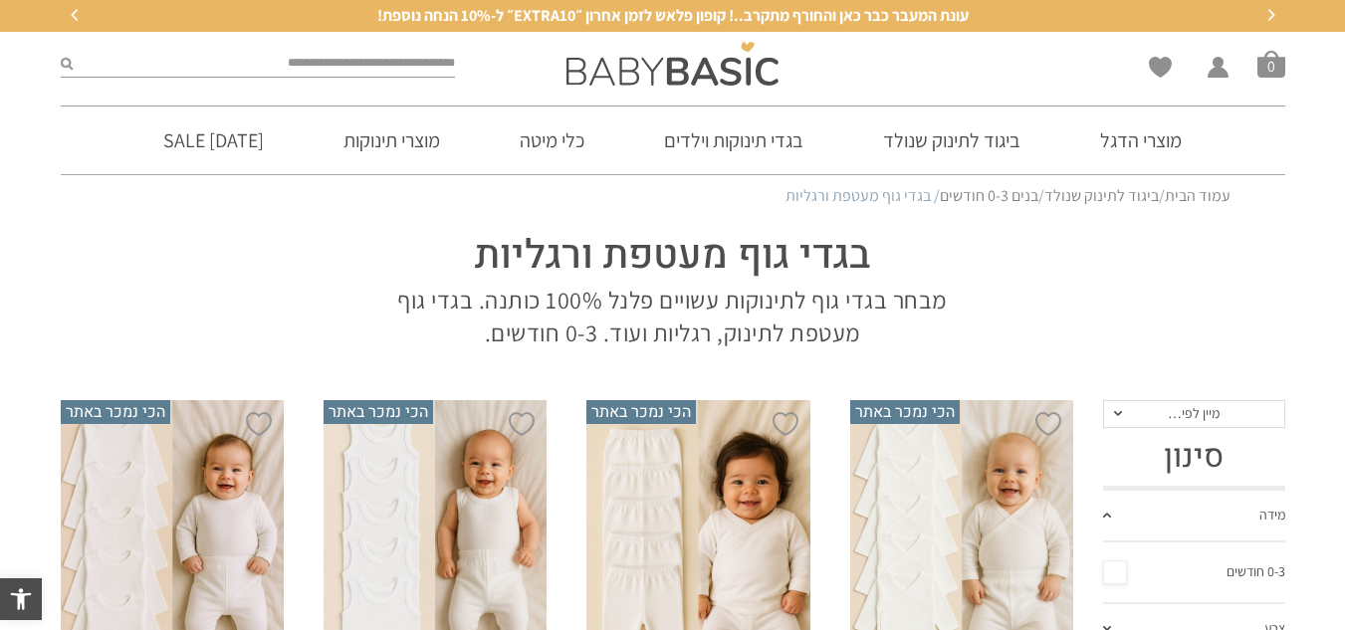
click at [659, 328] on p "מבחר בגדי גוף לתינוקות עשויים פלנל 100% כותנה. בגדי גוף מעטפת לתינוק, רגליות וע…" at bounding box center [673, 317] width 568 height 67
drag, startPoint x: 720, startPoint y: 301, endPoint x: 489, endPoint y: 292, distance: 231.2
click at [489, 292] on p "מבחר בגדי גוף לתינוקות עשויים פלנל 100% כותנה. בגדי גוף מעטפת לתינוק, רגליות וע…" at bounding box center [673, 317] width 568 height 67
copy p "עשויים פלנל 100% כותנה"
click at [1139, 132] on link "מוצרי הדגל" at bounding box center [1140, 141] width 141 height 68
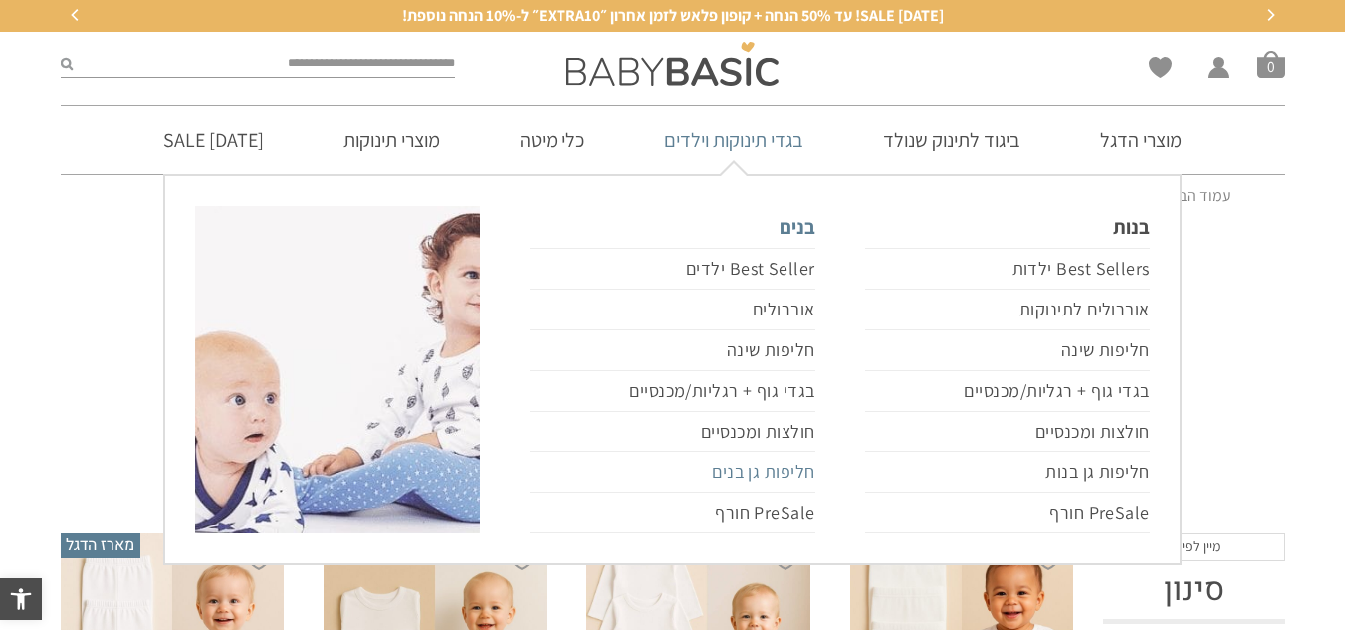
click at [742, 467] on link "חליפות גן בנים" at bounding box center [672, 472] width 285 height 41
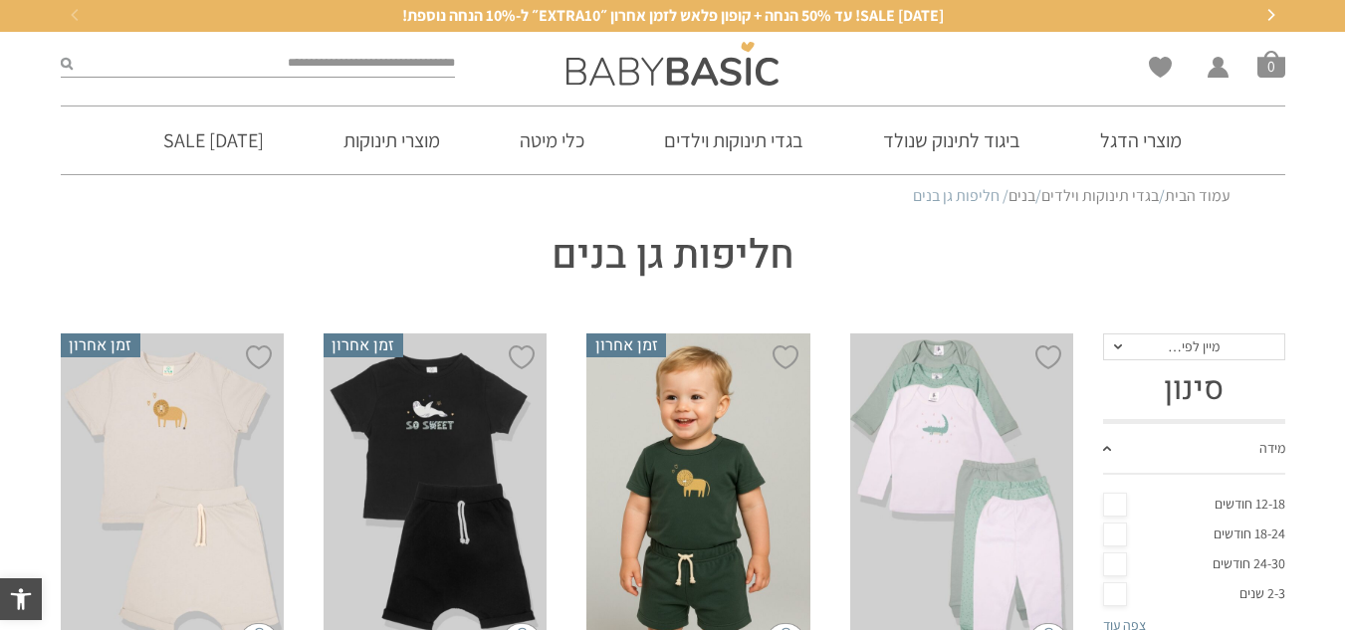
drag, startPoint x: 773, startPoint y: 238, endPoint x: 759, endPoint y: 246, distance: 16.1
click at [772, 238] on h1 "חליפות גן בנים" at bounding box center [673, 256] width 568 height 56
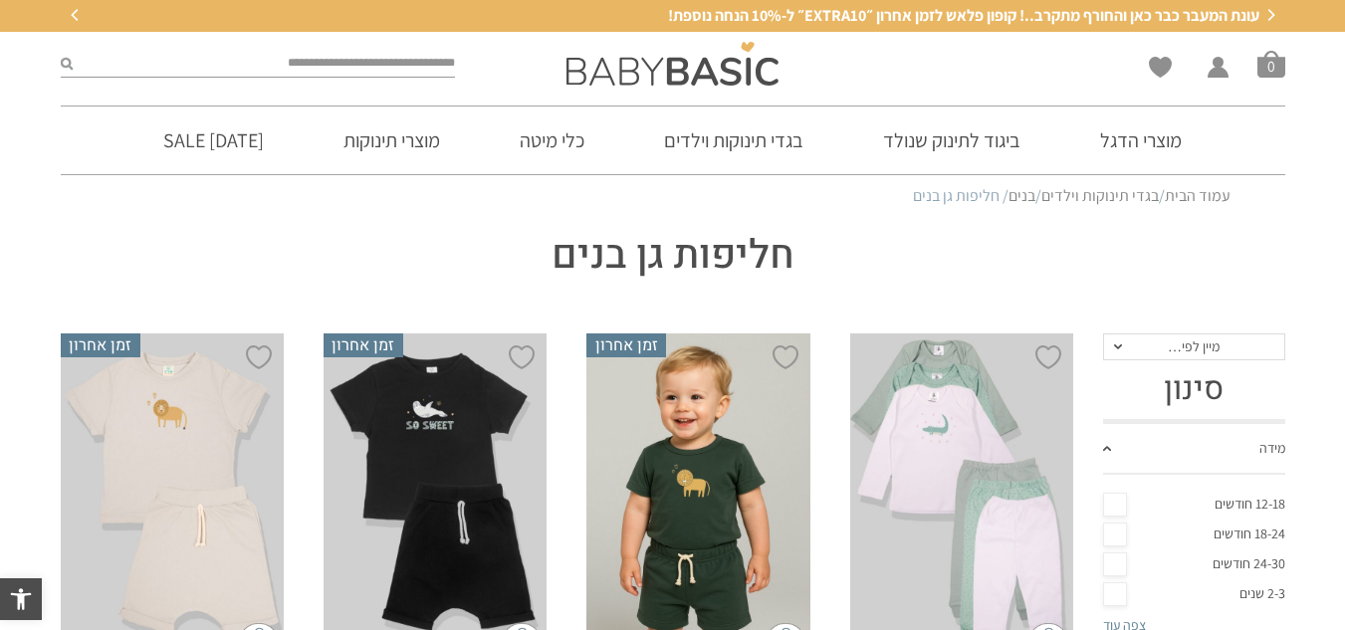
click at [758, 248] on h1 "חליפות גן בנים" at bounding box center [673, 256] width 568 height 56
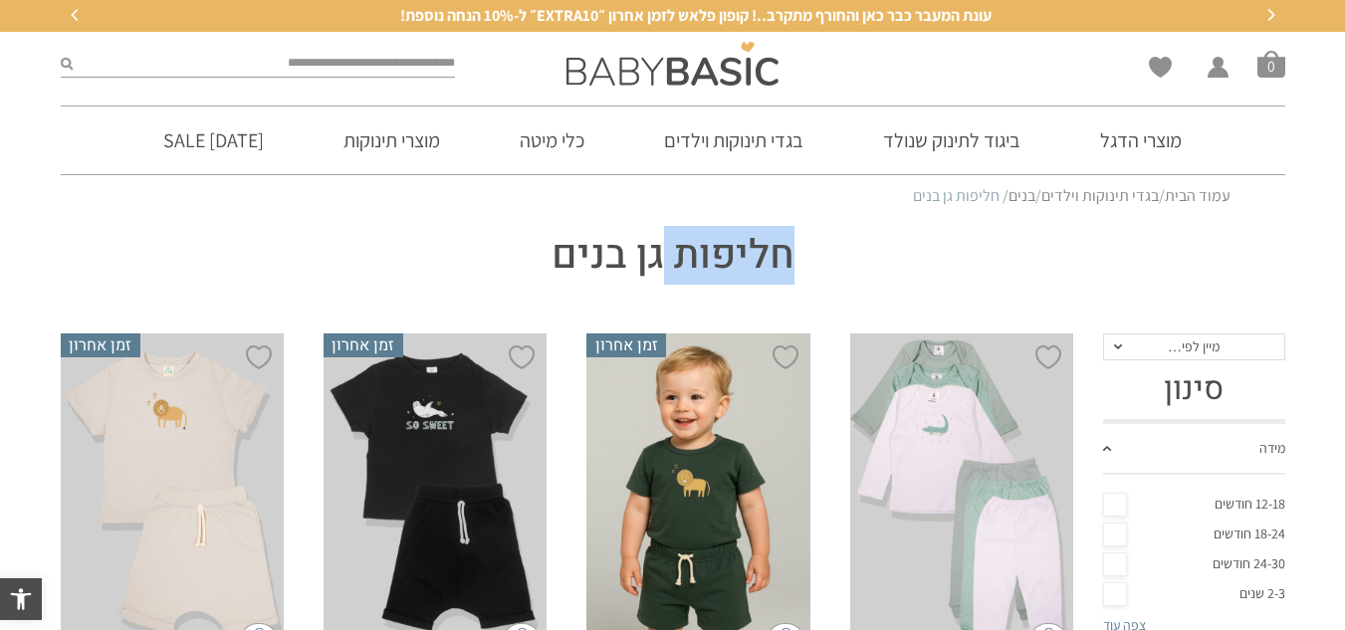
click at [758, 248] on h1 "חליפות גן בנים" at bounding box center [673, 256] width 568 height 56
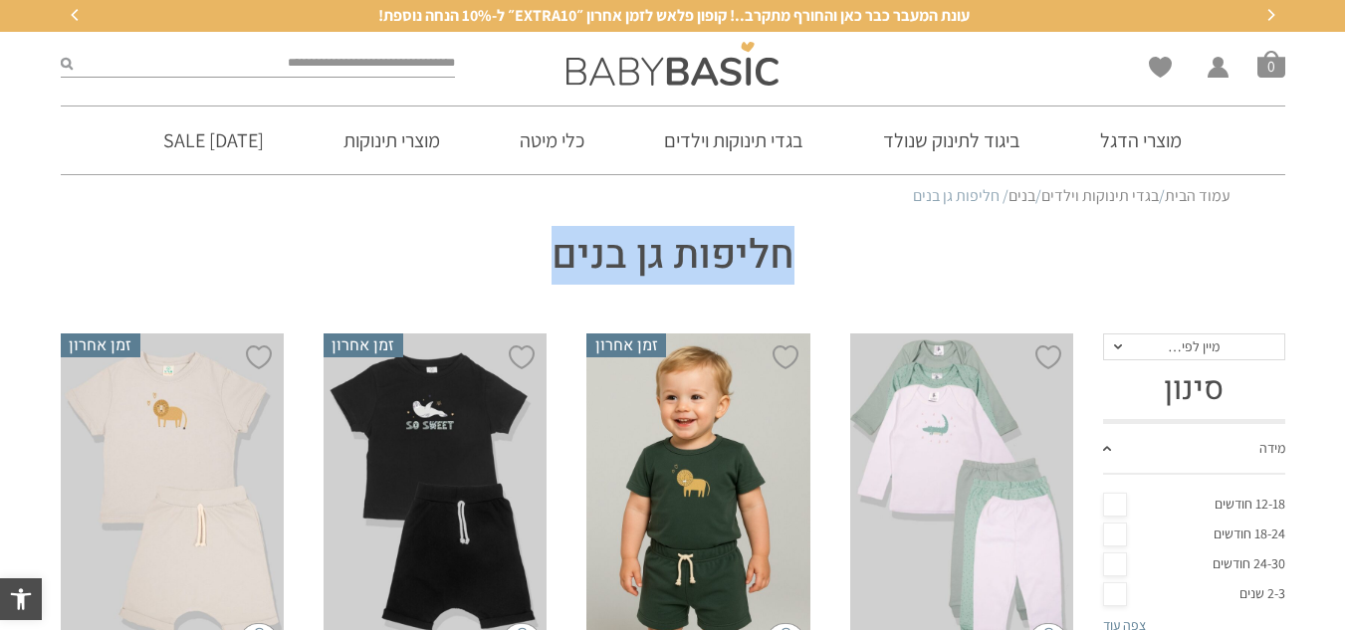
copy div "חליפות גן בנים"
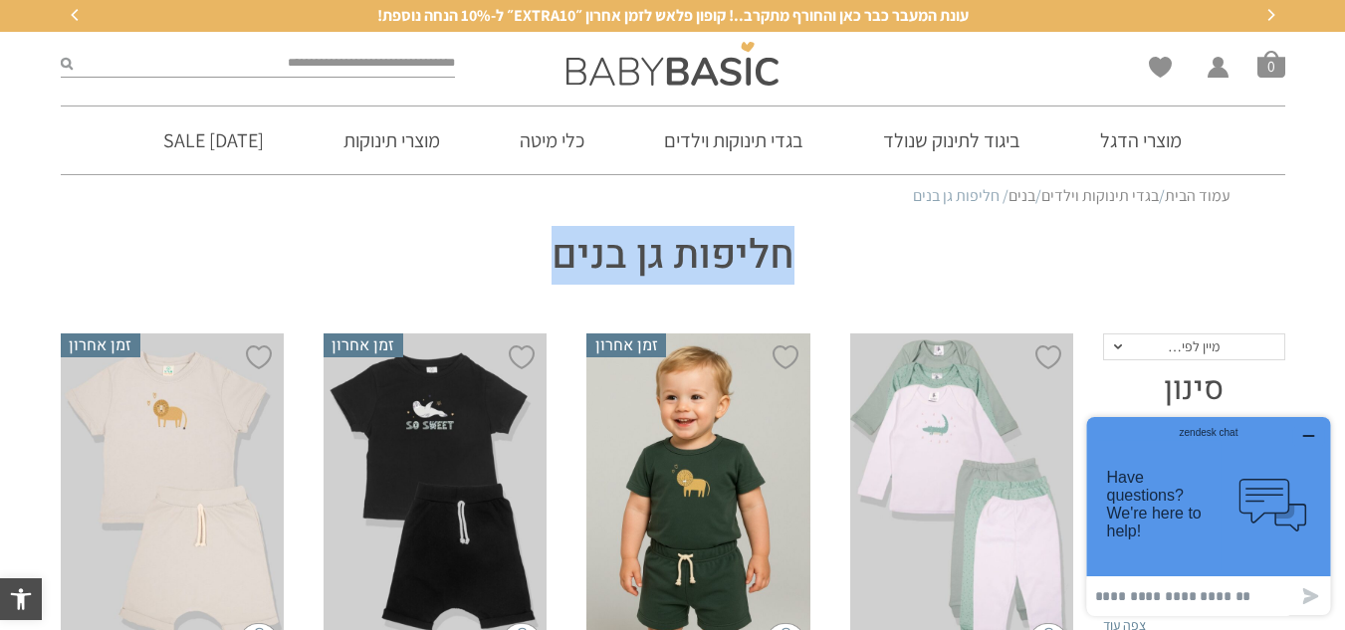
click at [933, 268] on h1 "חליפות גן בנים" at bounding box center [673, 256] width 568 height 56
click at [707, 237] on h1 "חליפות גן בנים" at bounding box center [673, 256] width 568 height 56
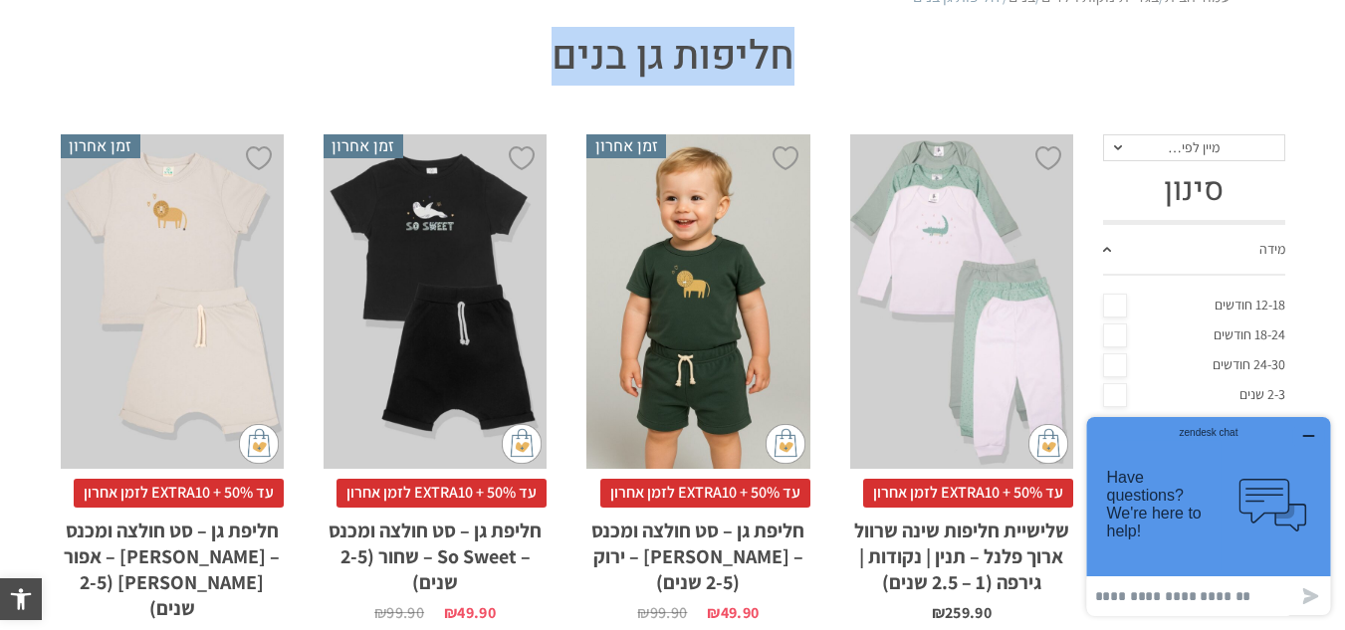
click at [958, 432] on div "x בחירת מידה 12-18m 18-24m 24-30m" at bounding box center [961, 302] width 223 height 336
click at [746, 397] on div "x בחירת מידה 2-3-שנים 3-4-שנים 4-5-שנים" at bounding box center [698, 302] width 223 height 336
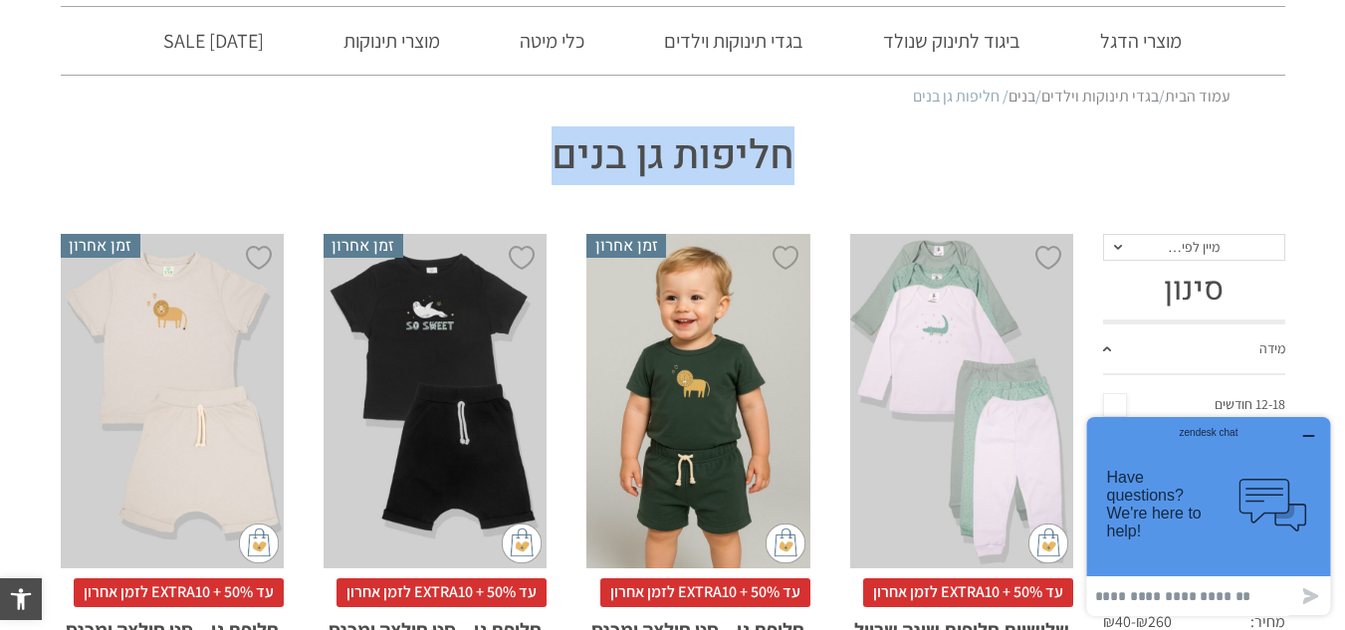
scroll to position [0, 0]
